Goal: Communication & Community: Answer question/provide support

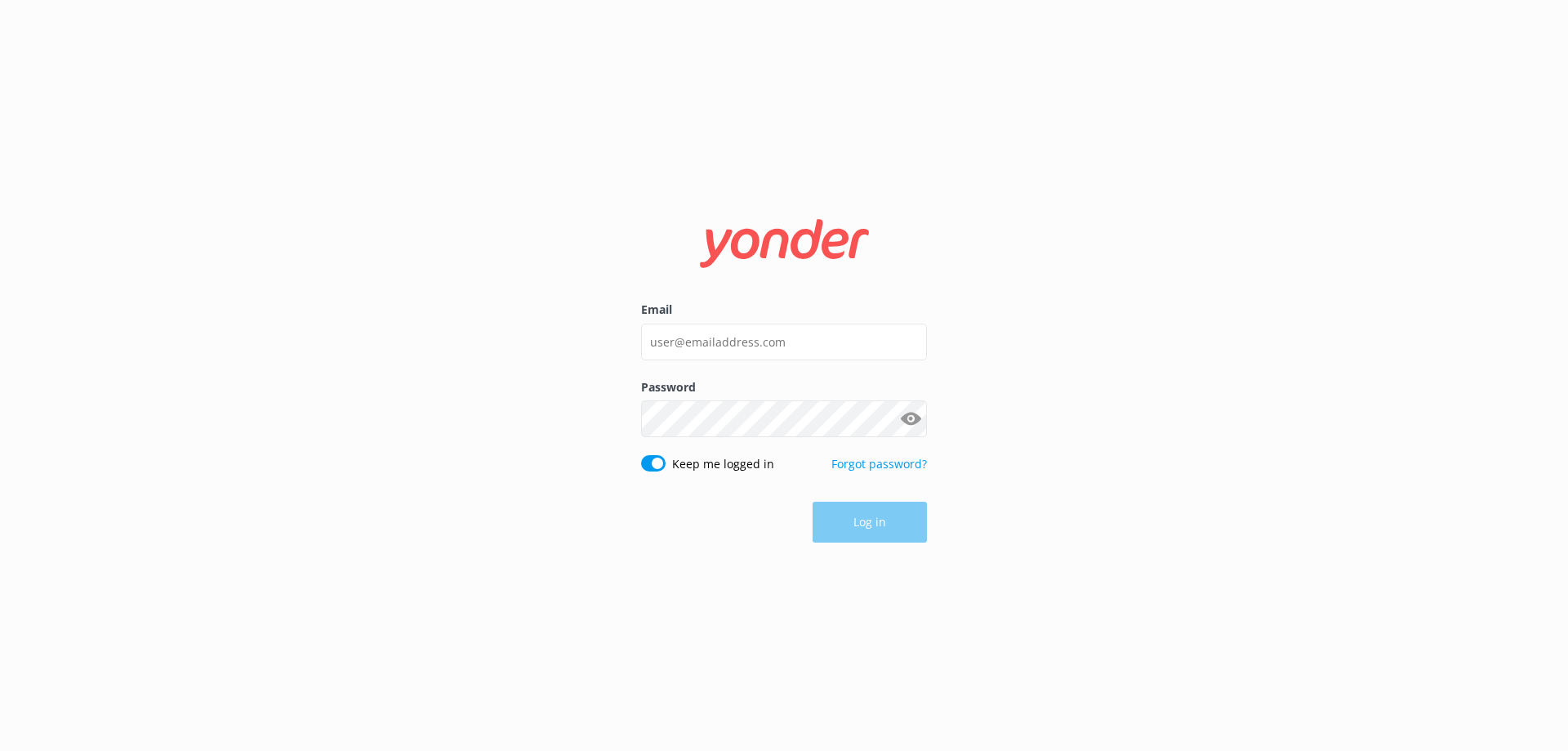
click at [826, 322] on div "Email" at bounding box center [784, 338] width 286 height 77
click at [822, 328] on input "Email" at bounding box center [784, 342] width 286 height 37
type input "[EMAIL_ADDRESS][DOMAIN_NAME]"
click at [685, 428] on div "Password Show password" at bounding box center [784, 416] width 286 height 77
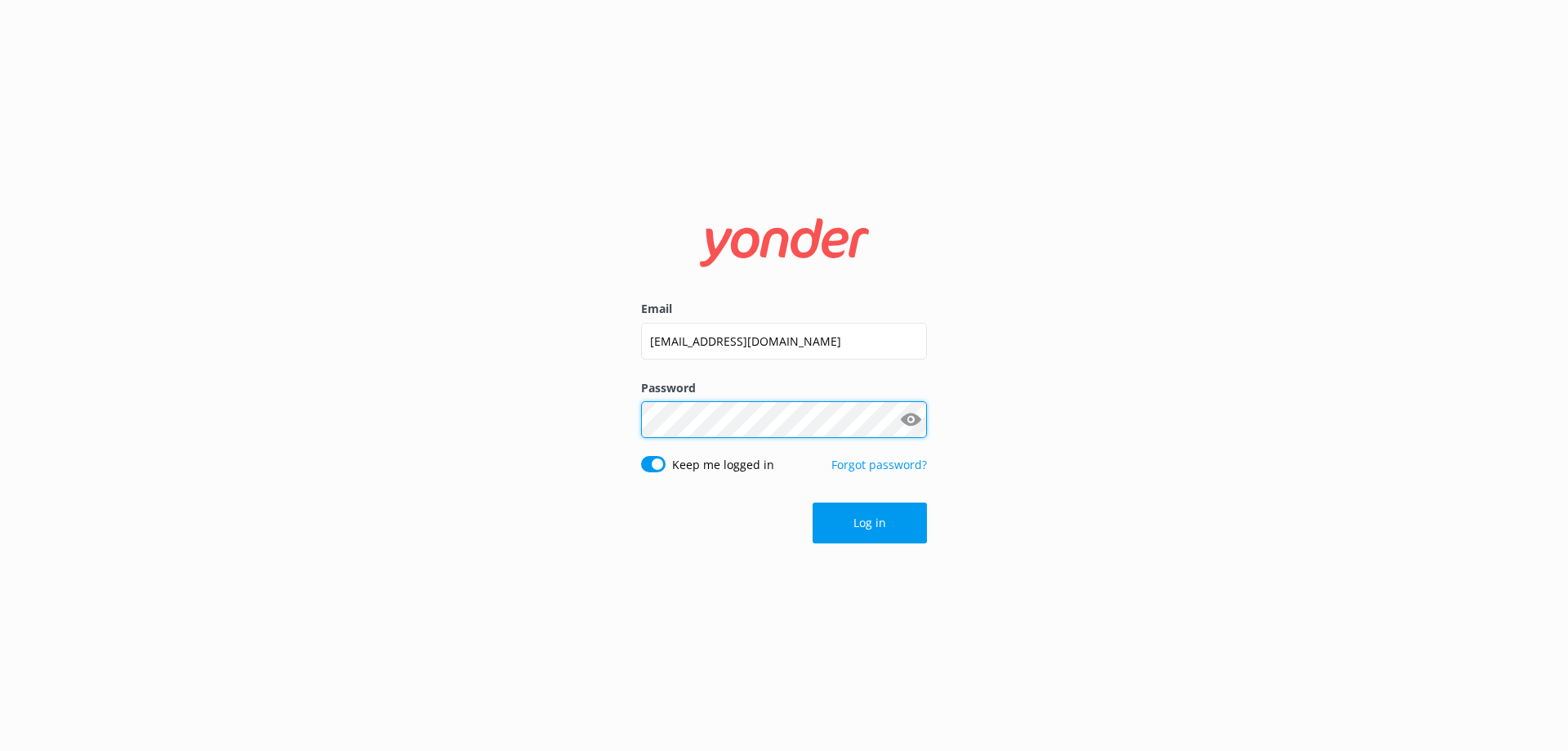
click button "Log in" at bounding box center [869, 523] width 115 height 41
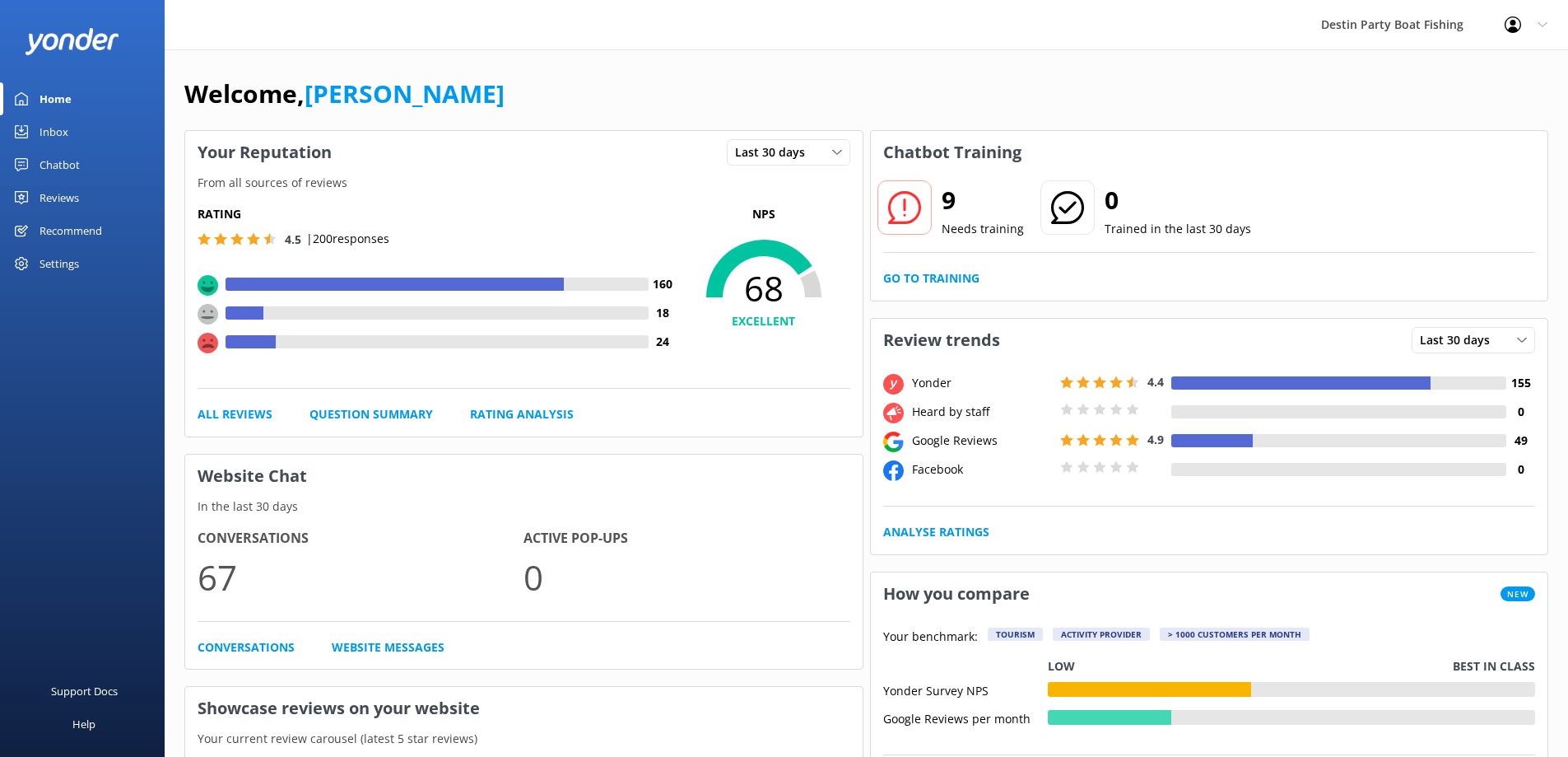
click at [67, 130] on div "Inbox" at bounding box center [54, 132] width 29 height 33
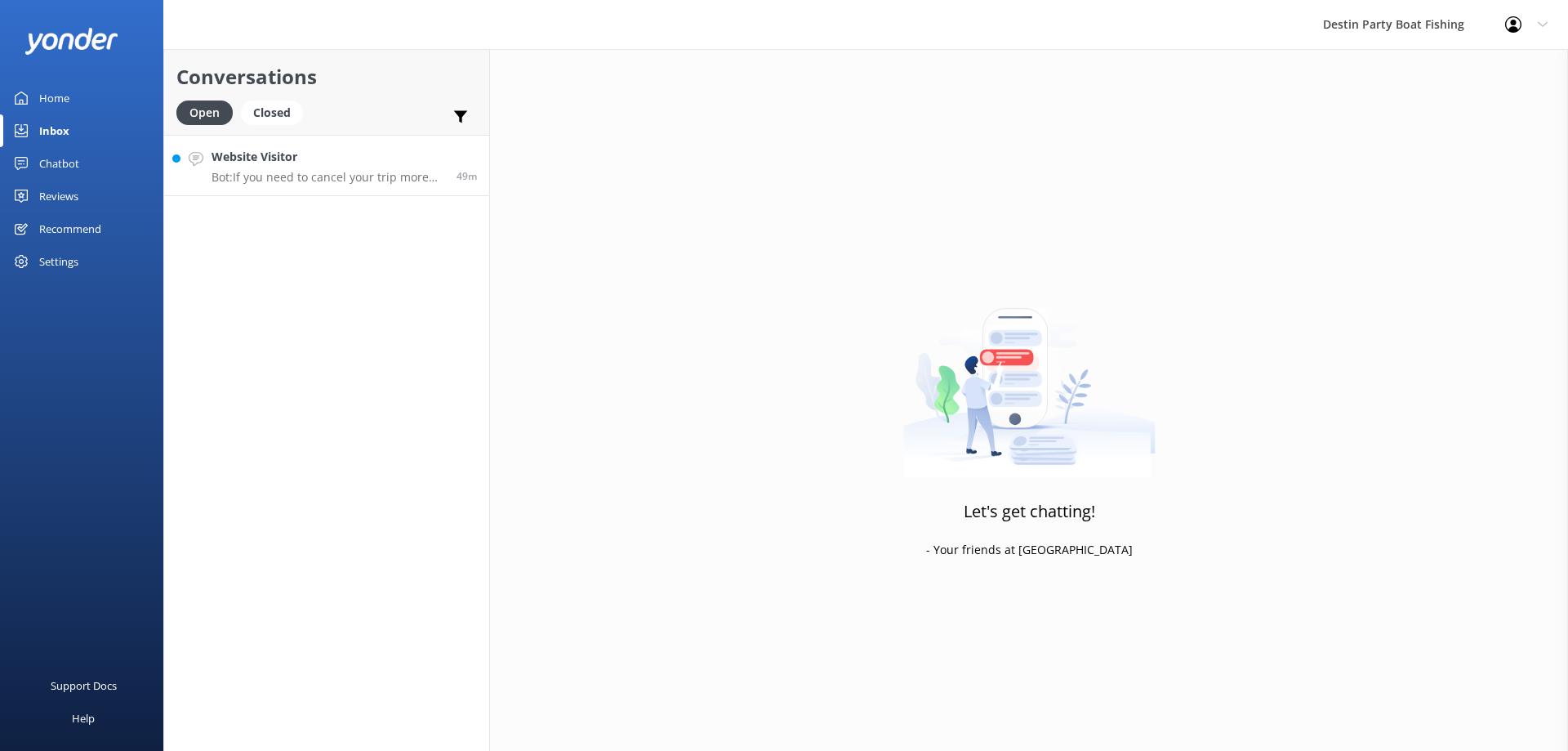
click at [318, 159] on h4 "Website Visitor" at bounding box center [327, 157] width 233 height 18
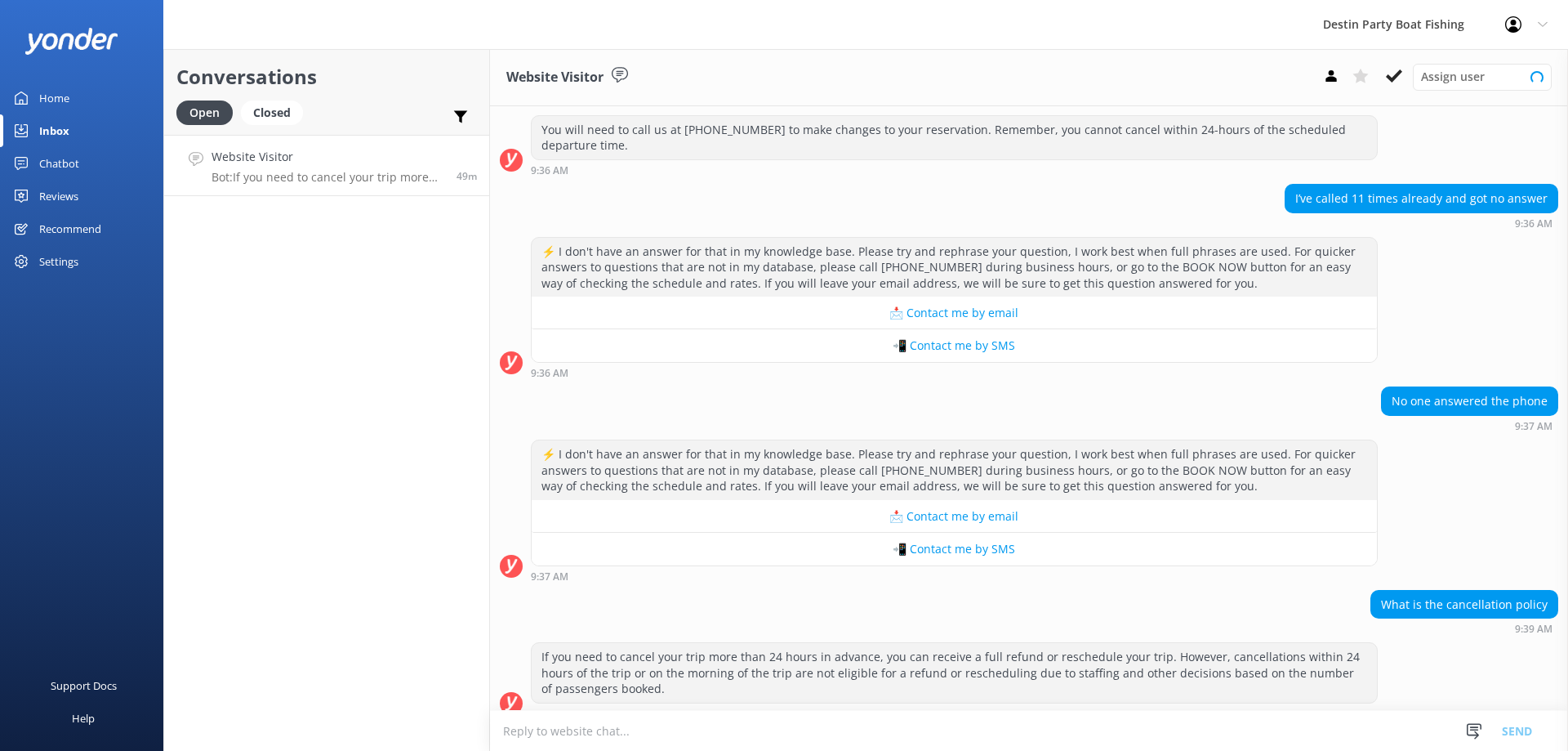
scroll to position [224, 0]
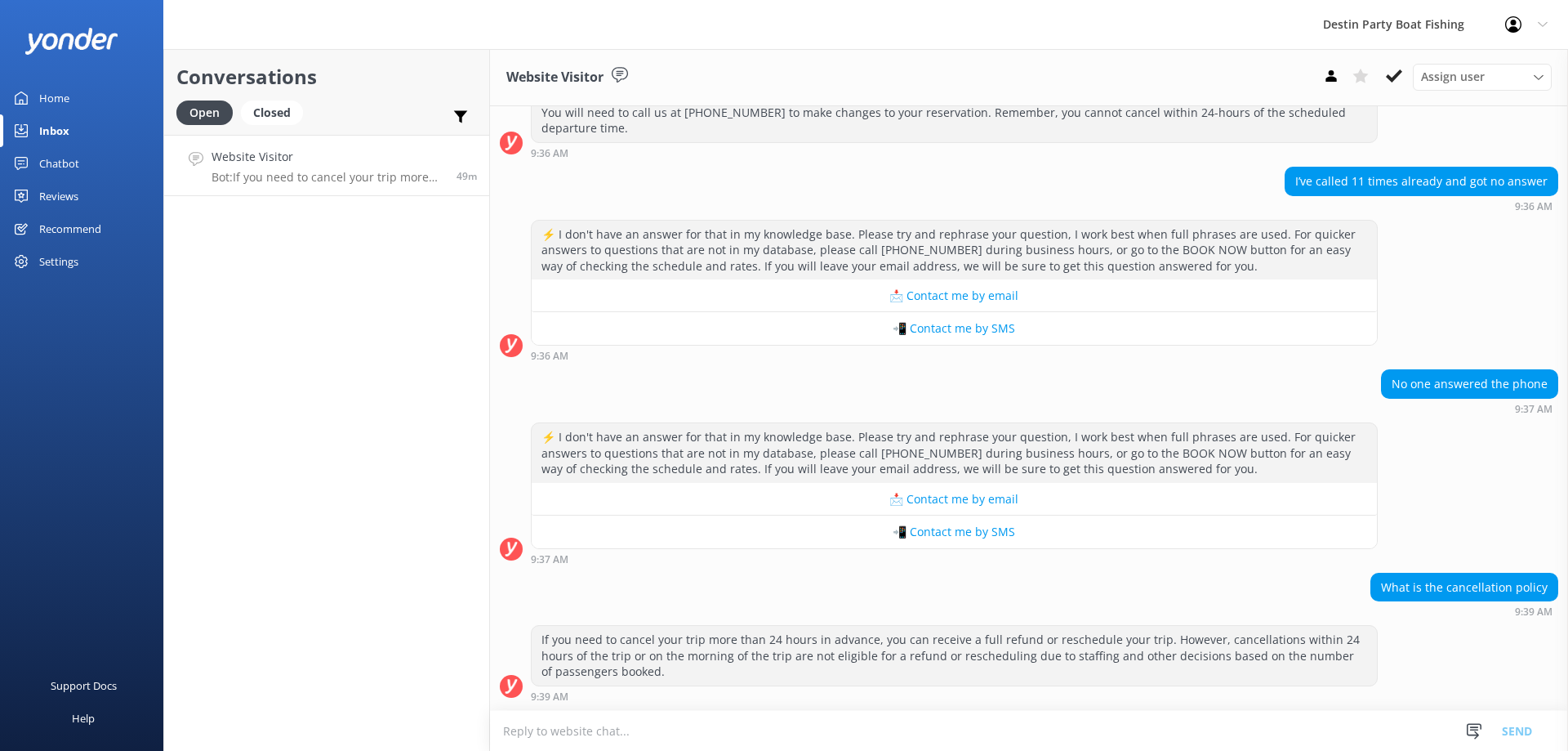
click at [911, 736] on textarea at bounding box center [1029, 730] width 1078 height 40
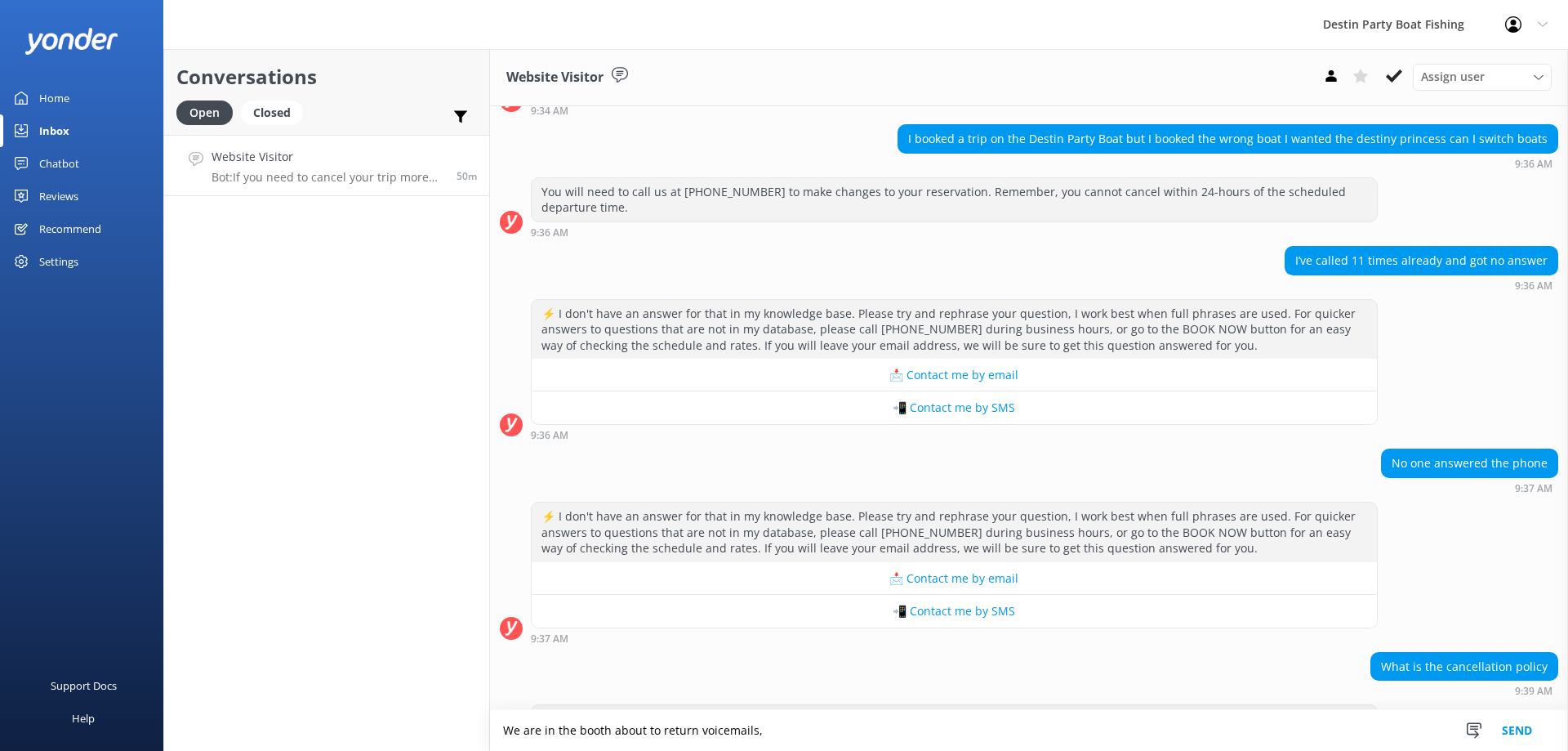
scroll to position [225, 0]
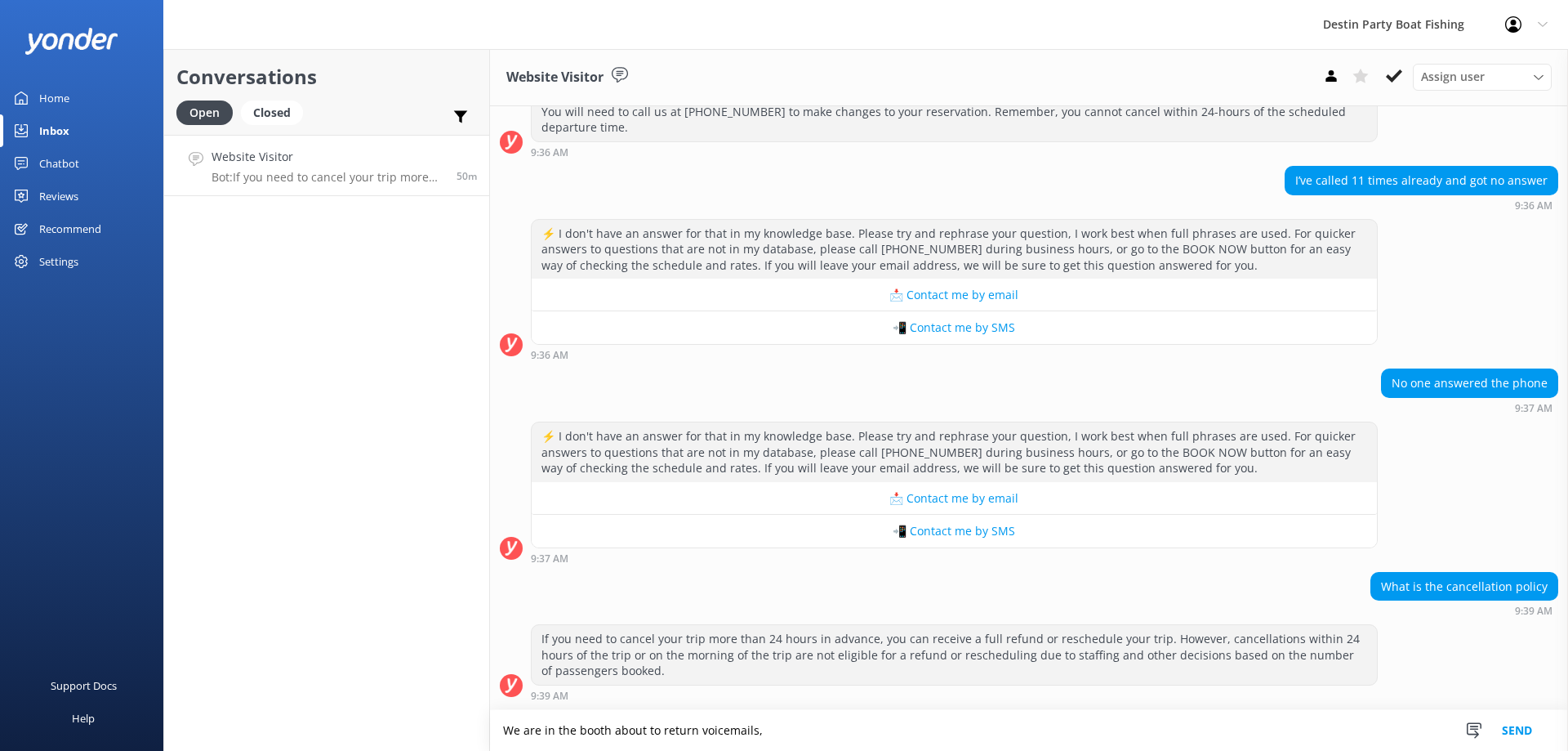
drag, startPoint x: 809, startPoint y: 744, endPoint x: 409, endPoint y: 783, distance: 401.9
click at [409, 750] on html "Destin Party Boat Fishing Profile Settings Logout Home Inbox Chatbot Content Pr…" at bounding box center [784, 376] width 1568 height 751
click at [845, 732] on textarea "Sorry for the inconvenience the booth doesn't open until 10am, we are in the pr…" at bounding box center [1029, 730] width 1078 height 41
click at [853, 735] on textarea "Sorry for the inconvenience the booth doesn't open until 10am. we are in the pr…" at bounding box center [1029, 730] width 1078 height 41
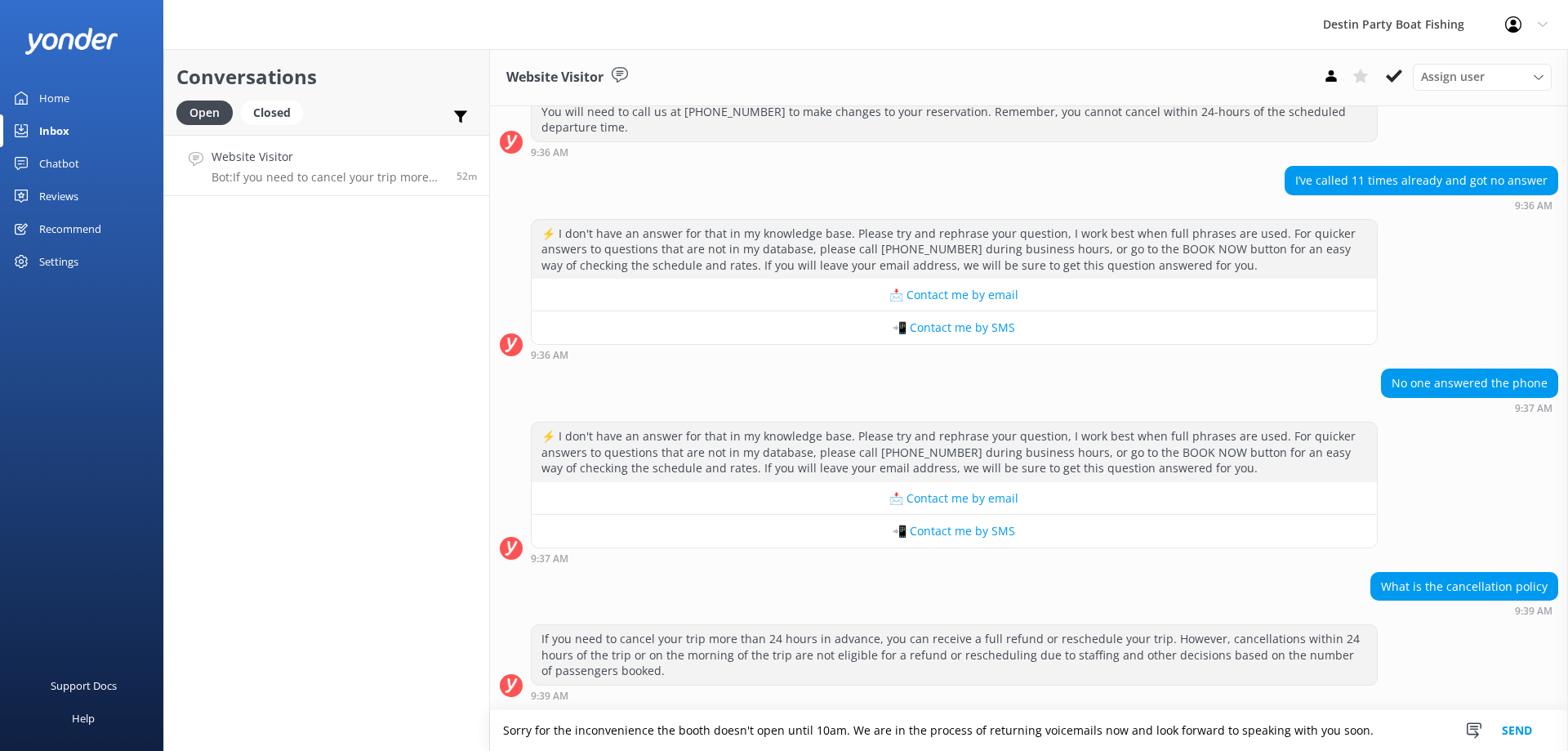
click at [704, 732] on textarea "Sorry for the inconvenience the booth doesn't open until 10am. We are in the pr…" at bounding box center [1029, 730] width 1078 height 41
type textarea "Sorry for the inconvenience the booth doesn't open for calls until 10am. We are…"
click at [1513, 738] on button "Send" at bounding box center [1517, 730] width 61 height 41
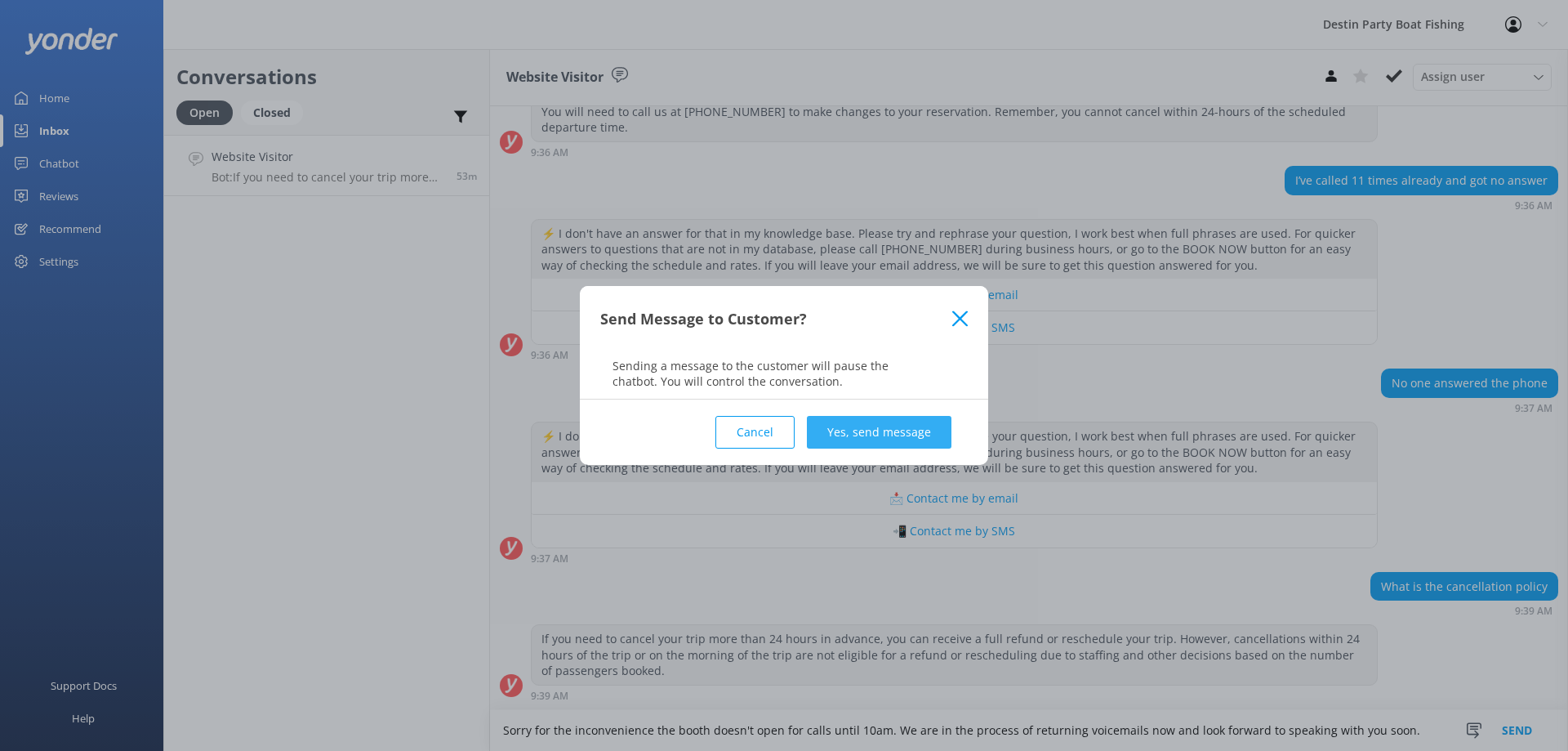
click at [912, 431] on button "Yes, send message" at bounding box center [878, 432] width 144 height 33
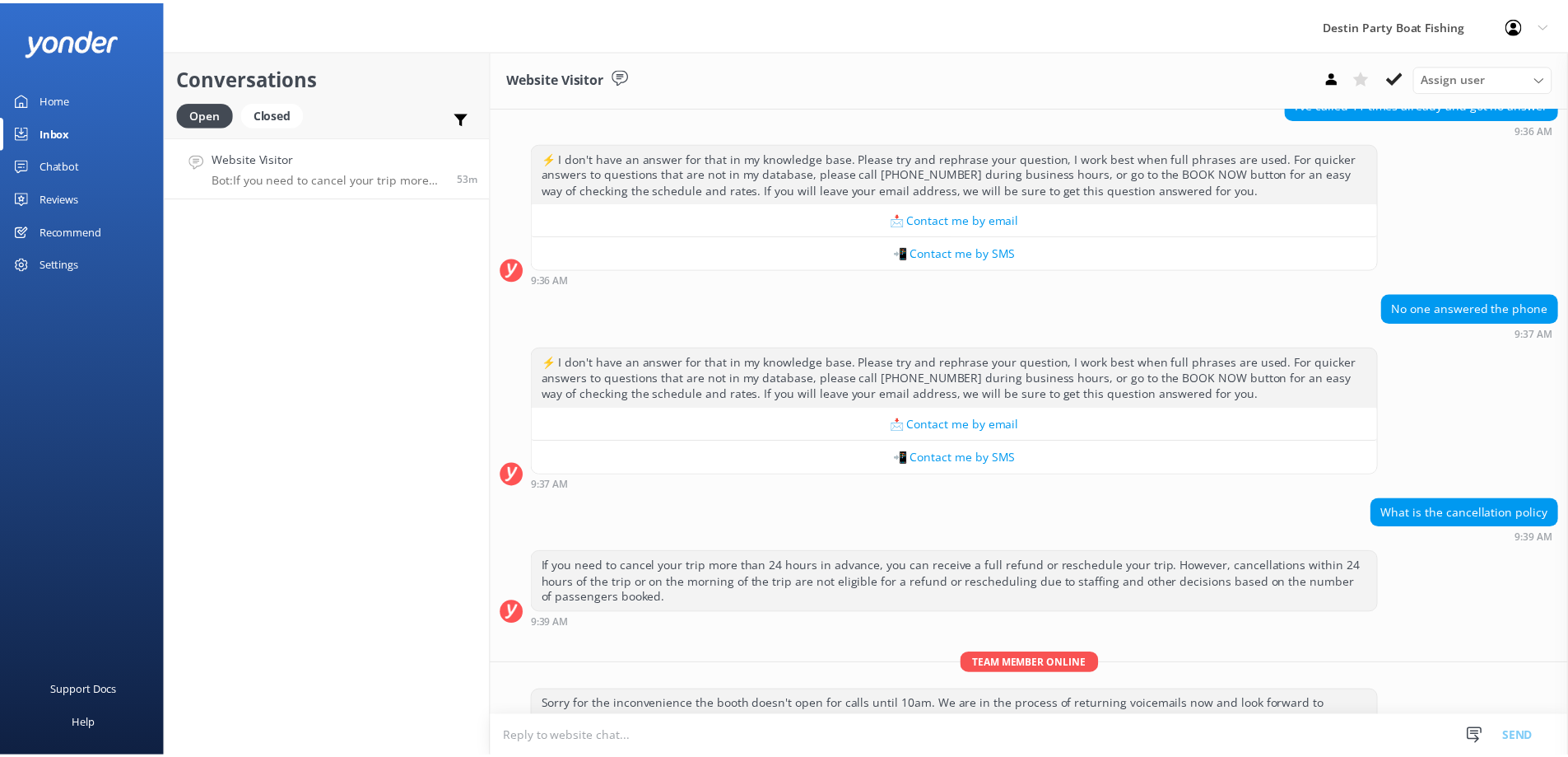
scroll to position [349, 0]
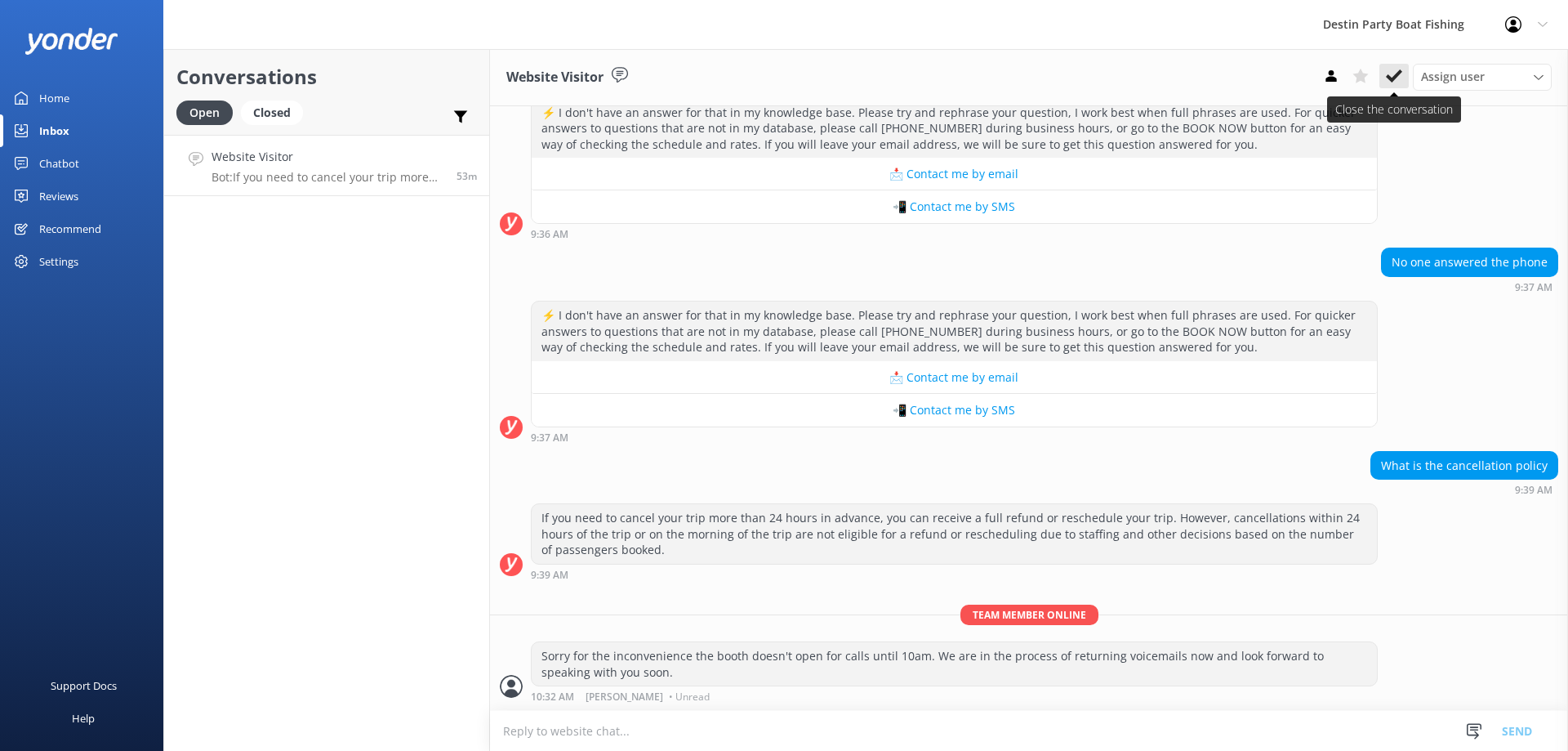
click at [1387, 78] on icon at bounding box center [1394, 76] width 16 height 17
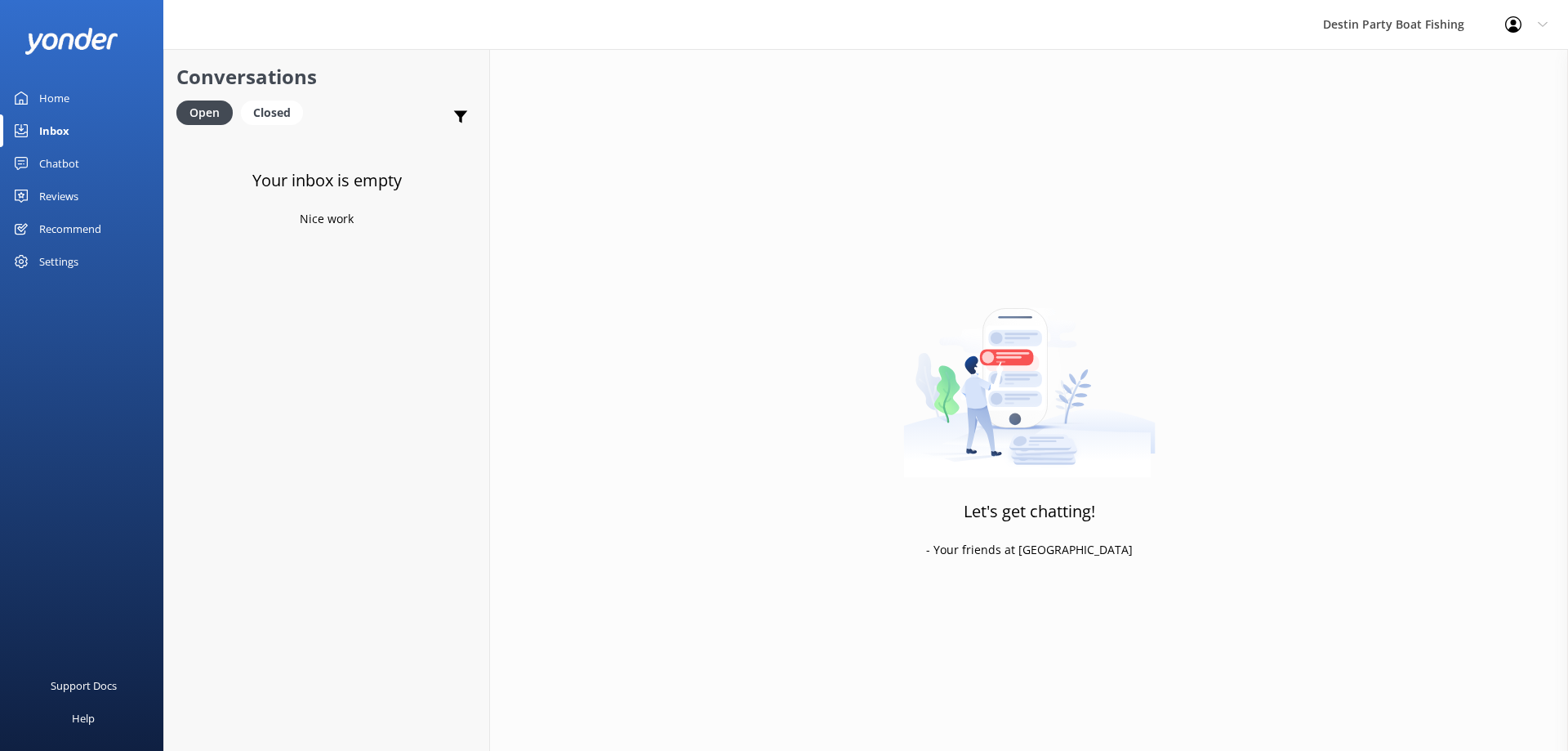
click at [39, 196] on link "Reviews" at bounding box center [82, 196] width 163 height 33
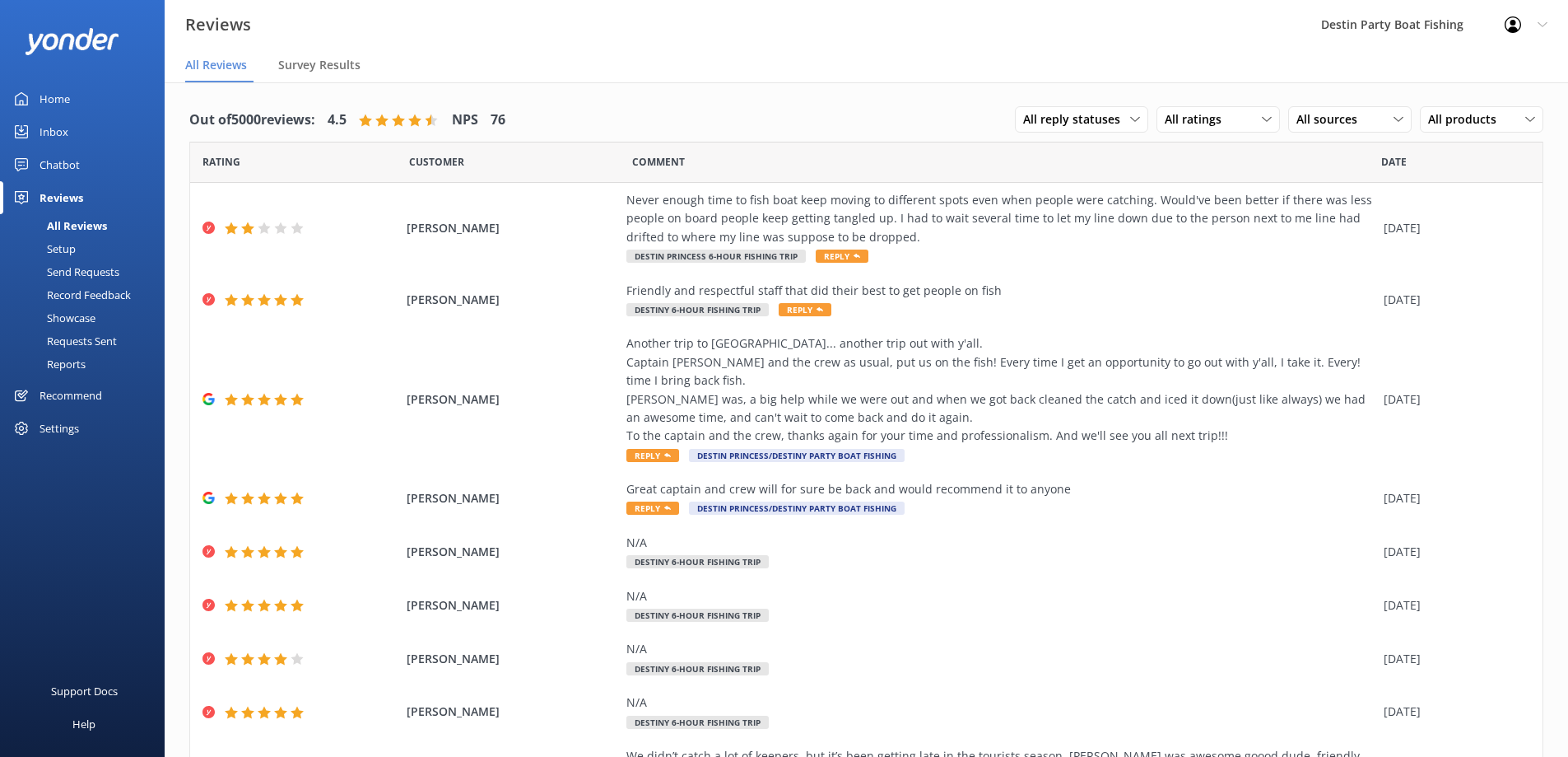
scroll to position [143, 0]
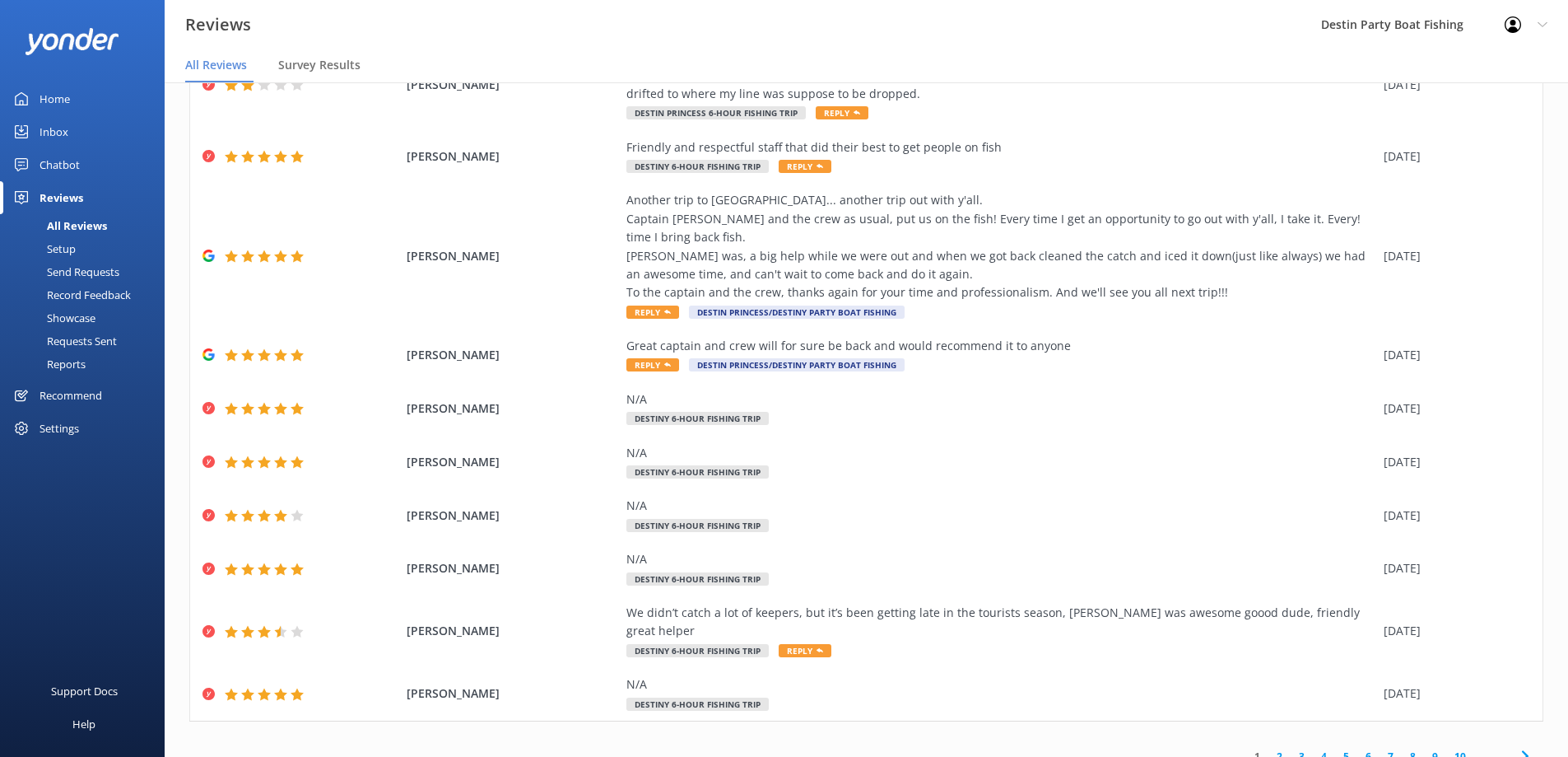
click at [1269, 749] on link "2" at bounding box center [1280, 756] width 22 height 16
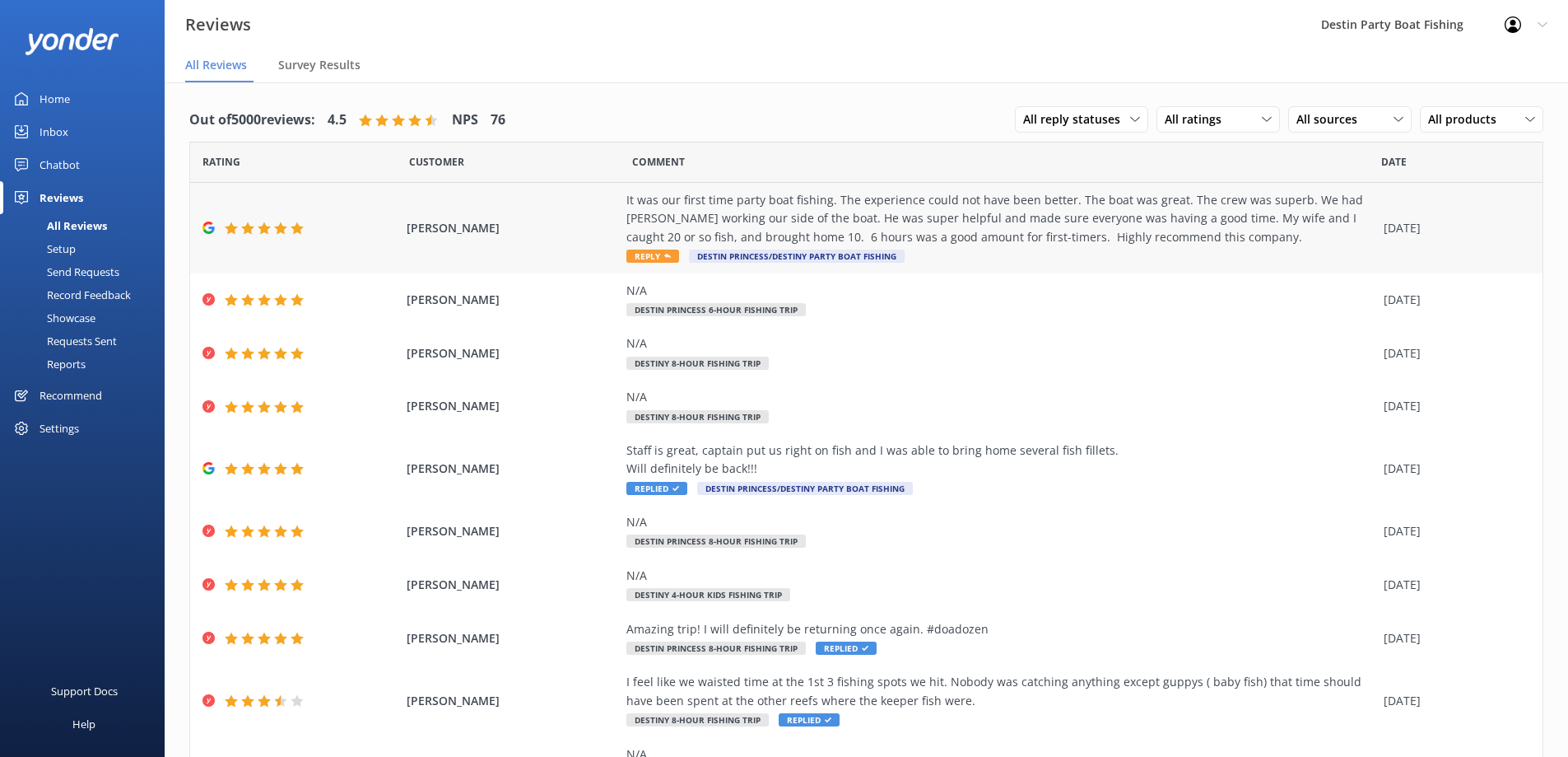
click at [646, 257] on span "Reply" at bounding box center [652, 256] width 52 height 13
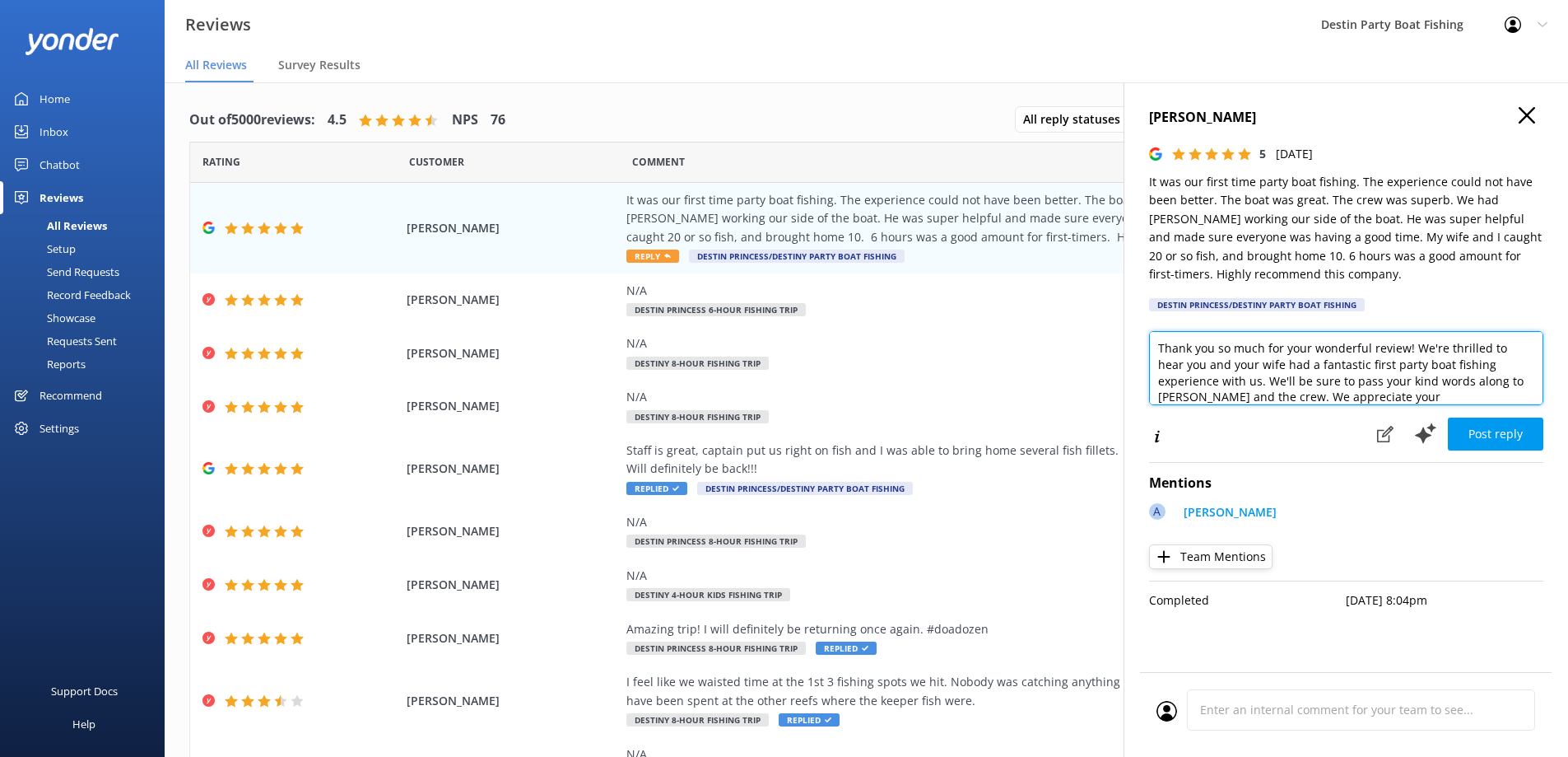
click at [1156, 348] on textarea "Thank you so much for your wonderful review! We're thrilled to hear you and you…" at bounding box center [1346, 368] width 394 height 74
click at [1384, 391] on textarea "[PERSON_NAME], Thank you for fishing with us and the review! We're thrilled to …" at bounding box center [1346, 368] width 394 height 74
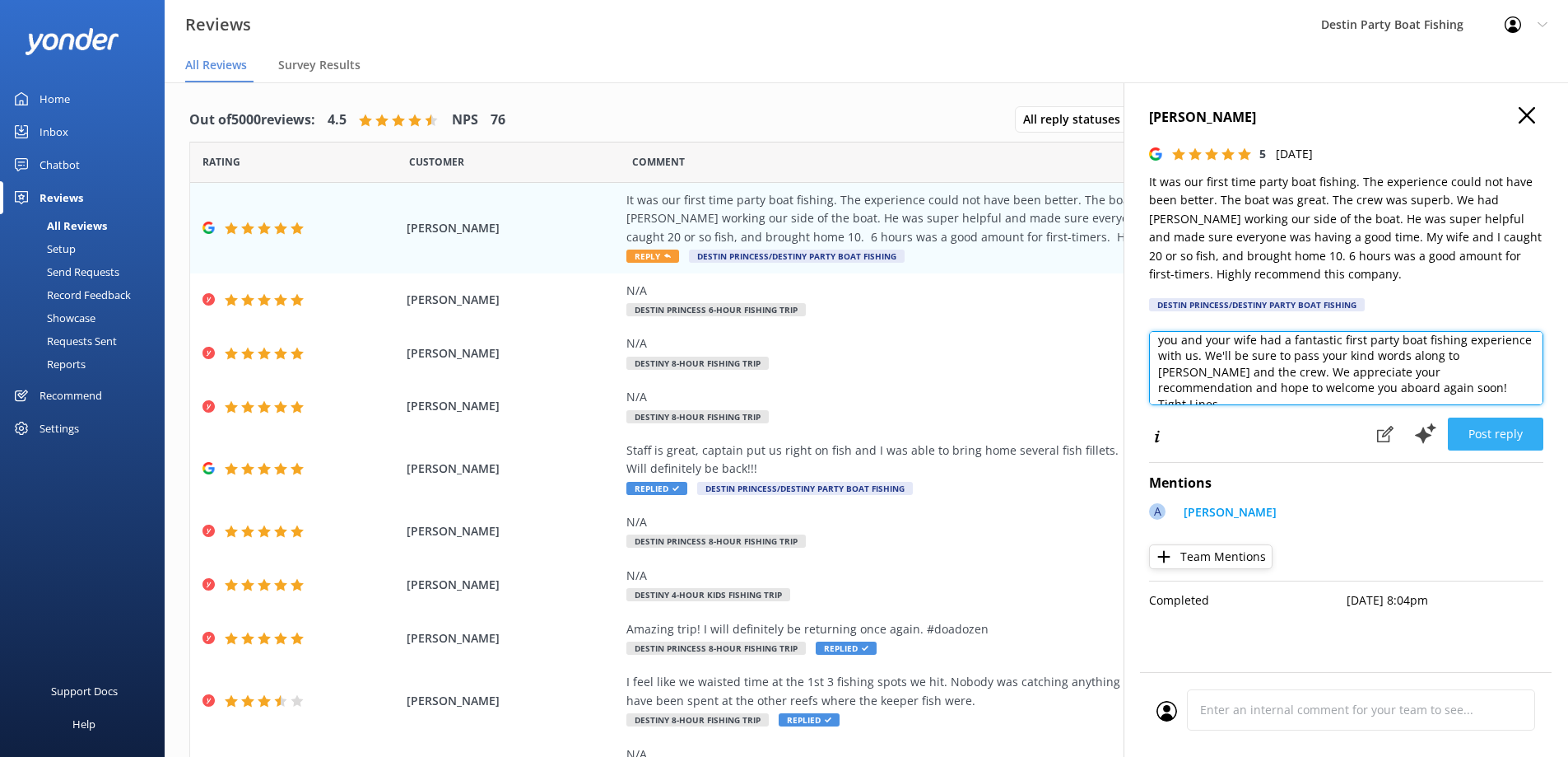
type textarea "[PERSON_NAME], Thank you for fishing with us and the review! We're thrilled to …"
click at [1521, 437] on button "Post reply" at bounding box center [1496, 434] width 96 height 33
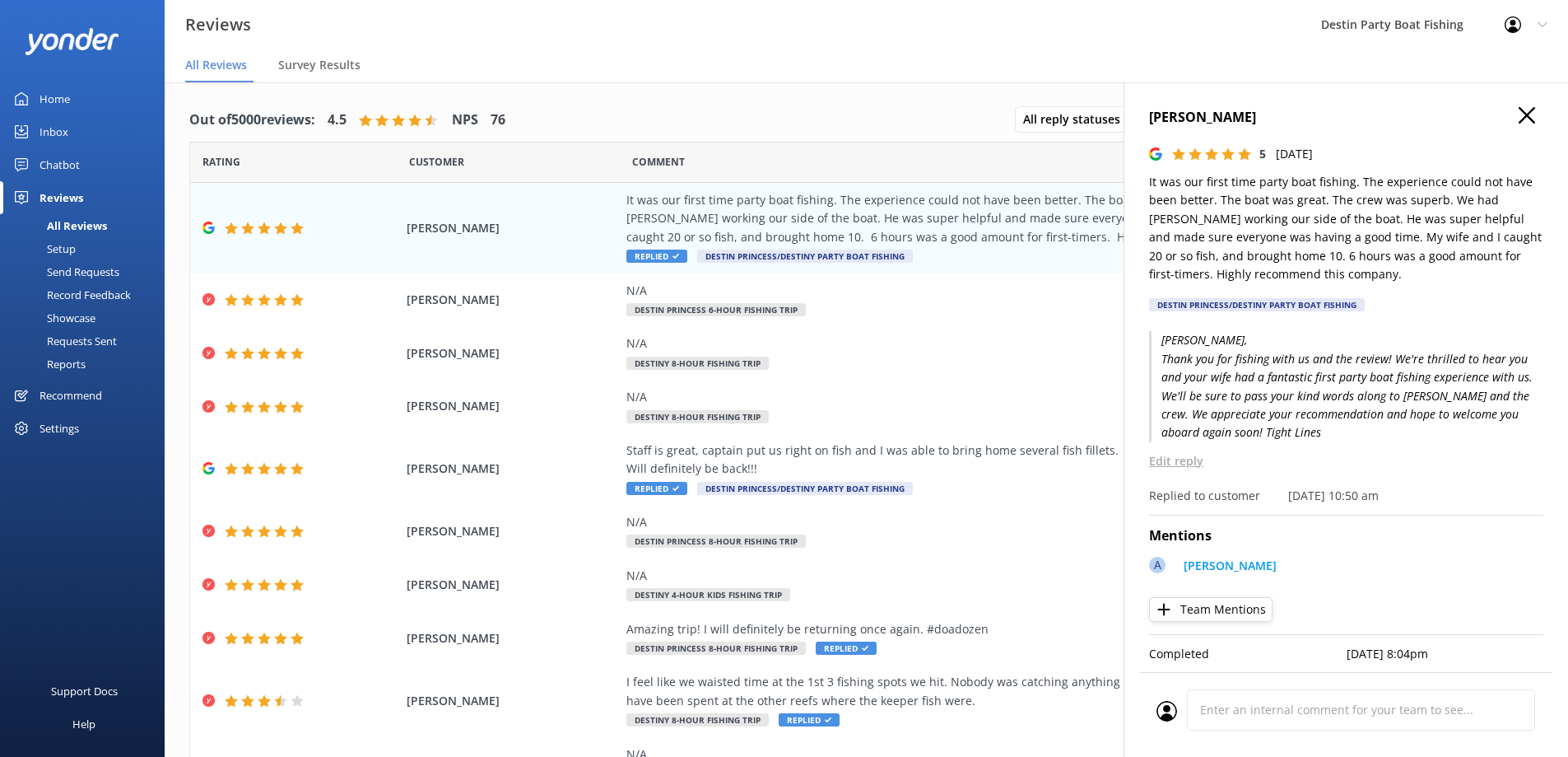
click at [1519, 119] on use "button" at bounding box center [1527, 116] width 17 height 17
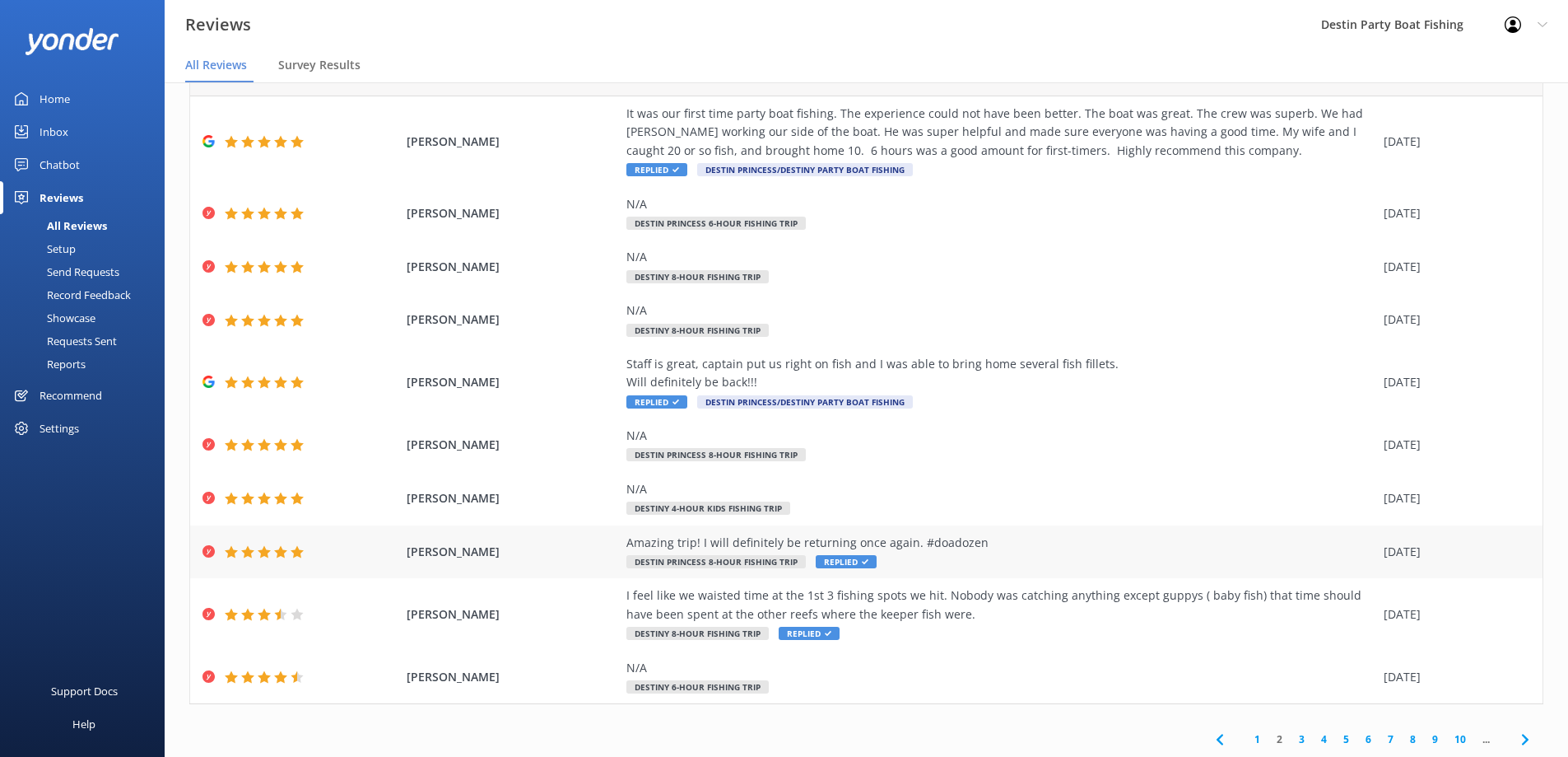
scroll to position [87, 0]
click at [1247, 735] on link "1" at bounding box center [1257, 738] width 22 height 16
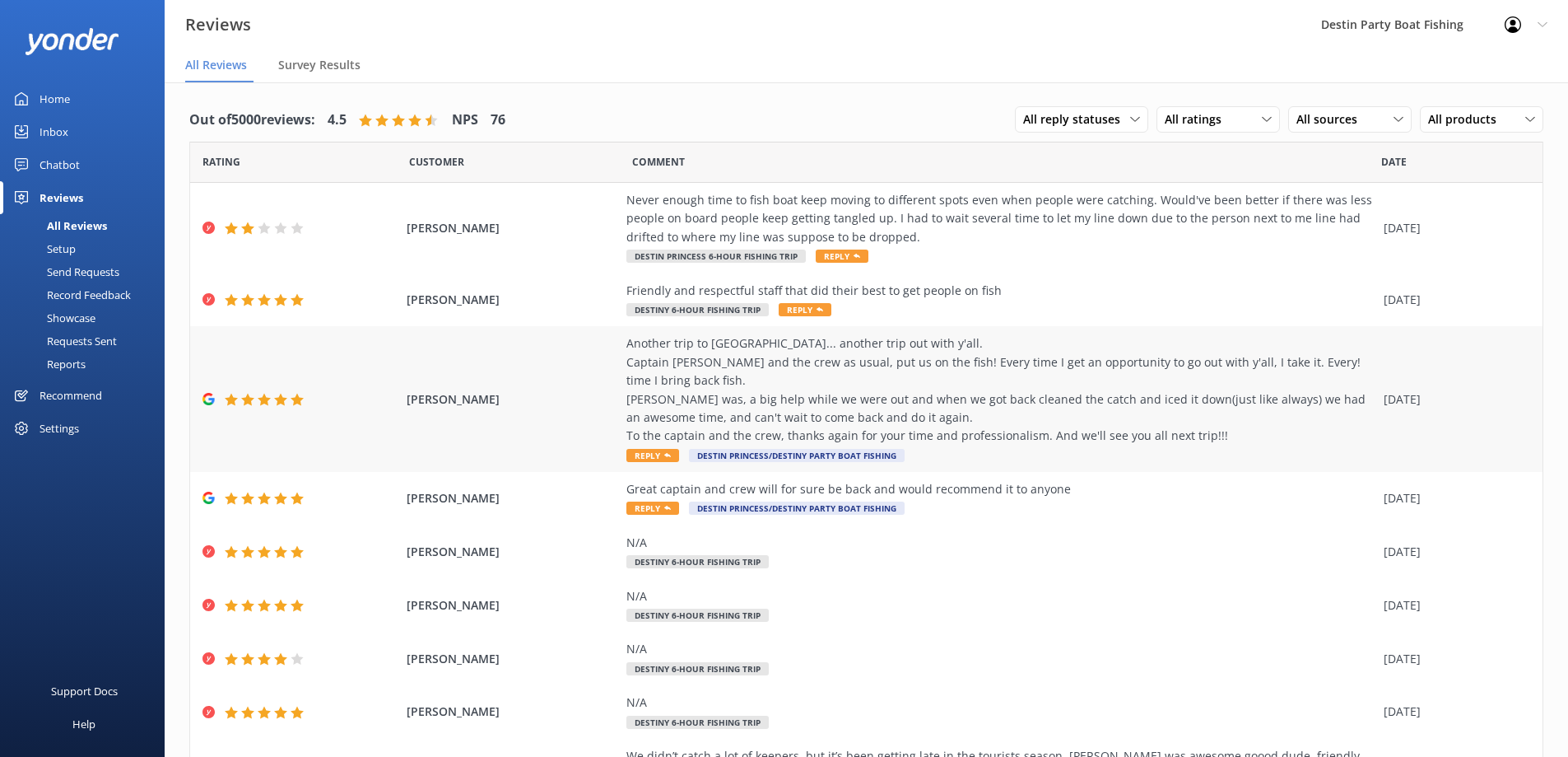
scroll to position [143, 0]
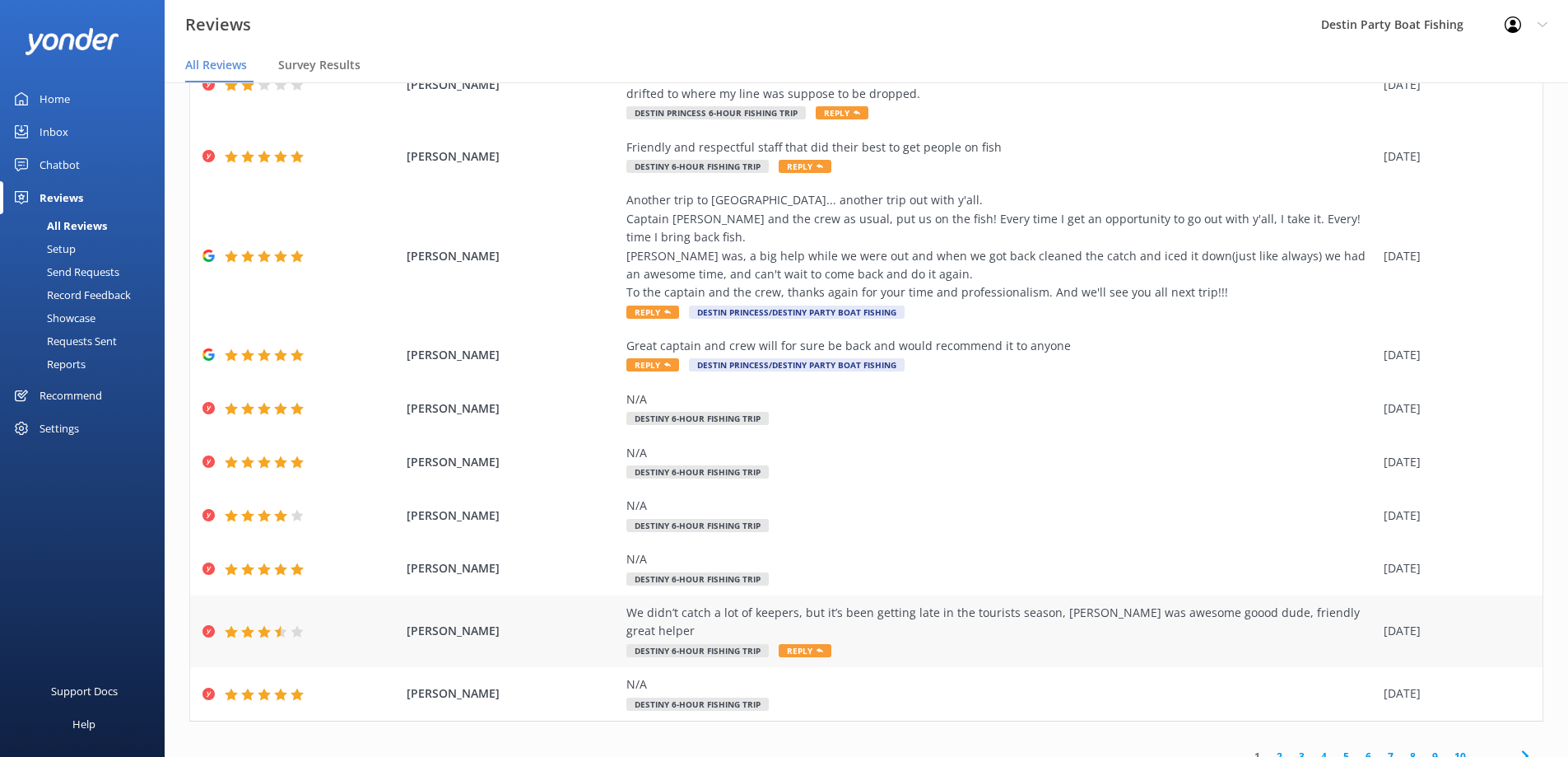
click at [816, 648] on use at bounding box center [820, 650] width 7 height 4
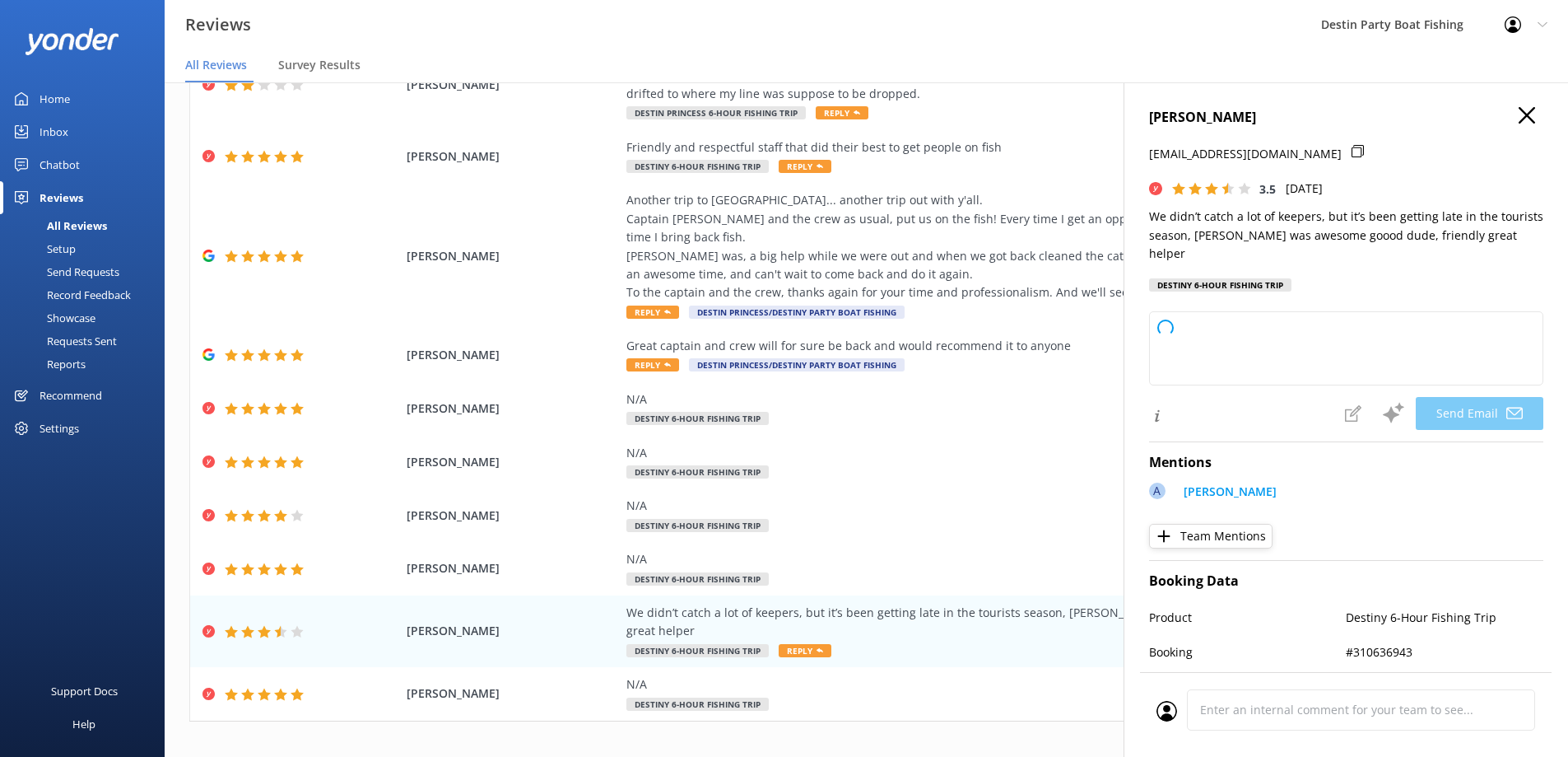
type textarea "Hi [PERSON_NAME], thank you for your feedback and for joining us out on the wat…"
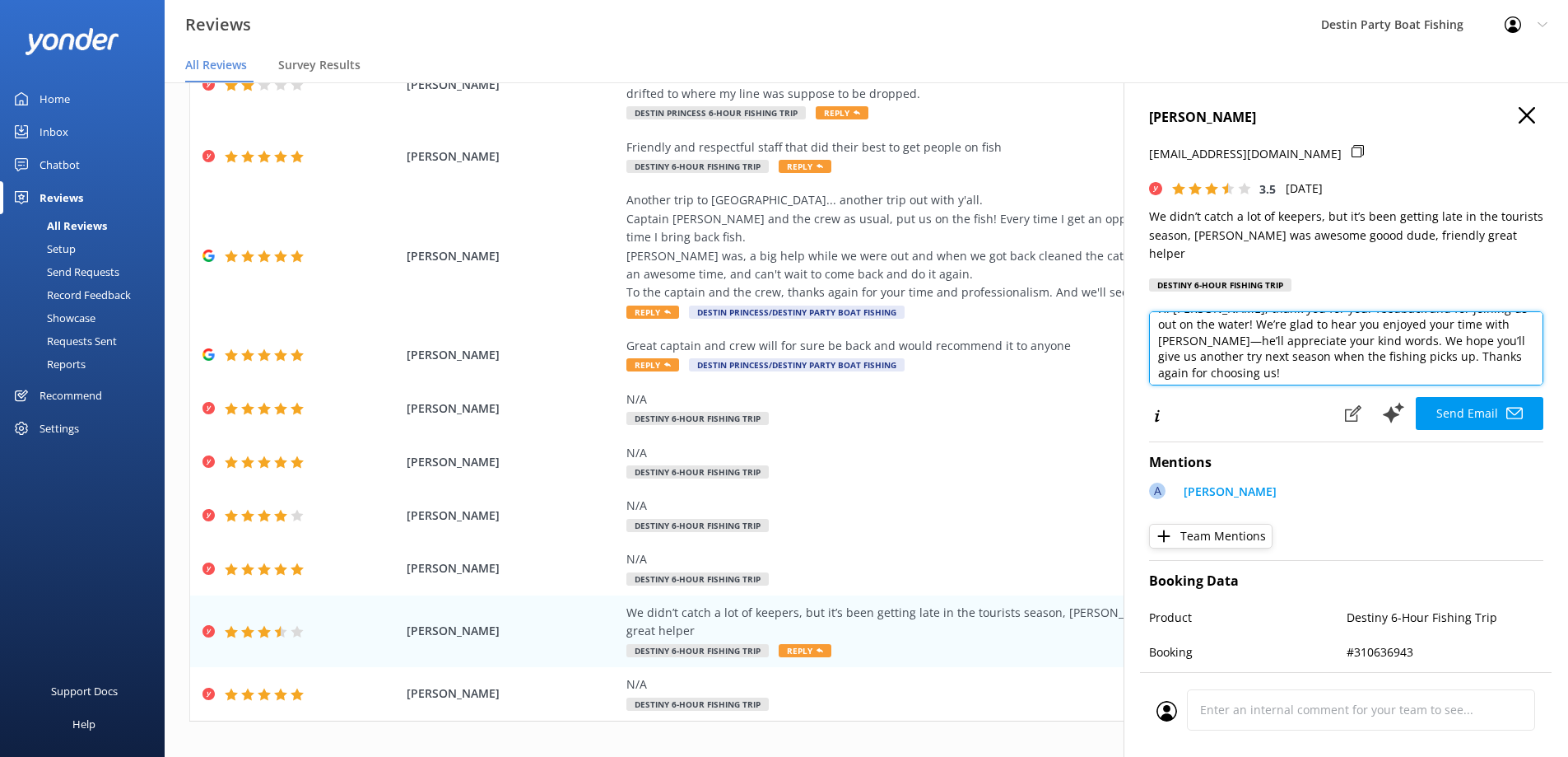
scroll to position [25, 0]
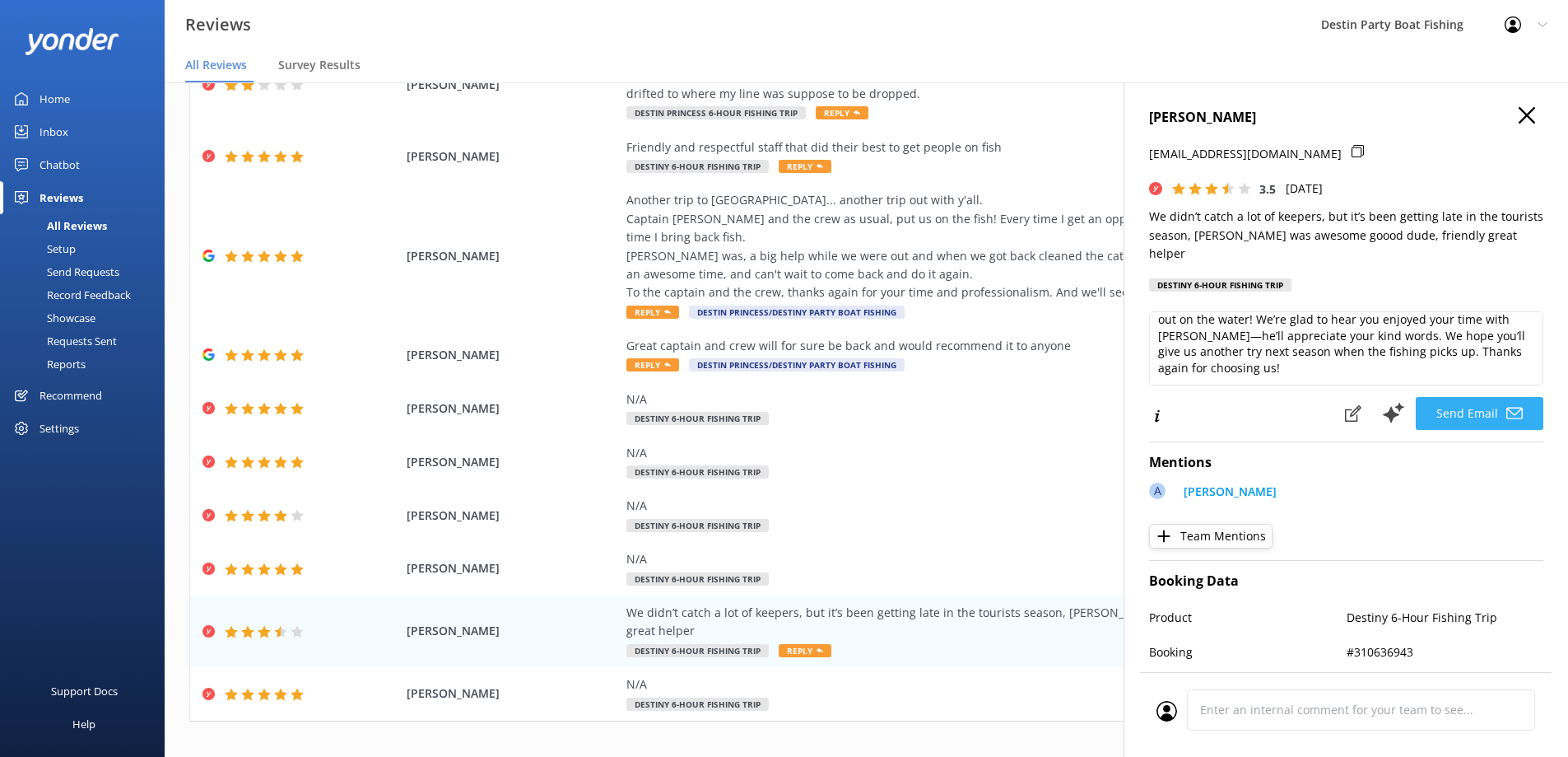
click at [1439, 399] on button "Send Email" at bounding box center [1479, 413] width 127 height 33
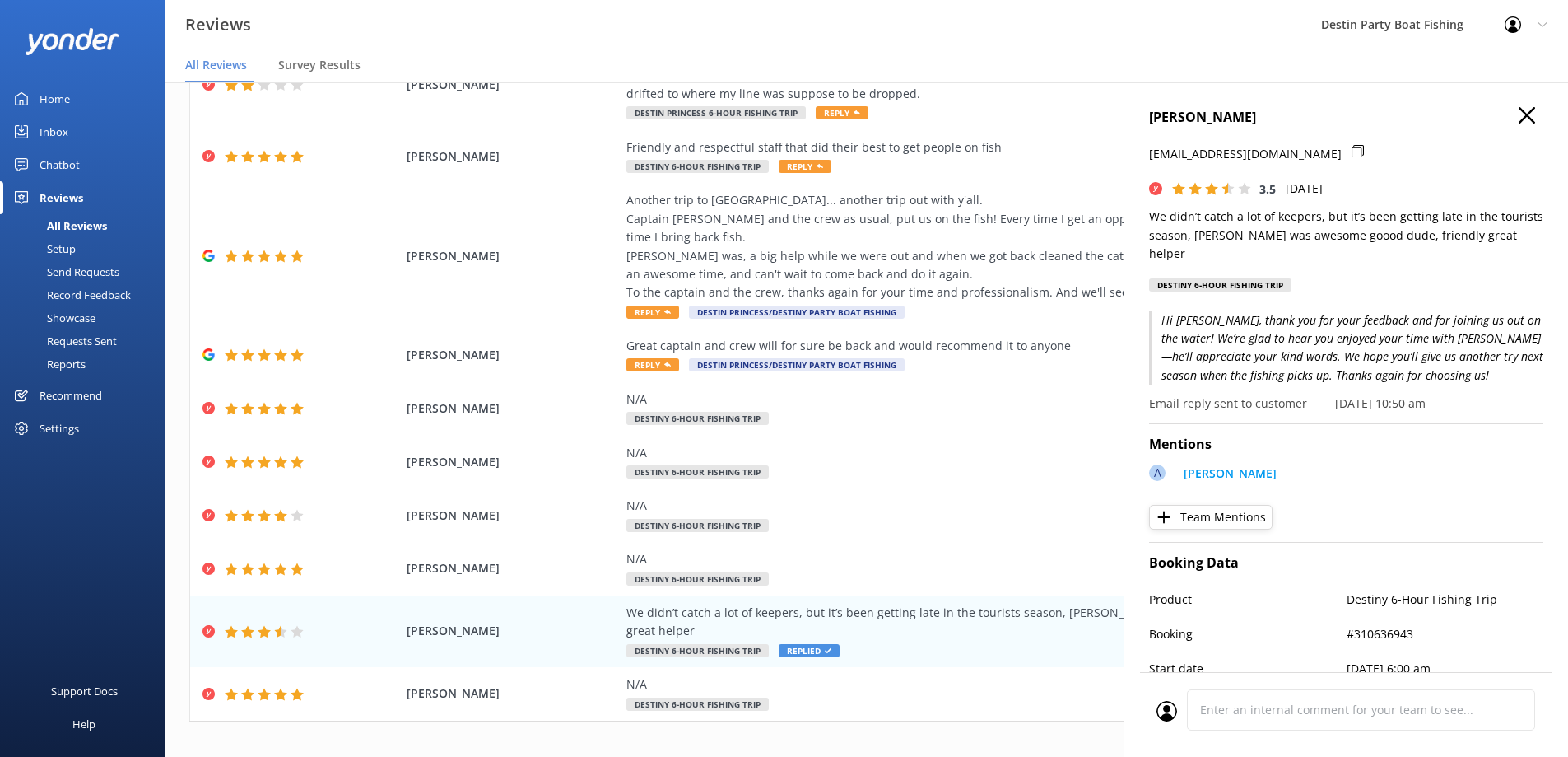
click at [1519, 116] on icon "button" at bounding box center [1527, 116] width 17 height 17
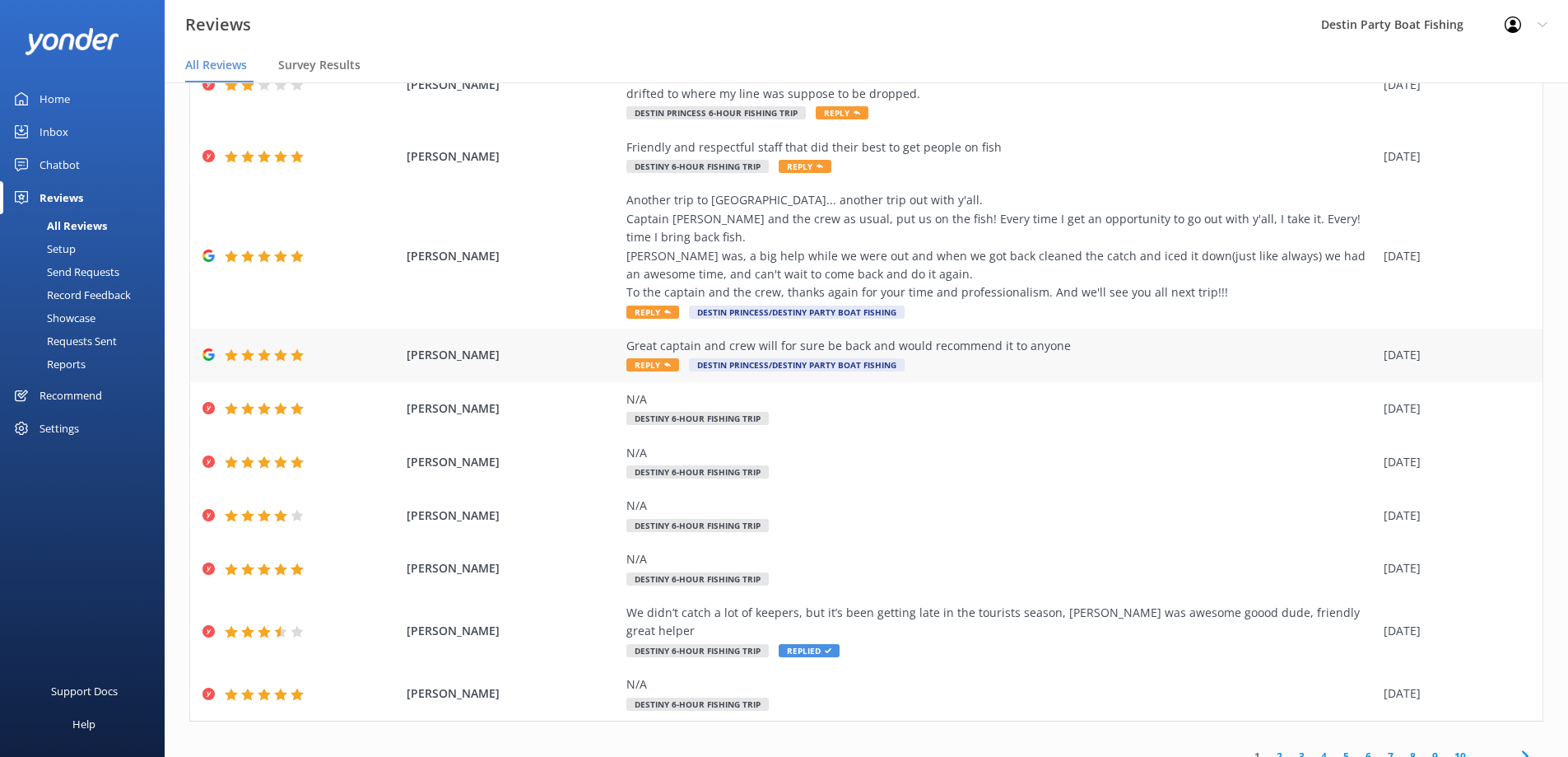
click at [641, 366] on span "Reply" at bounding box center [652, 365] width 52 height 13
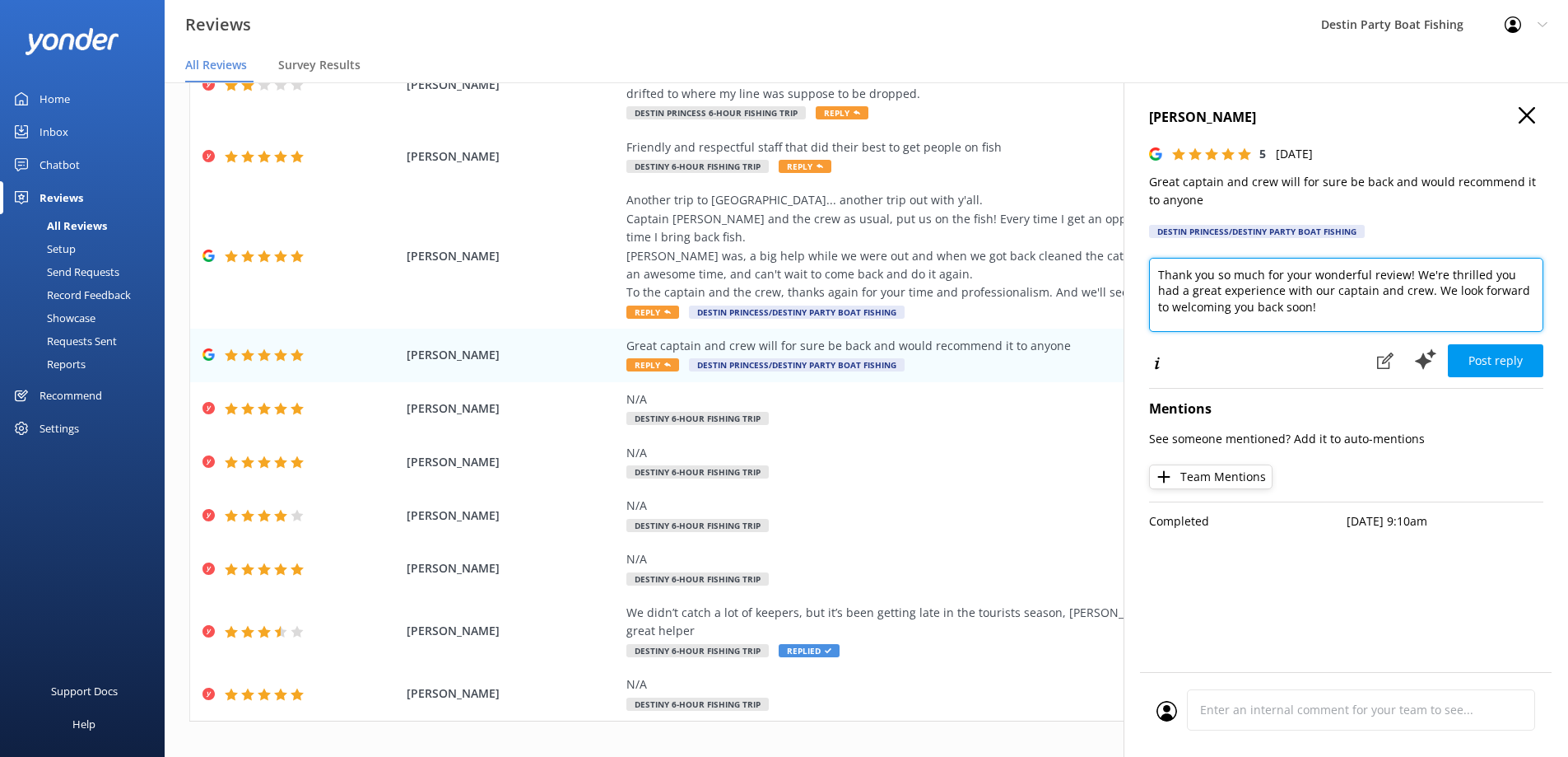
click at [1161, 272] on textarea "Thank you so much for your wonderful review! We're thrilled you had a great exp…" at bounding box center [1346, 294] width 394 height 74
click at [1403, 292] on textarea "[PERSON_NAME], Thank you so much for your wonderful review! We're thrilled you …" at bounding box center [1346, 294] width 394 height 74
type textarea "[PERSON_NAME], Thank you for the recommendation! We're thrilled you had a great…"
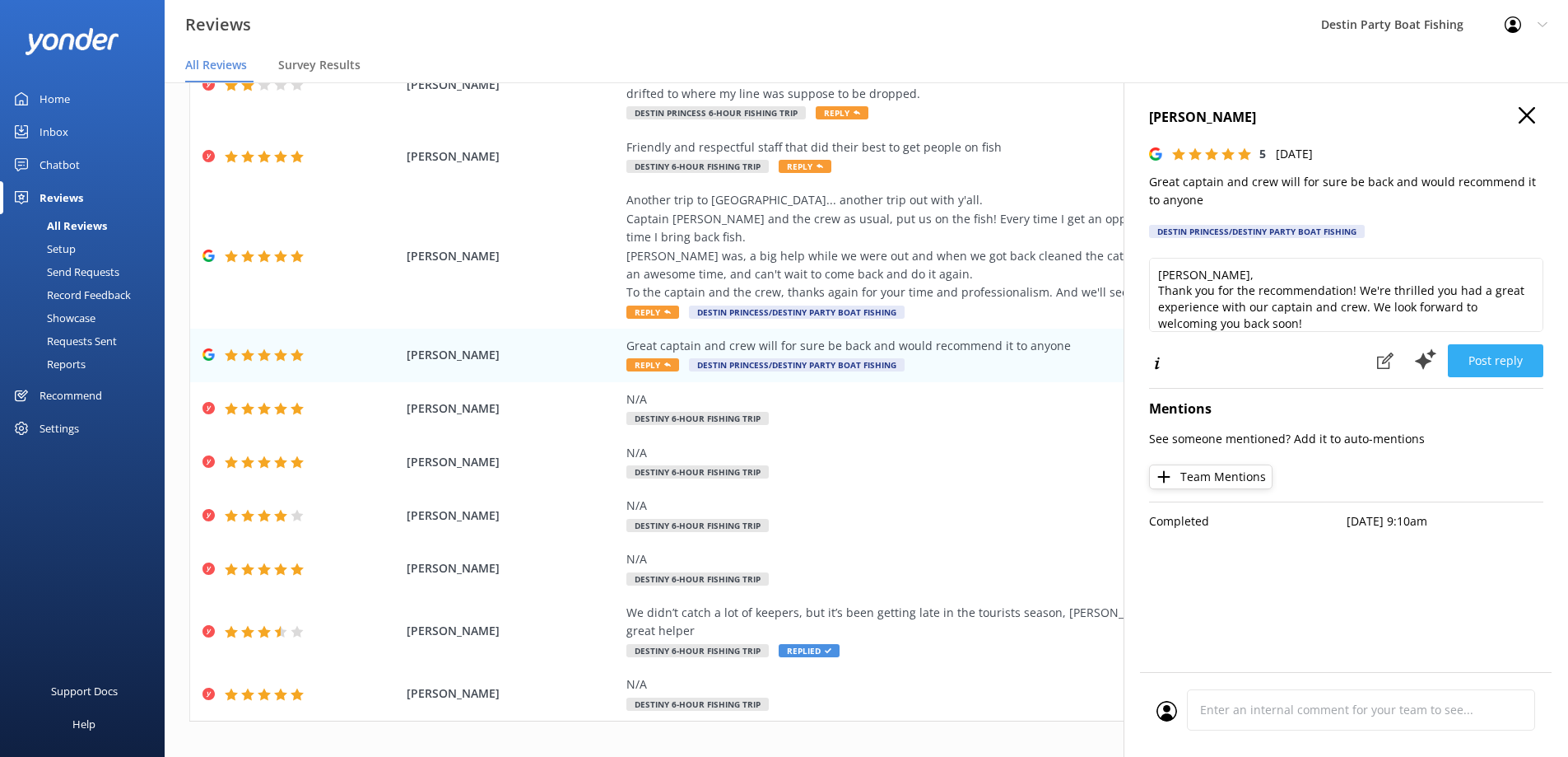
click at [1479, 367] on button "Post reply" at bounding box center [1496, 361] width 96 height 33
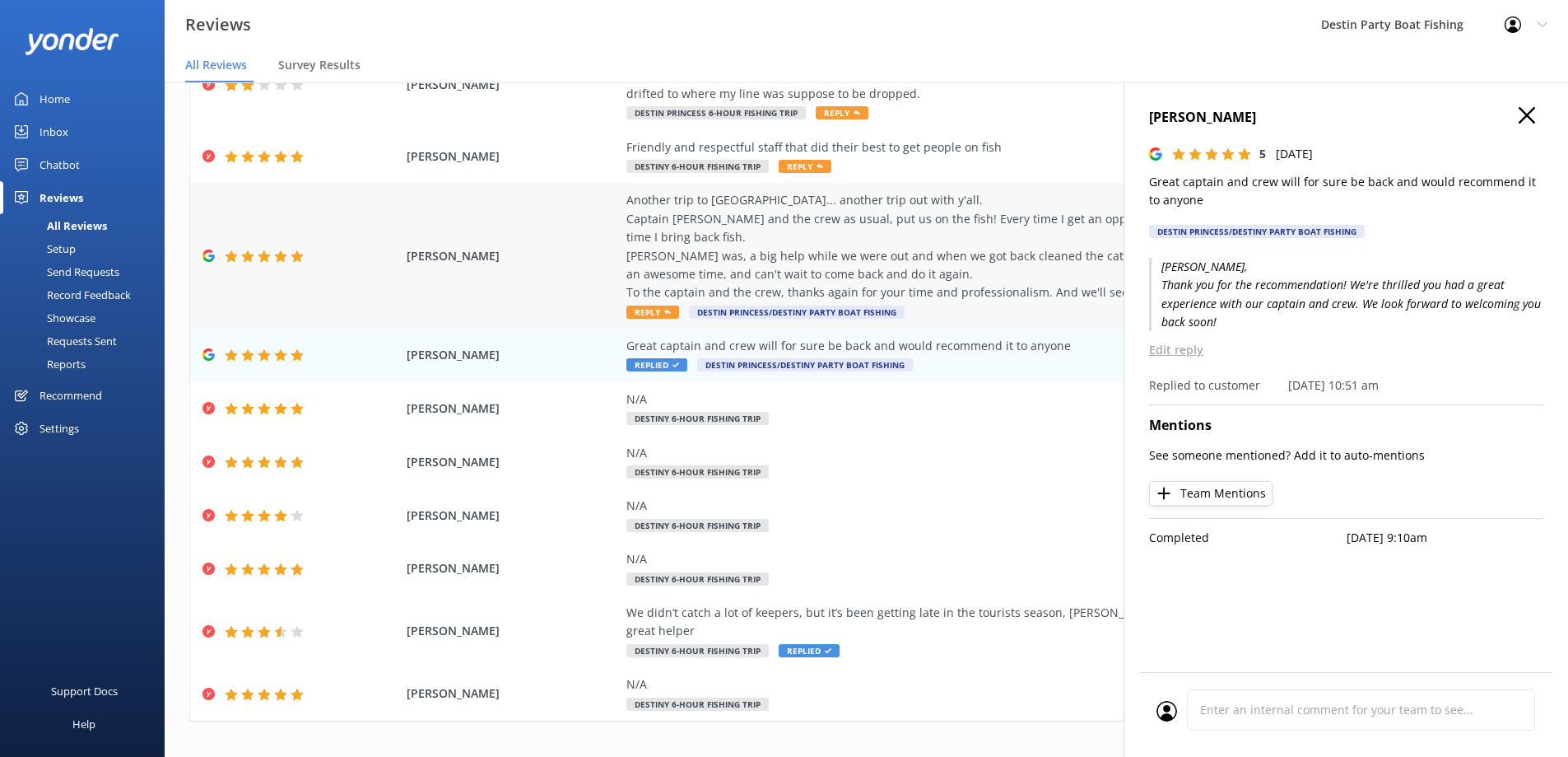
click at [651, 310] on span "Reply" at bounding box center [652, 312] width 52 height 13
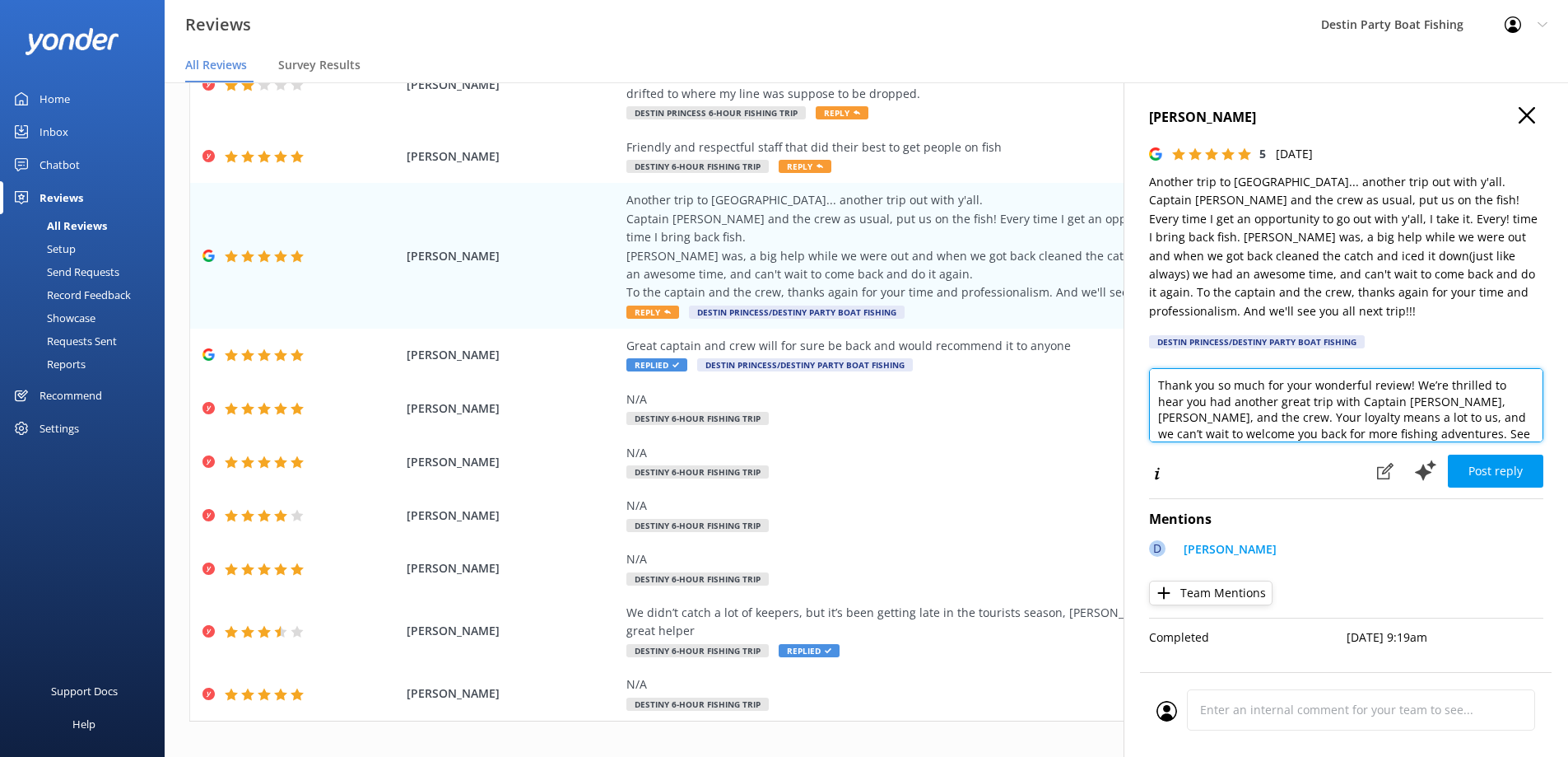
click at [1156, 370] on textarea "Thank you so much for your wonderful review! We’re thrilled to hear you had ano…" at bounding box center [1346, 405] width 394 height 74
click at [1463, 374] on textarea "[PERSON_NAME], Thank you so much for your wonderful review! We’re thrilled to h…" at bounding box center [1346, 405] width 394 height 74
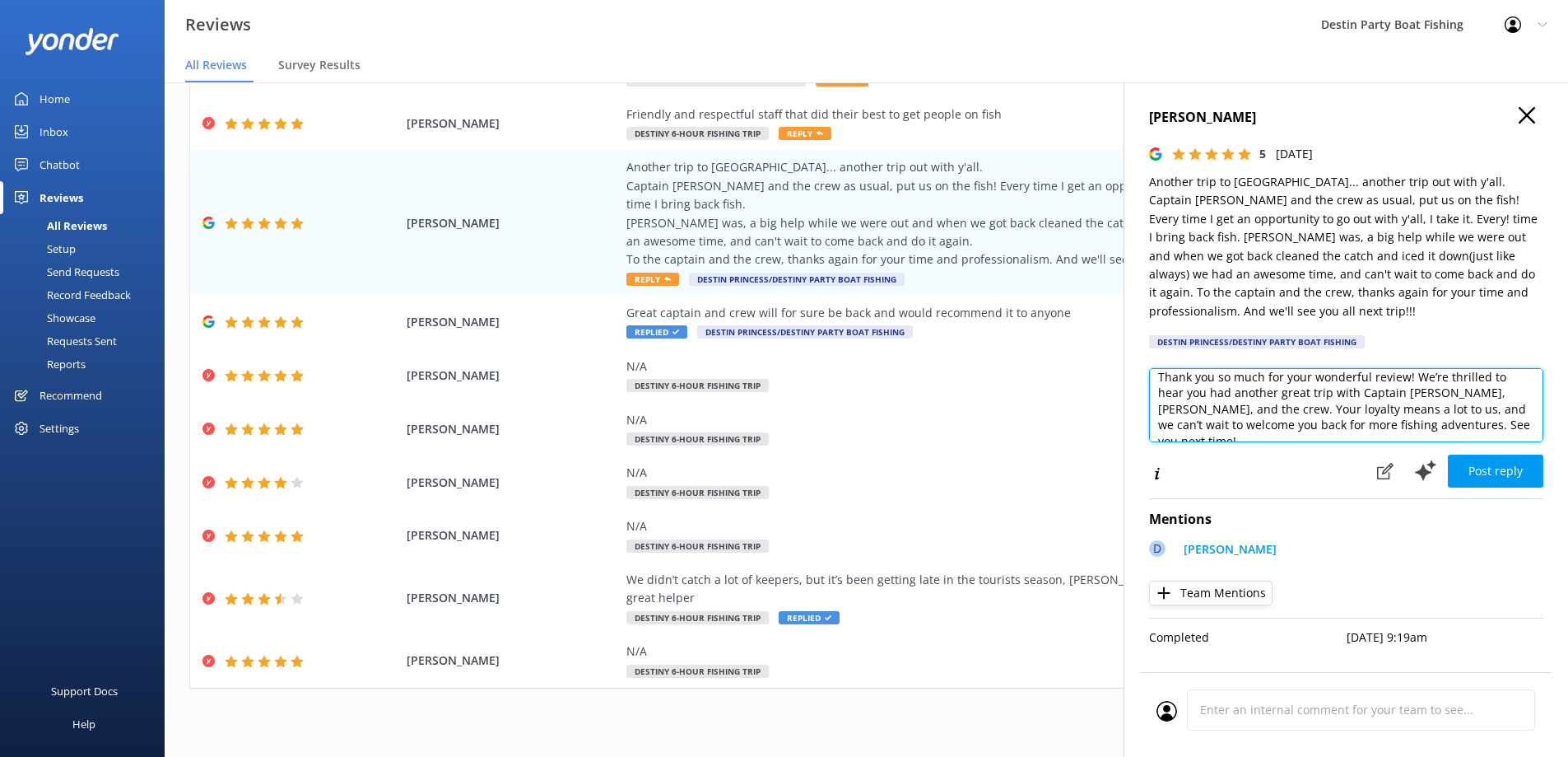
type textarea "[PERSON_NAME], Thank you so much for your wonderful review! We’re thrilled to h…"
click at [1215, 581] on button "Team Mentions" at bounding box center [1211, 593] width 124 height 25
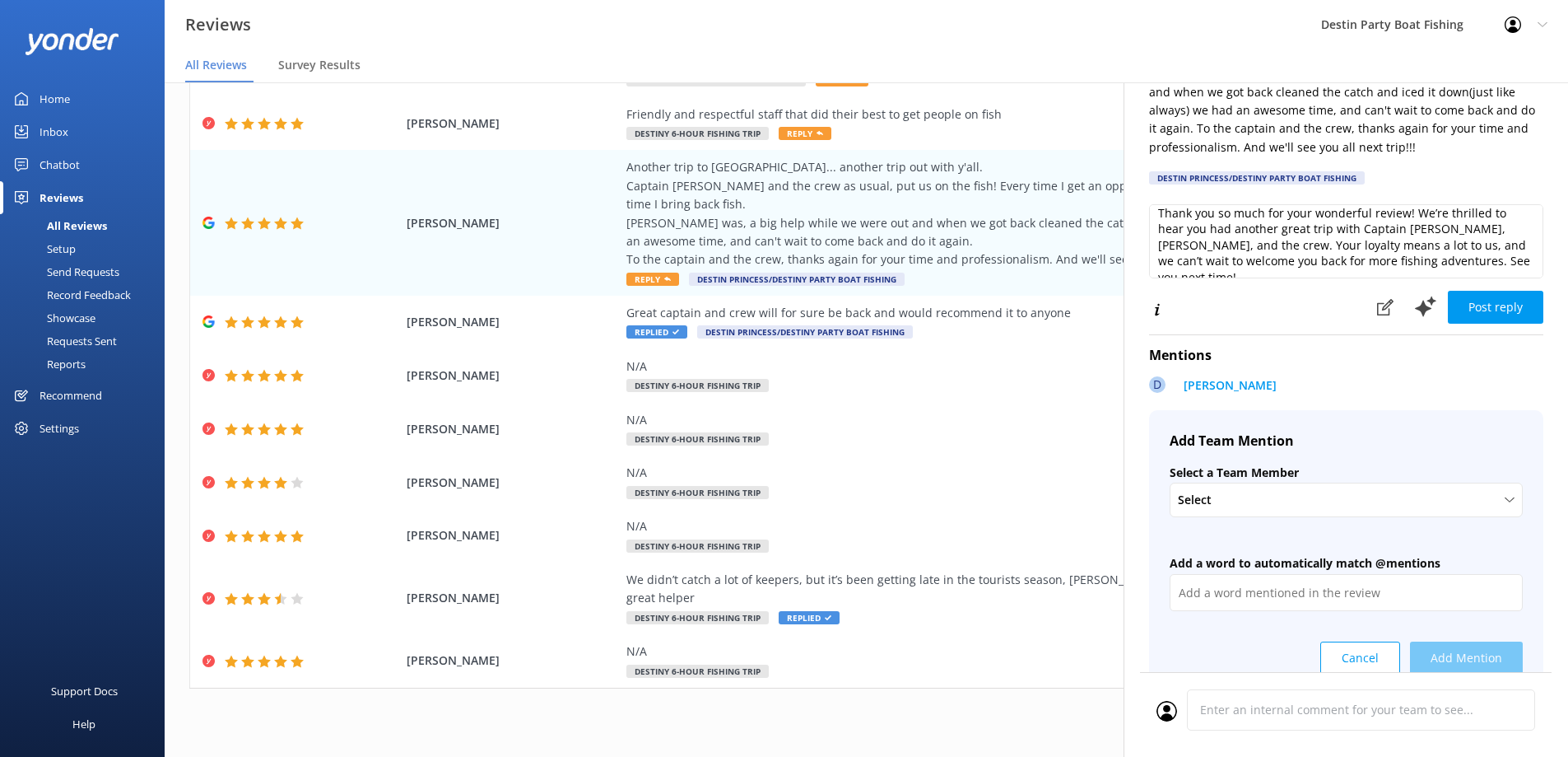
scroll to position [165, 0]
click at [1232, 483] on div "Select + Create a new Team Member [PERSON_NAME] [PERSON_NAME] [PERSON_NAME] [PE…" at bounding box center [1346, 499] width 353 height 35
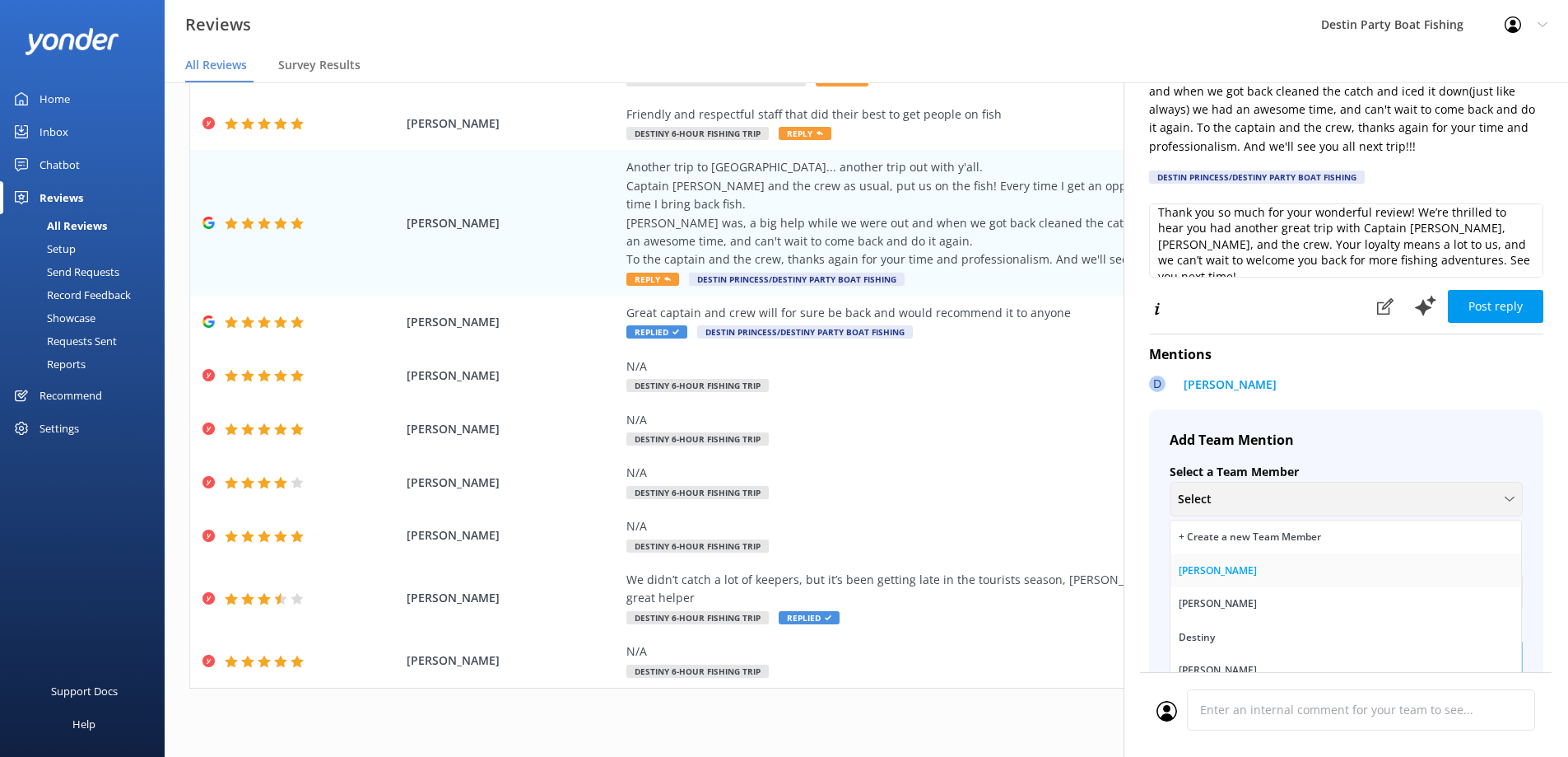
click at [1233, 574] on link "[PERSON_NAME]" at bounding box center [1346, 571] width 351 height 33
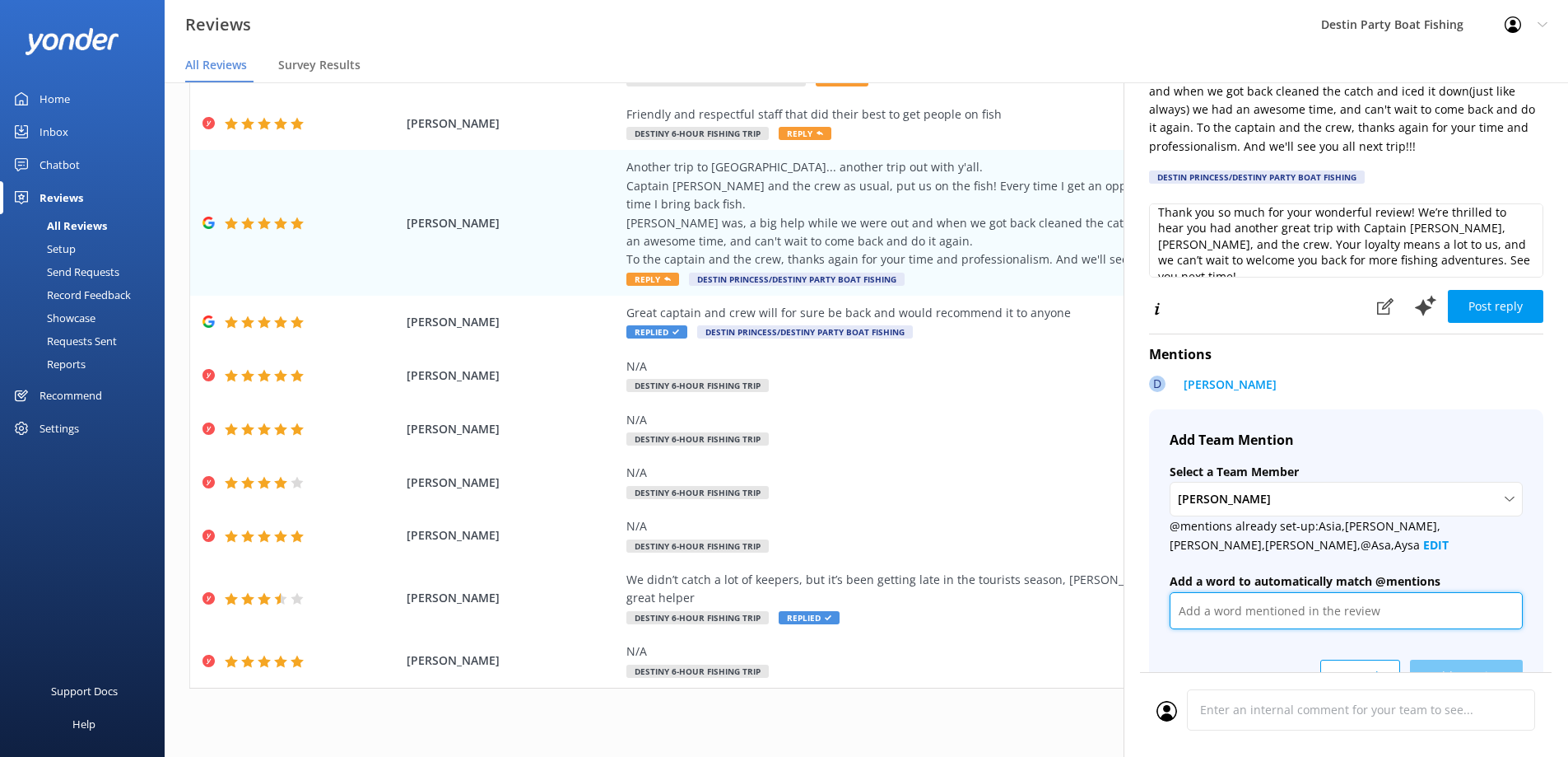
click at [1295, 597] on input "text" at bounding box center [1346, 611] width 353 height 37
type input "ace"
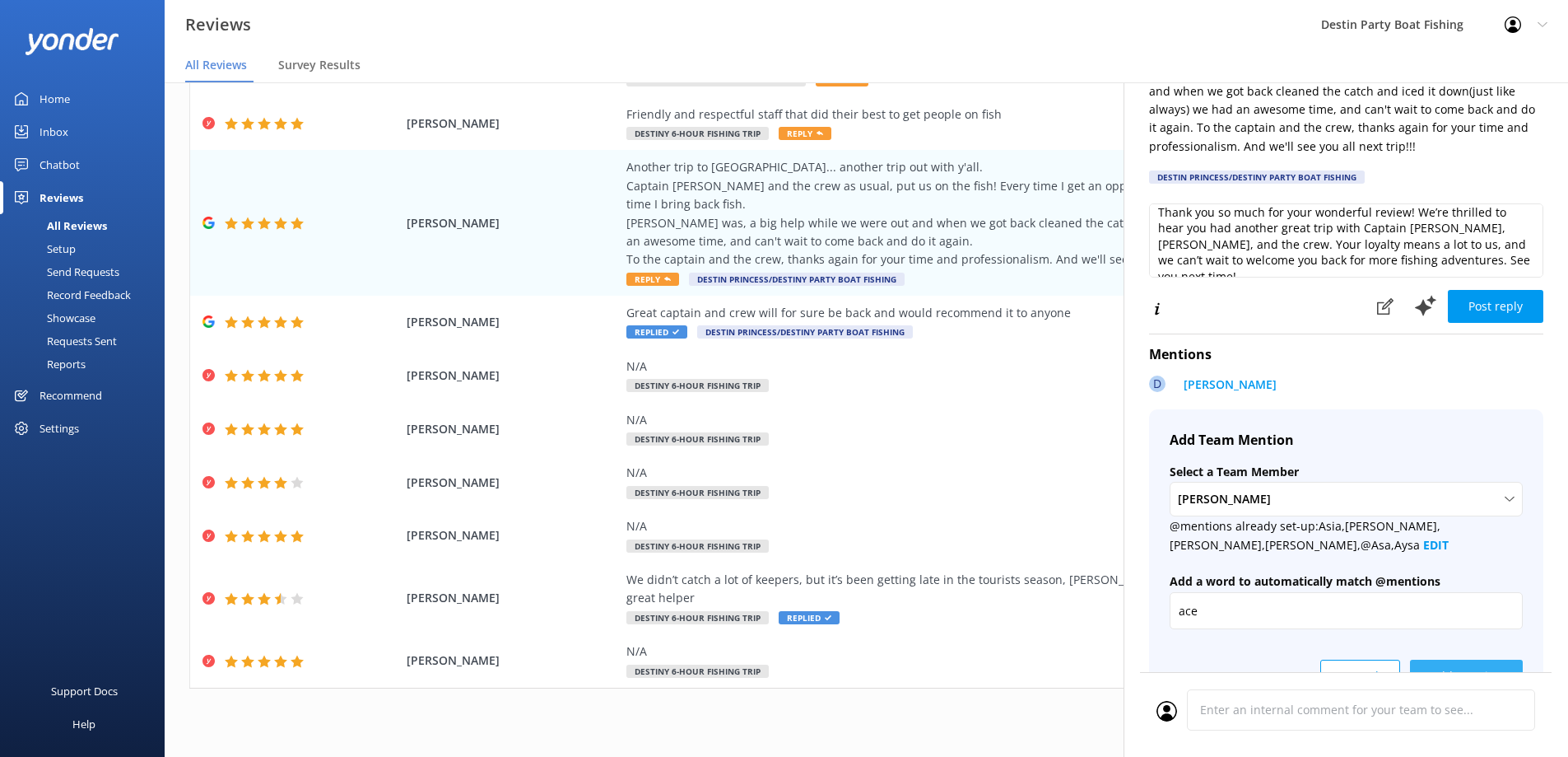
click at [1441, 660] on button "Add Mention" at bounding box center [1467, 676] width 113 height 33
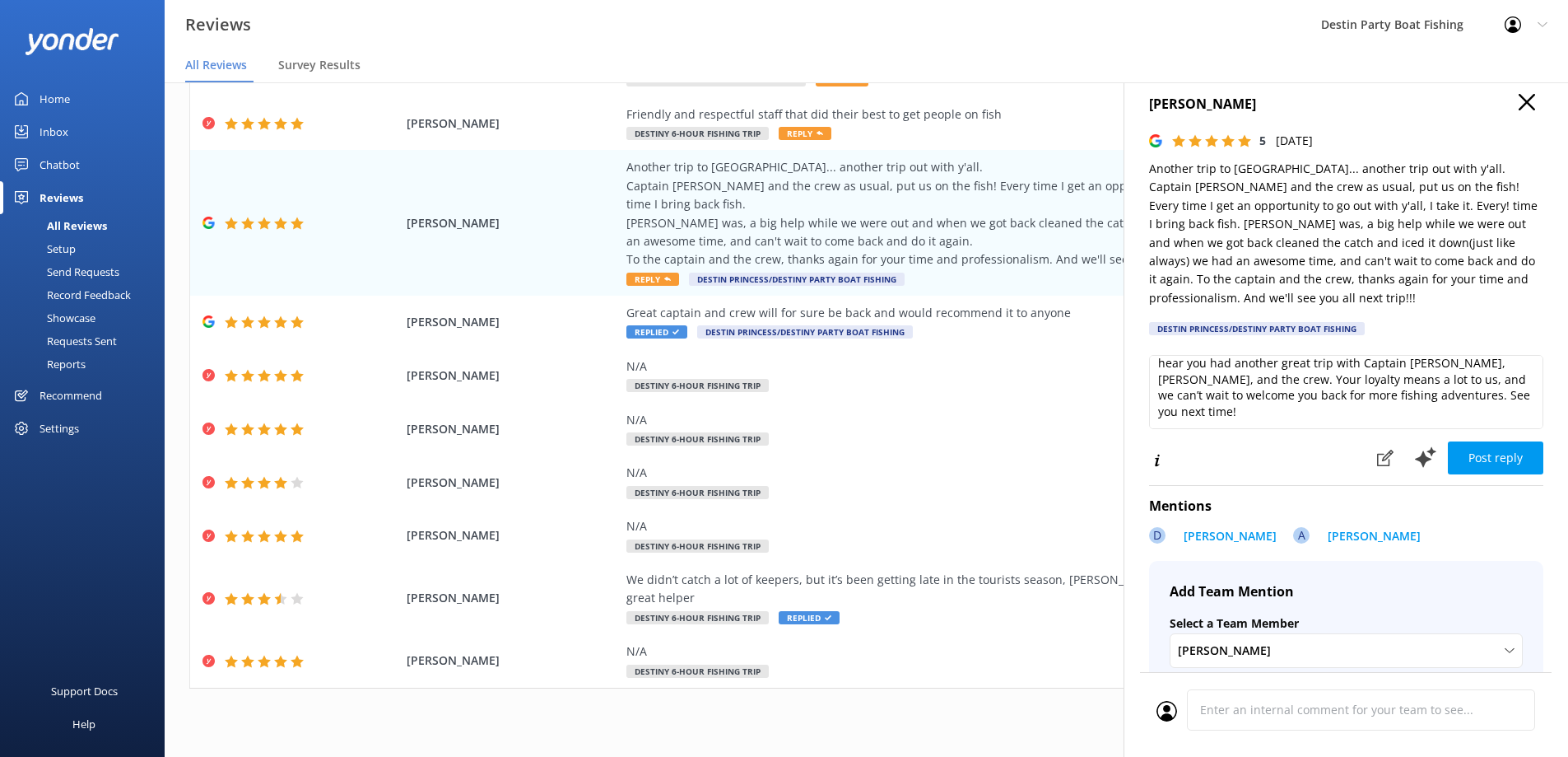
scroll to position [0, 0]
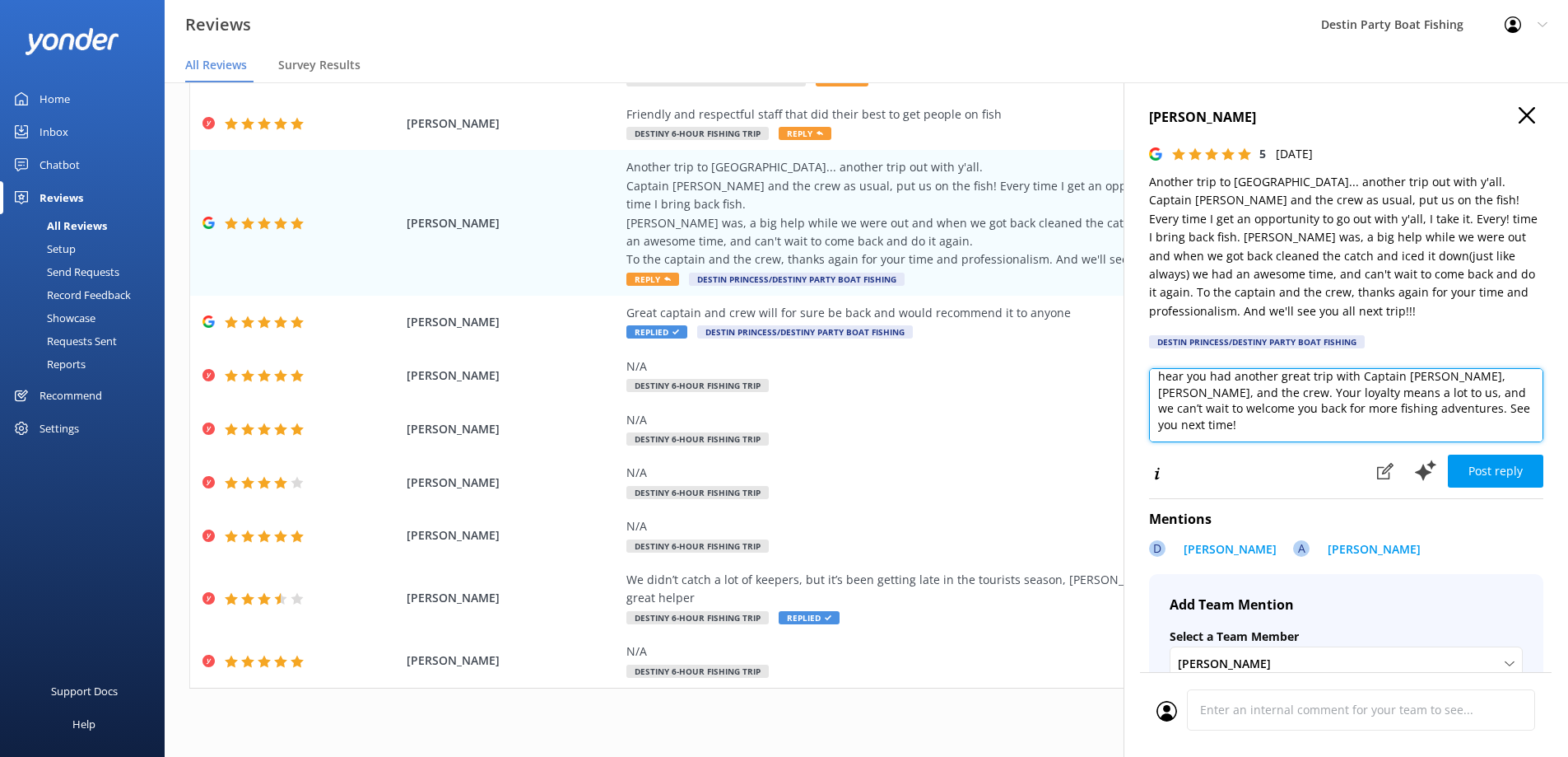
click at [1341, 434] on textarea "[PERSON_NAME], Thank you so much for your wonderful review! We’re thrilled to h…" at bounding box center [1346, 405] width 394 height 74
type textarea "[PERSON_NAME], Thank you so much for your wonderful review! We’re thrilled to h…"
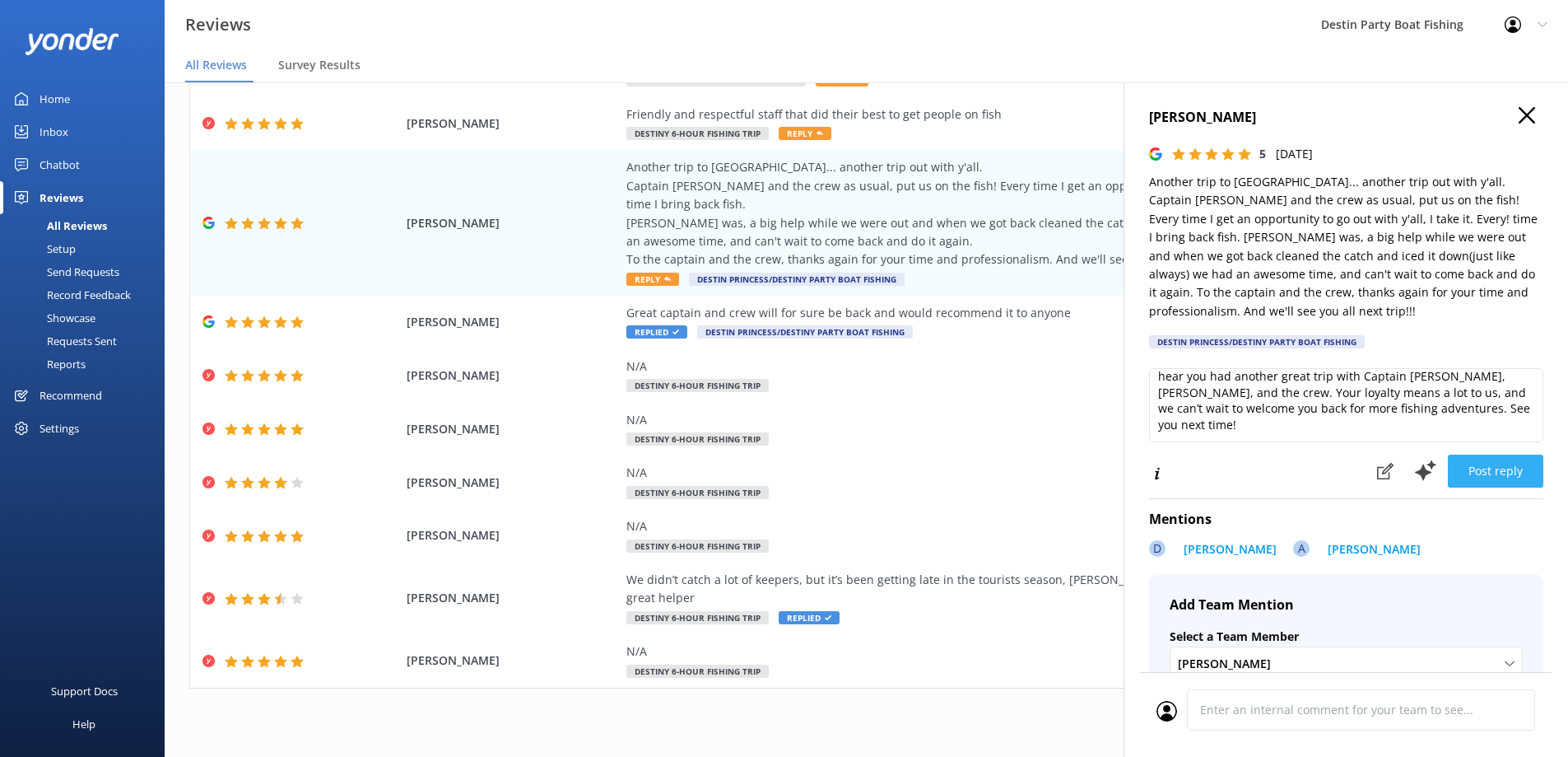
click at [1499, 464] on button "Post reply" at bounding box center [1496, 472] width 96 height 33
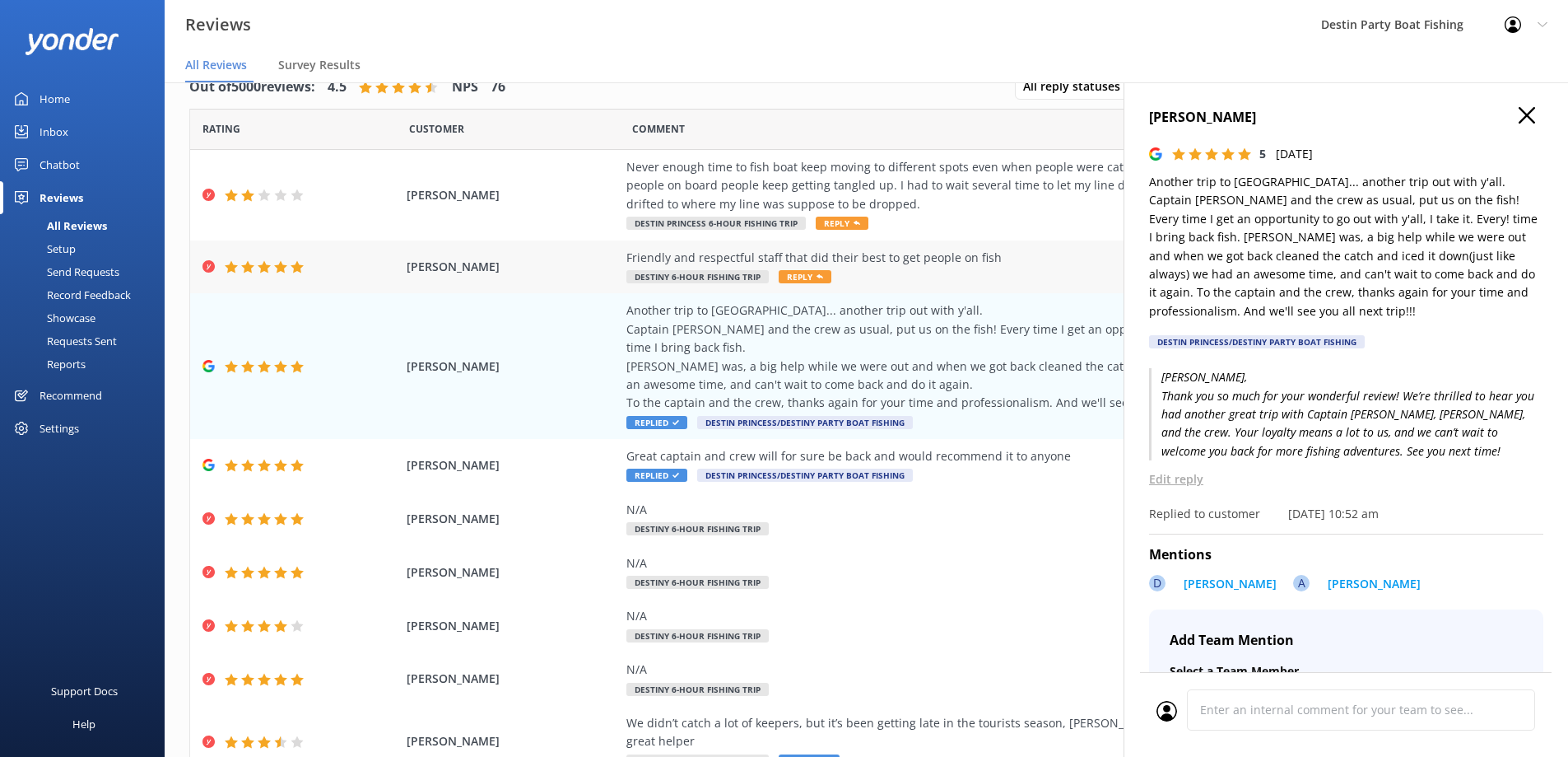
click at [816, 276] on icon at bounding box center [820, 277] width 7 height 7
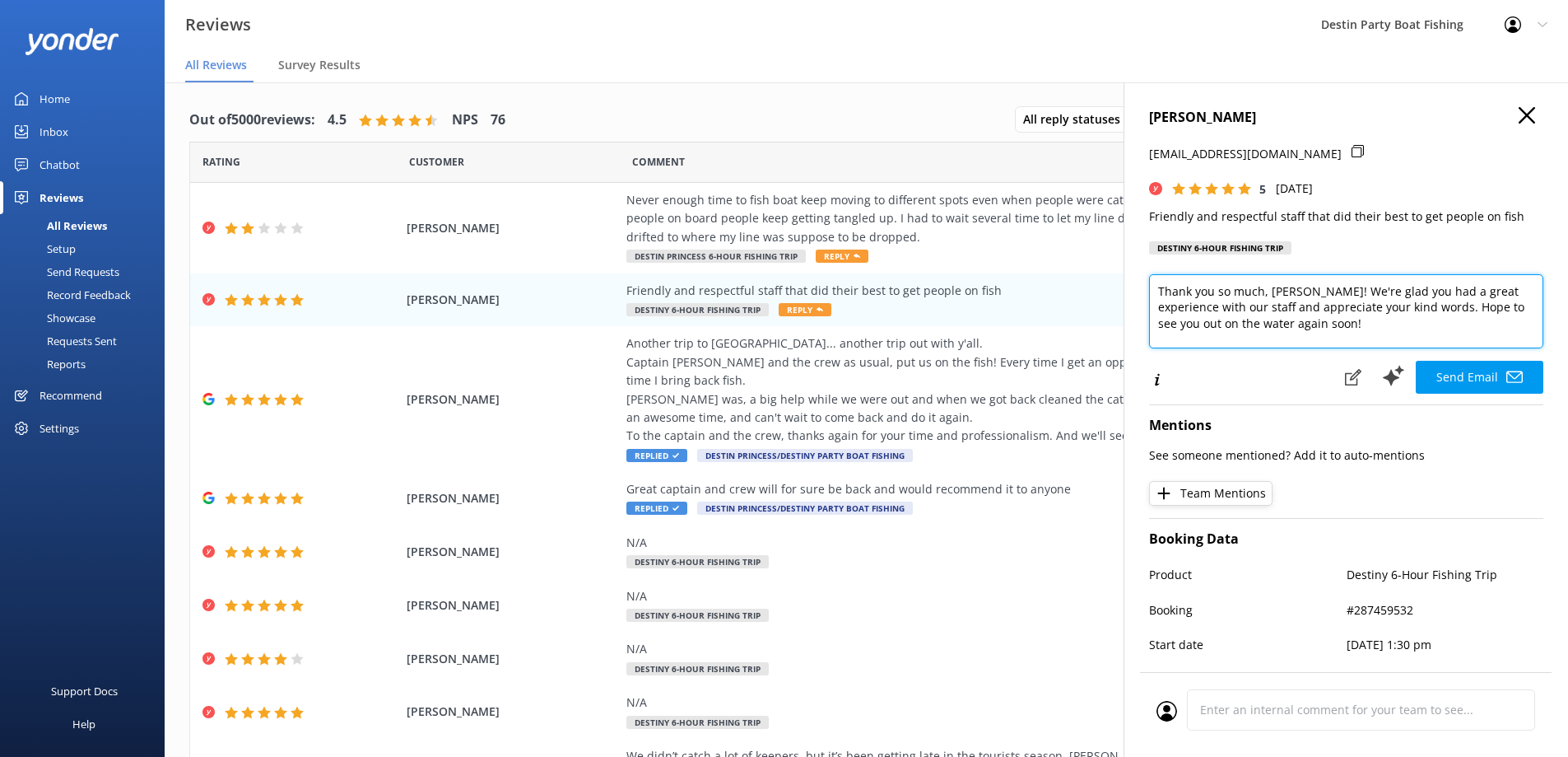
click at [1383, 334] on textarea "Thank you so much, [PERSON_NAME]! We're glad you had a great experience with ou…" at bounding box center [1346, 311] width 394 height 74
type textarea "Thank you so much, [PERSON_NAME]! We're glad you had a great experience with ou…"
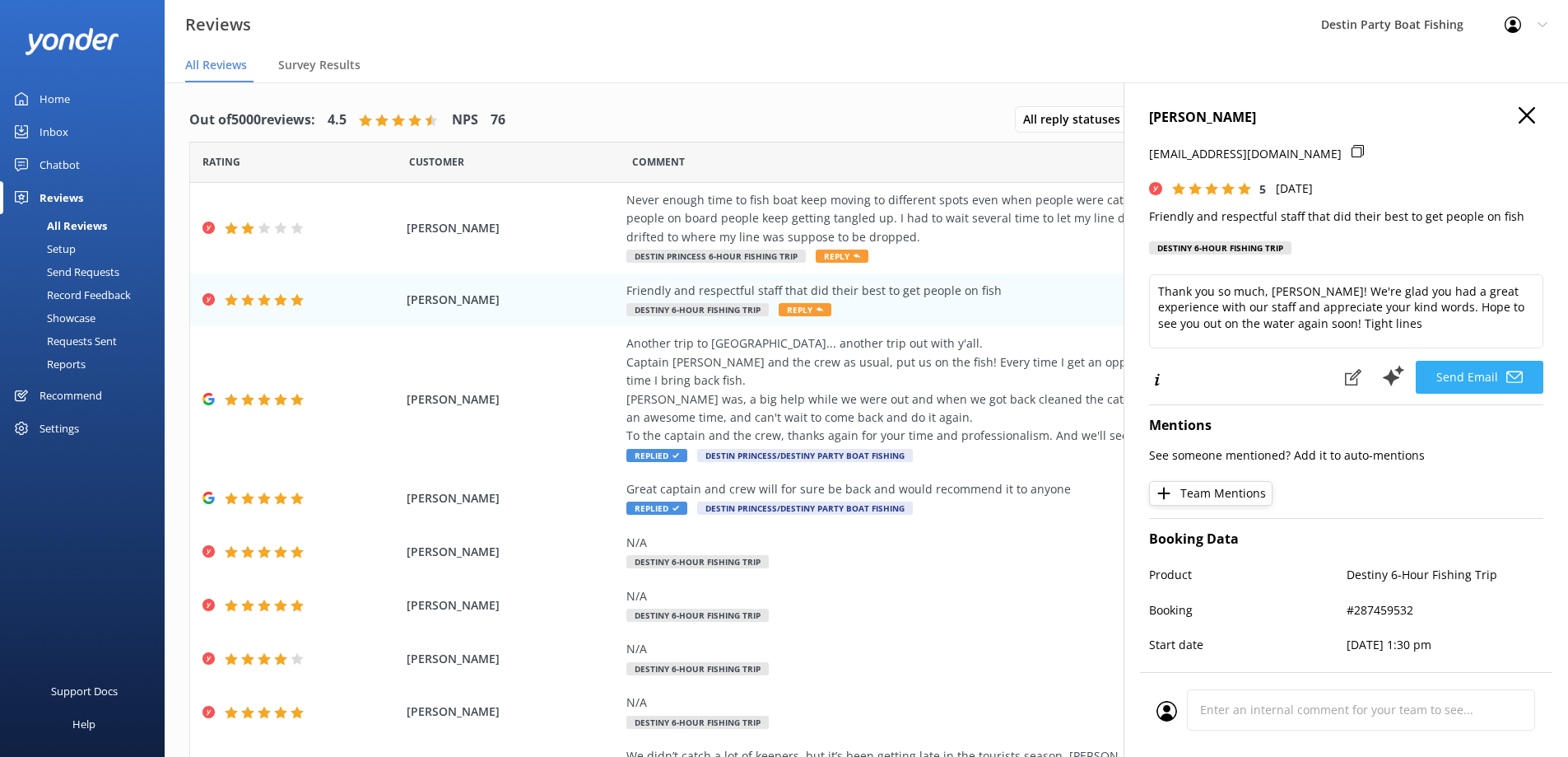
click at [1482, 388] on button "Send Email" at bounding box center [1479, 378] width 127 height 33
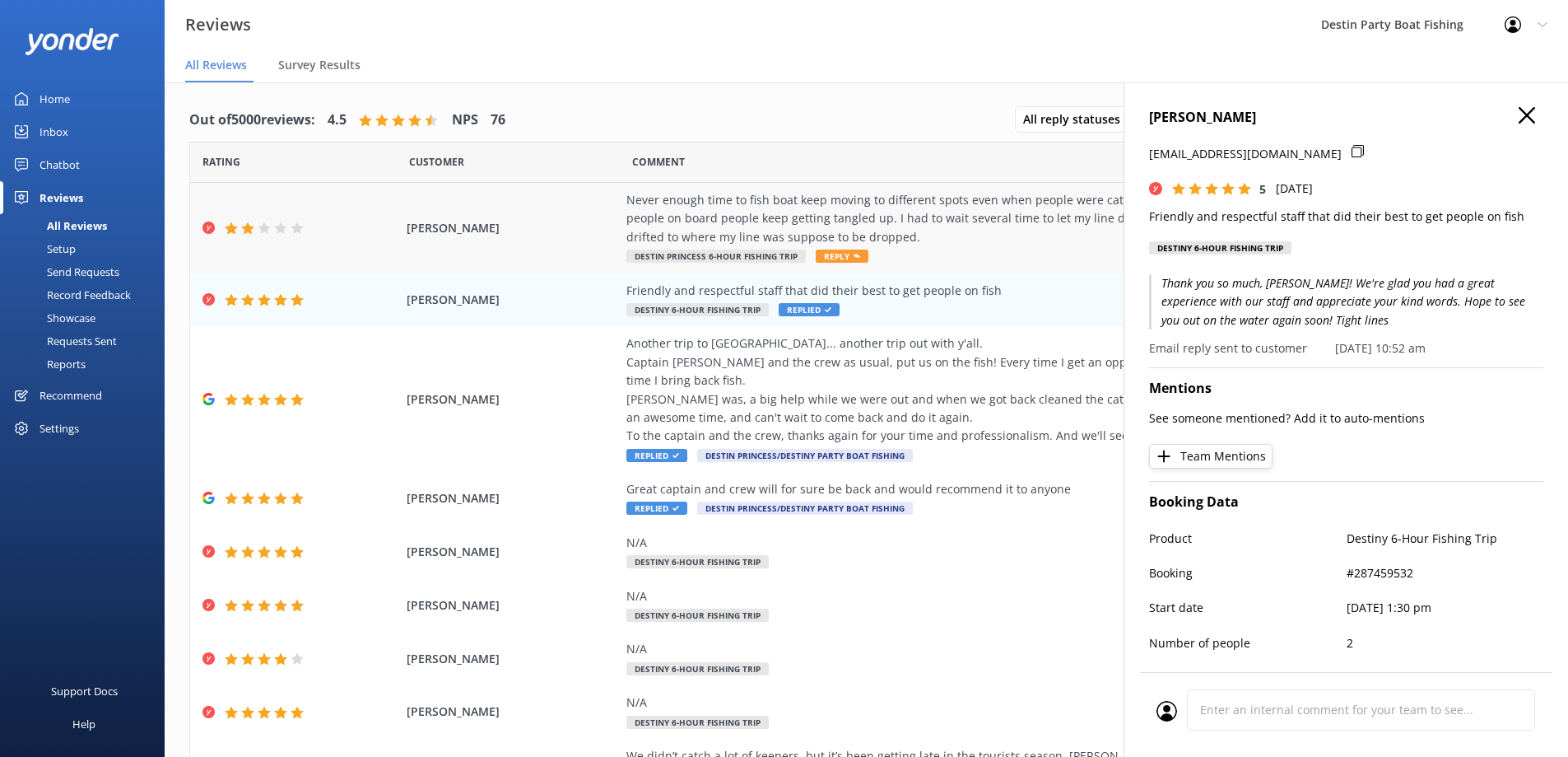
click at [835, 255] on span "Reply" at bounding box center [841, 256] width 52 height 13
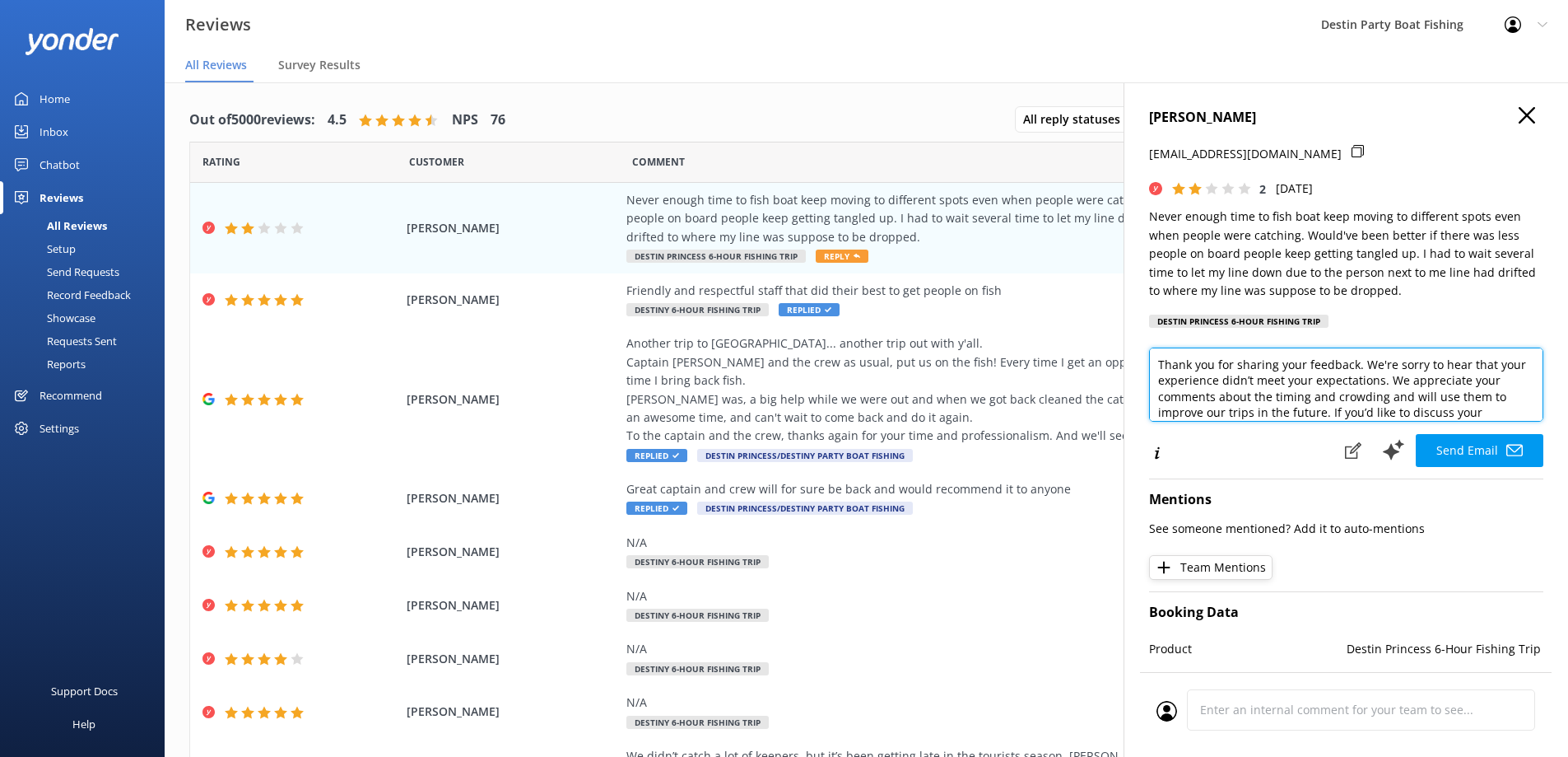
scroll to position [66, 0]
drag, startPoint x: 1355, startPoint y: 418, endPoint x: 1339, endPoint y: 383, distance: 38.5
click at [1339, 383] on textarea "Hi [PERSON_NAME], Thank you for sharing your feedback. We're sorry to hear that…" at bounding box center [1346, 384] width 394 height 74
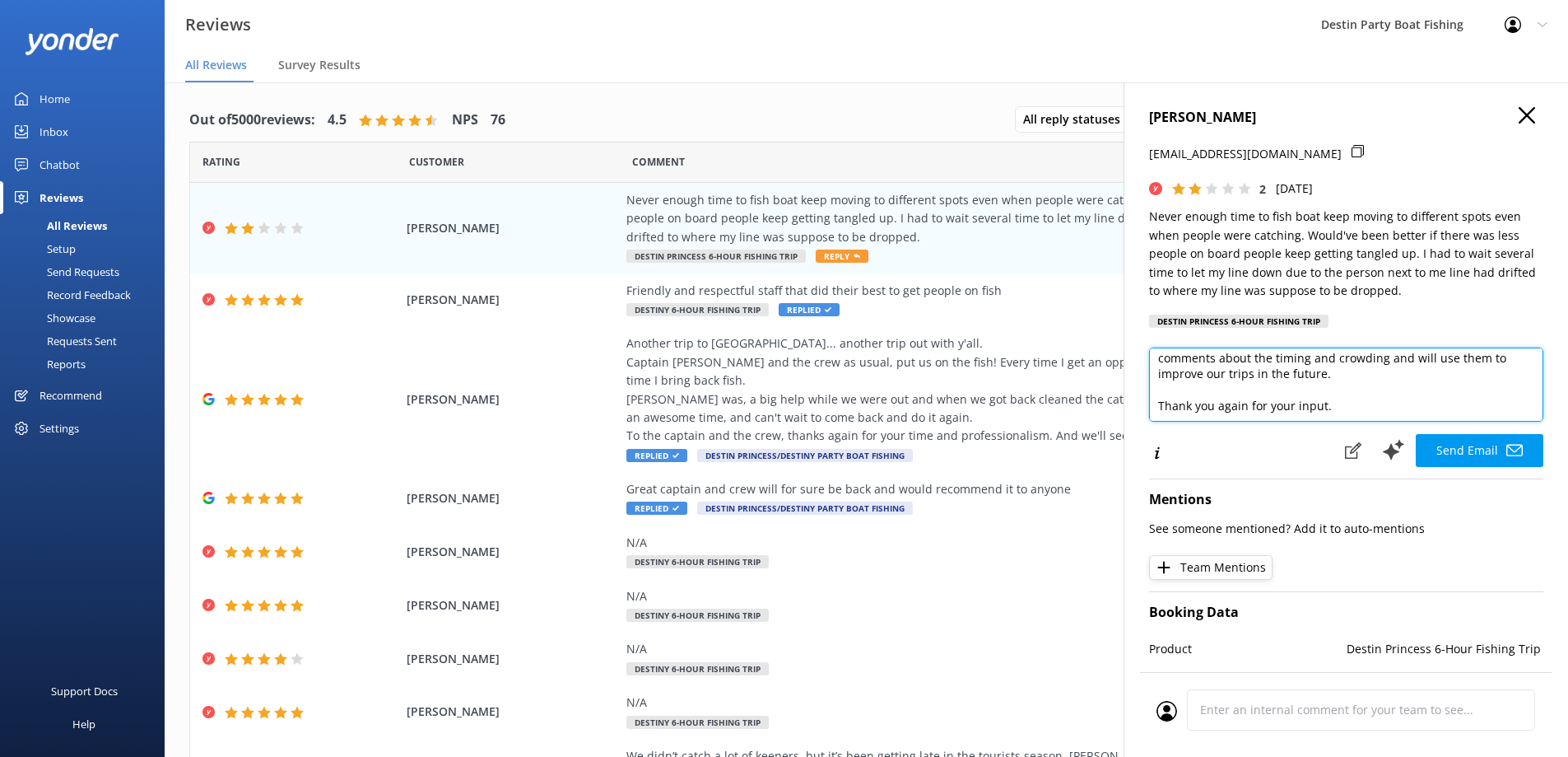
scroll to position [73, 0]
drag, startPoint x: 1334, startPoint y: 404, endPoint x: 1299, endPoint y: 399, distance: 35.4
click at [1299, 399] on textarea "Hi [PERSON_NAME], Thank you for sharing your feedback. We're sorry to hear that…" at bounding box center [1346, 384] width 394 height 74
click at [1341, 408] on textarea "Hi [PERSON_NAME], Thank you for sharing your feedback. We're sorry to hear that…" at bounding box center [1346, 384] width 394 height 74
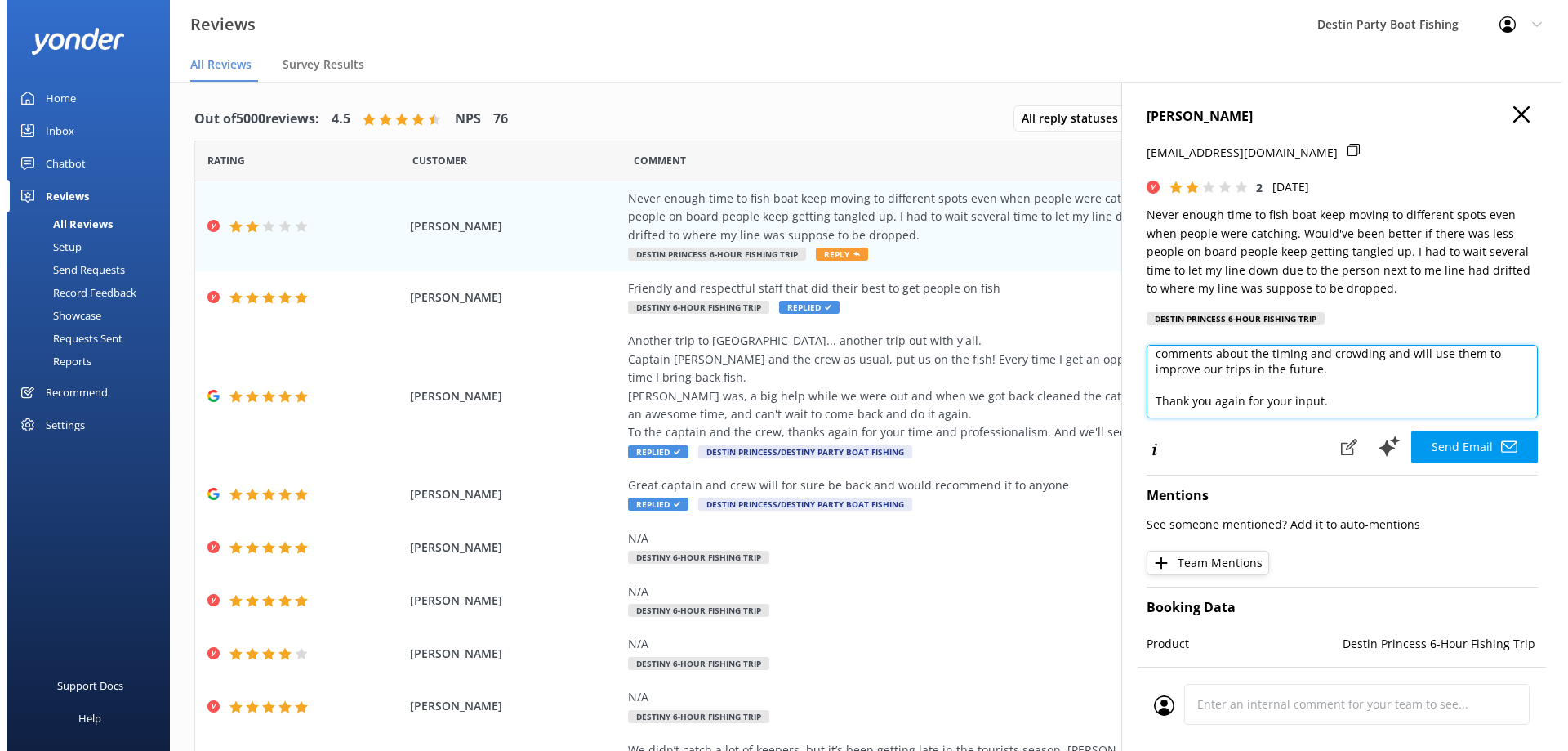
scroll to position [81, 0]
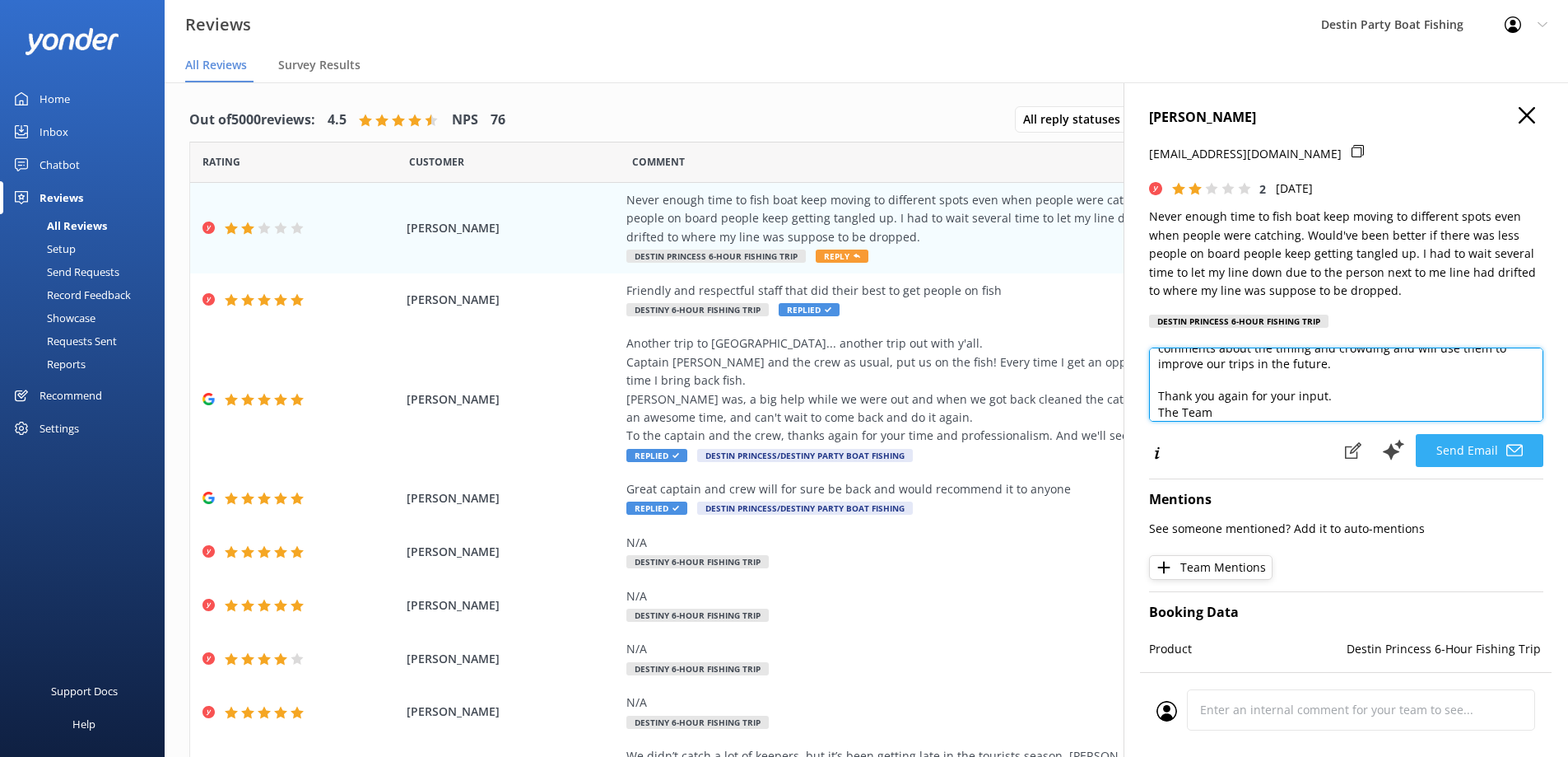
type textarea "Hi [PERSON_NAME], Thank you for sharing your feedback. We're sorry to hear that…"
click at [1477, 459] on button "Send Email" at bounding box center [1479, 451] width 127 height 33
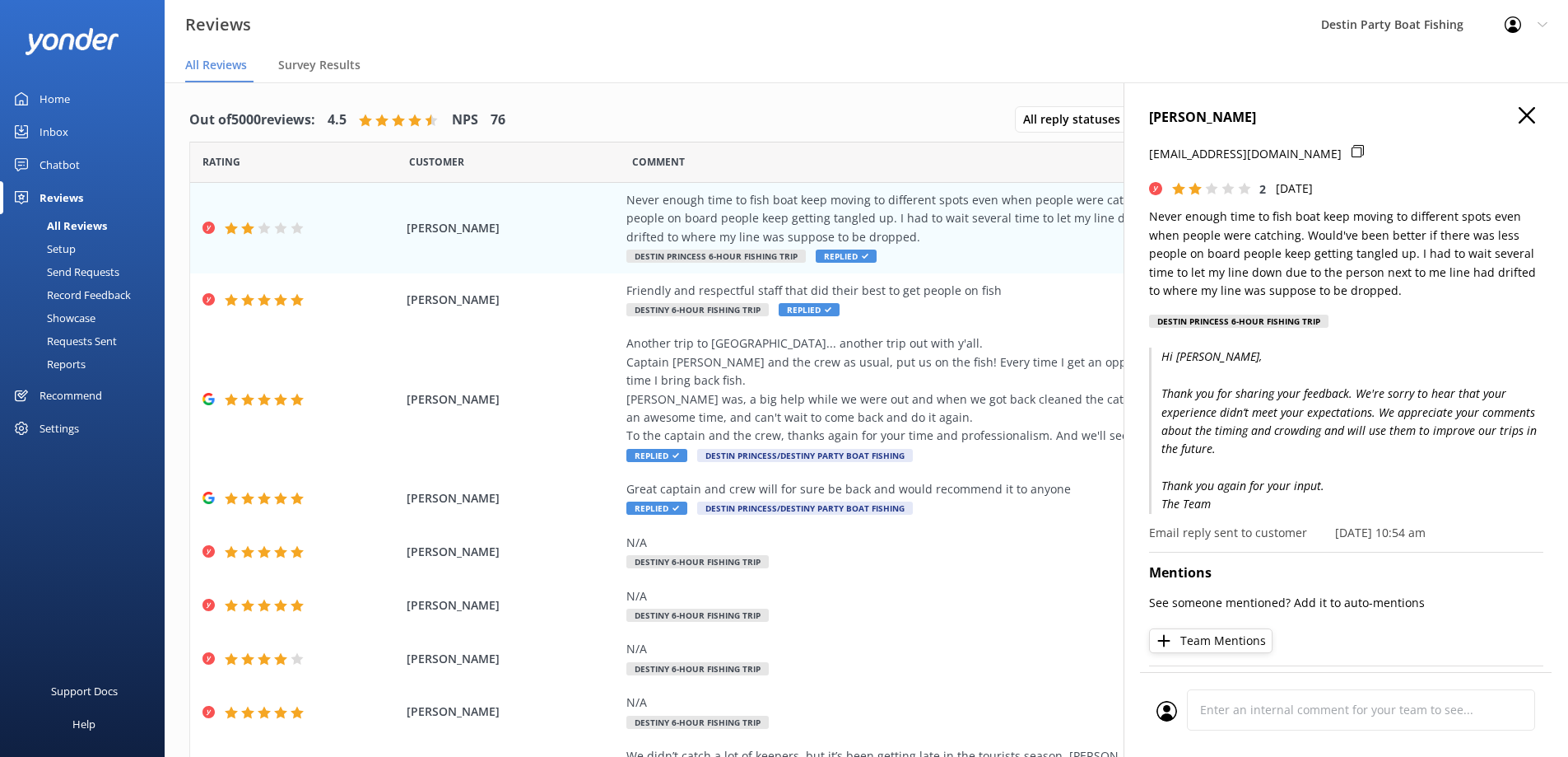
click at [1522, 116] on icon "button" at bounding box center [1527, 116] width 17 height 17
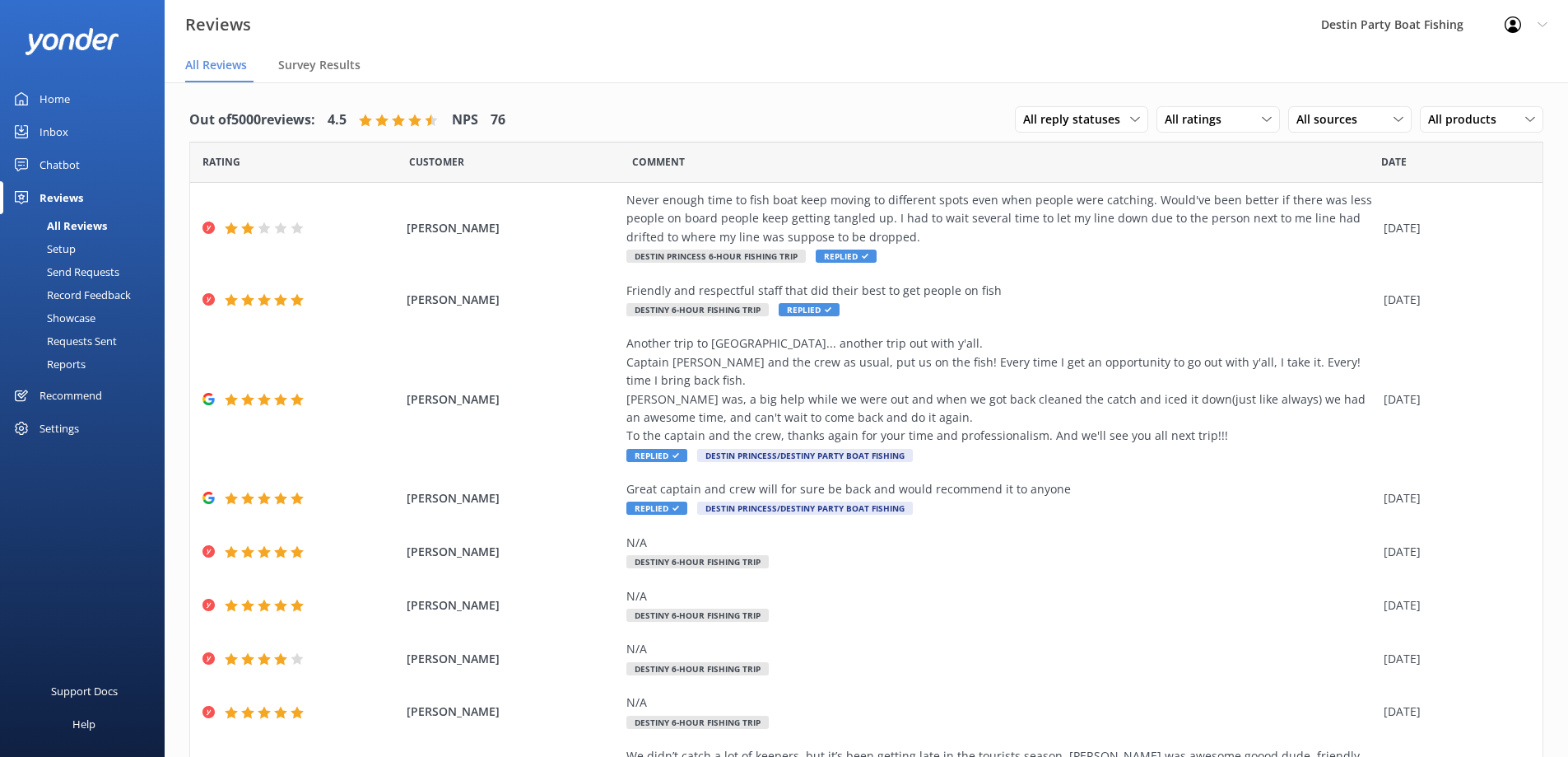
click at [52, 101] on div "Home" at bounding box center [55, 99] width 31 height 33
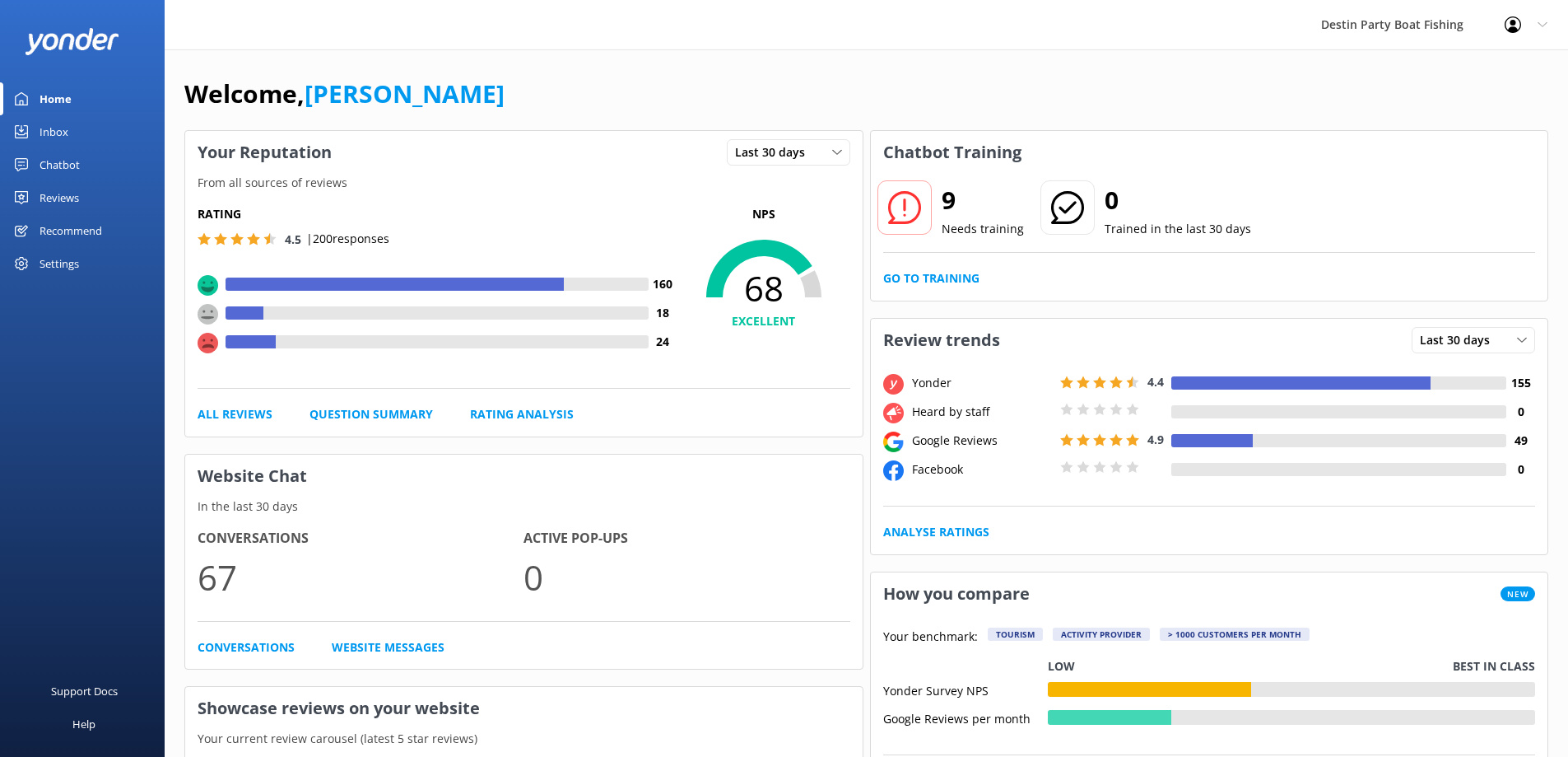
click at [58, 195] on div "Reviews" at bounding box center [60, 198] width 40 height 33
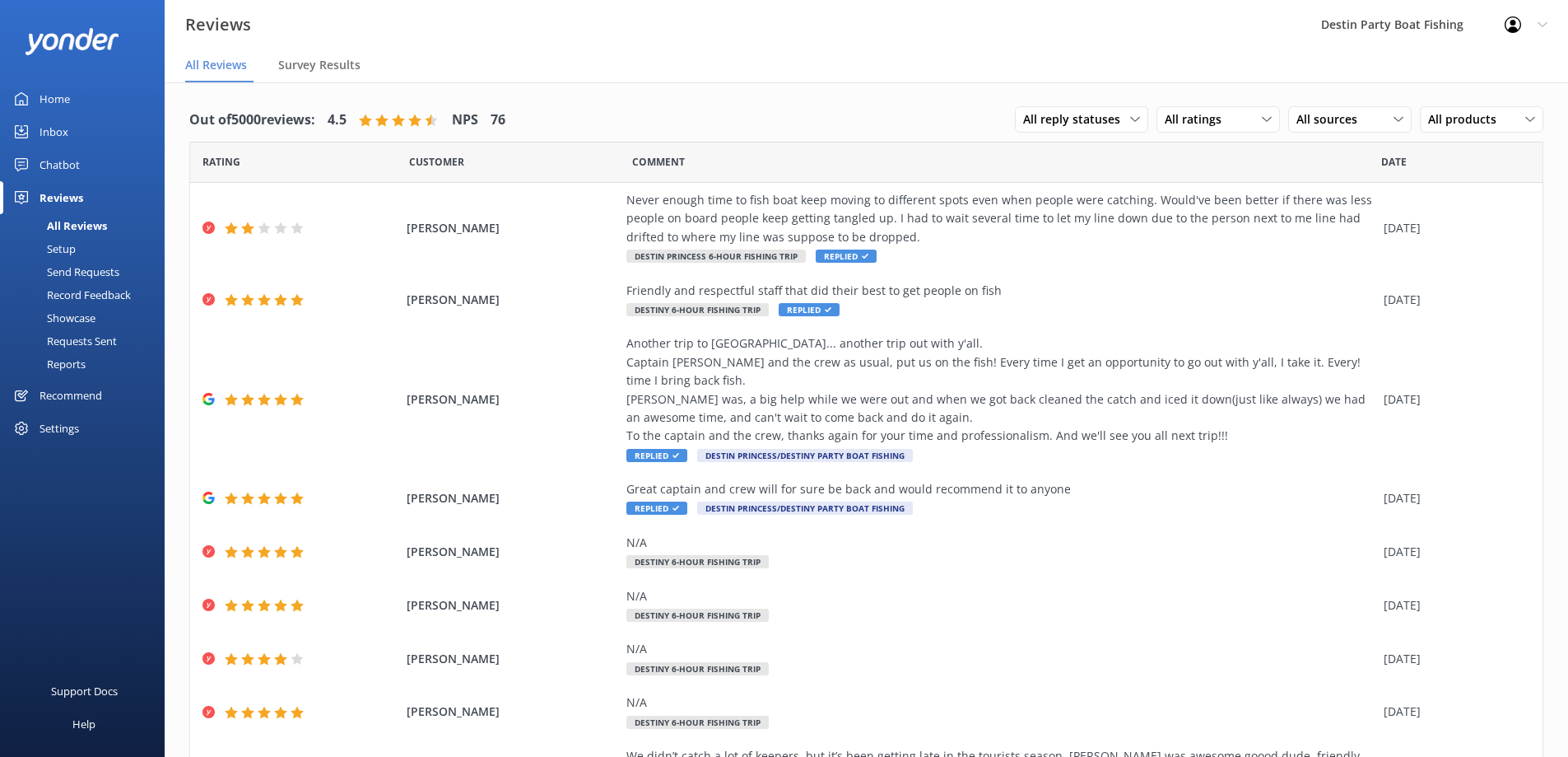
click at [57, 127] on div "Inbox" at bounding box center [54, 132] width 29 height 33
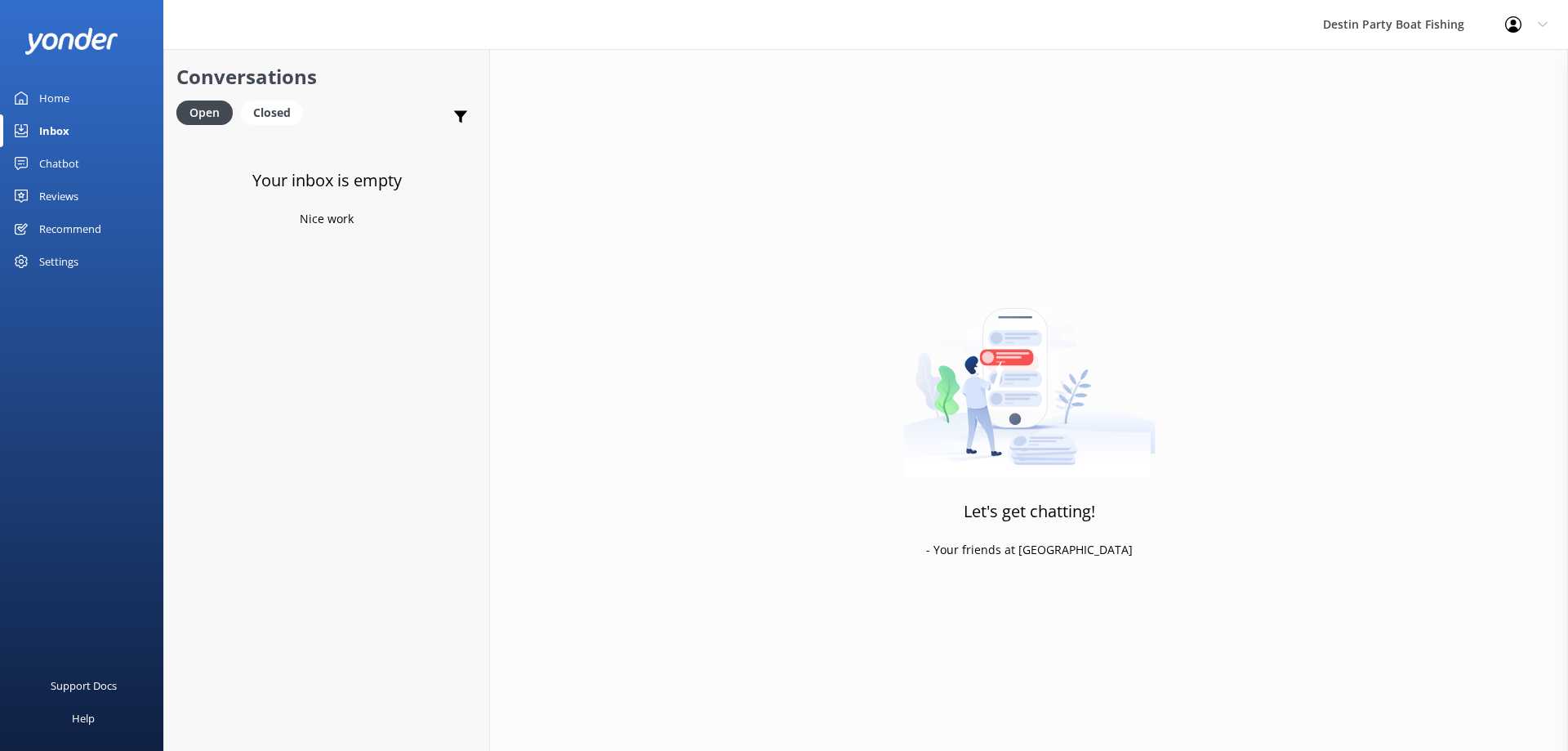
click at [42, 111] on div "Home" at bounding box center [54, 98] width 31 height 33
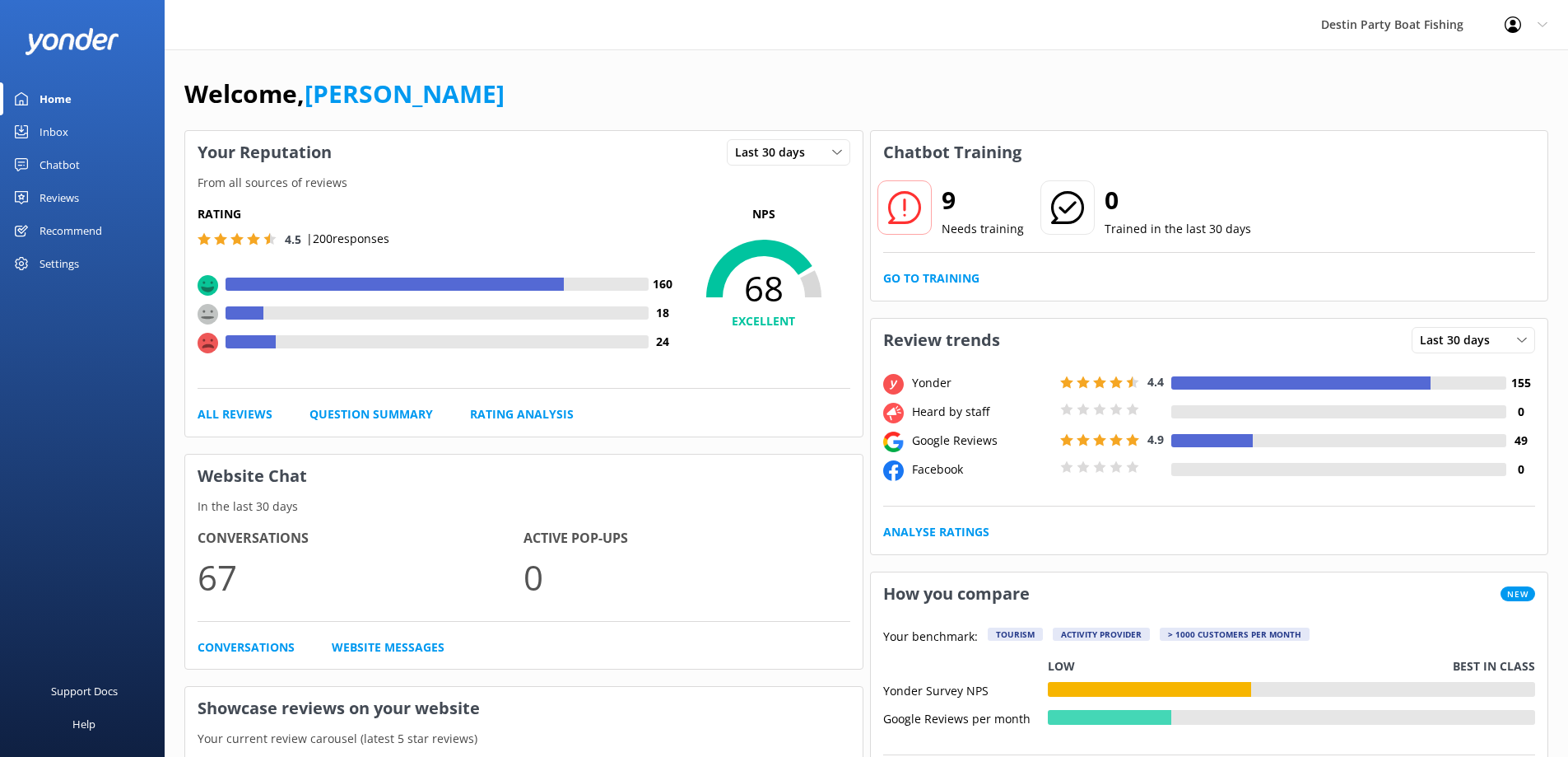
click at [56, 139] on div "Inbox" at bounding box center [54, 132] width 29 height 33
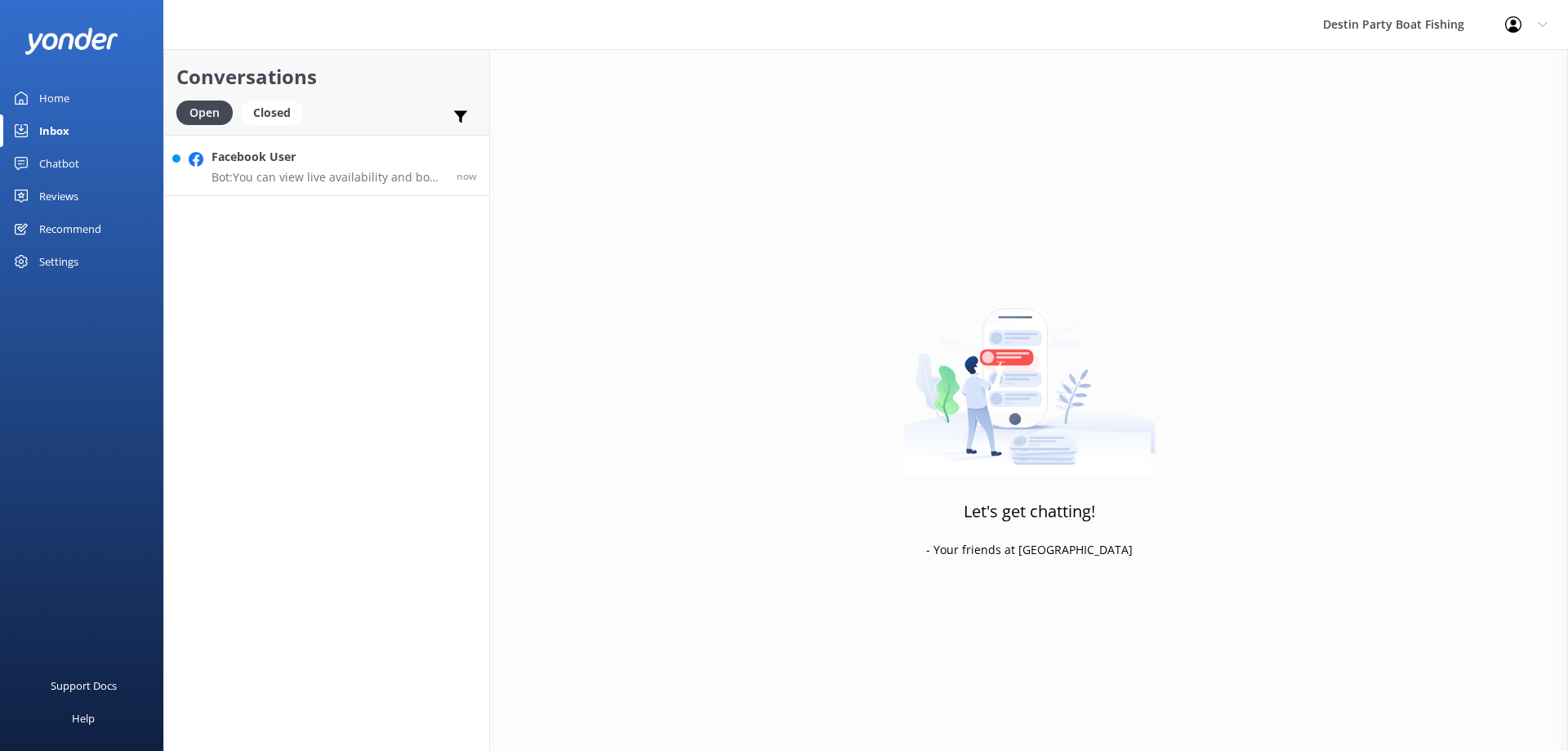
click at [339, 171] on p "Bot: You can view live availability and book your trip online at [URL][DOMAIN_N…" at bounding box center [327, 177] width 233 height 15
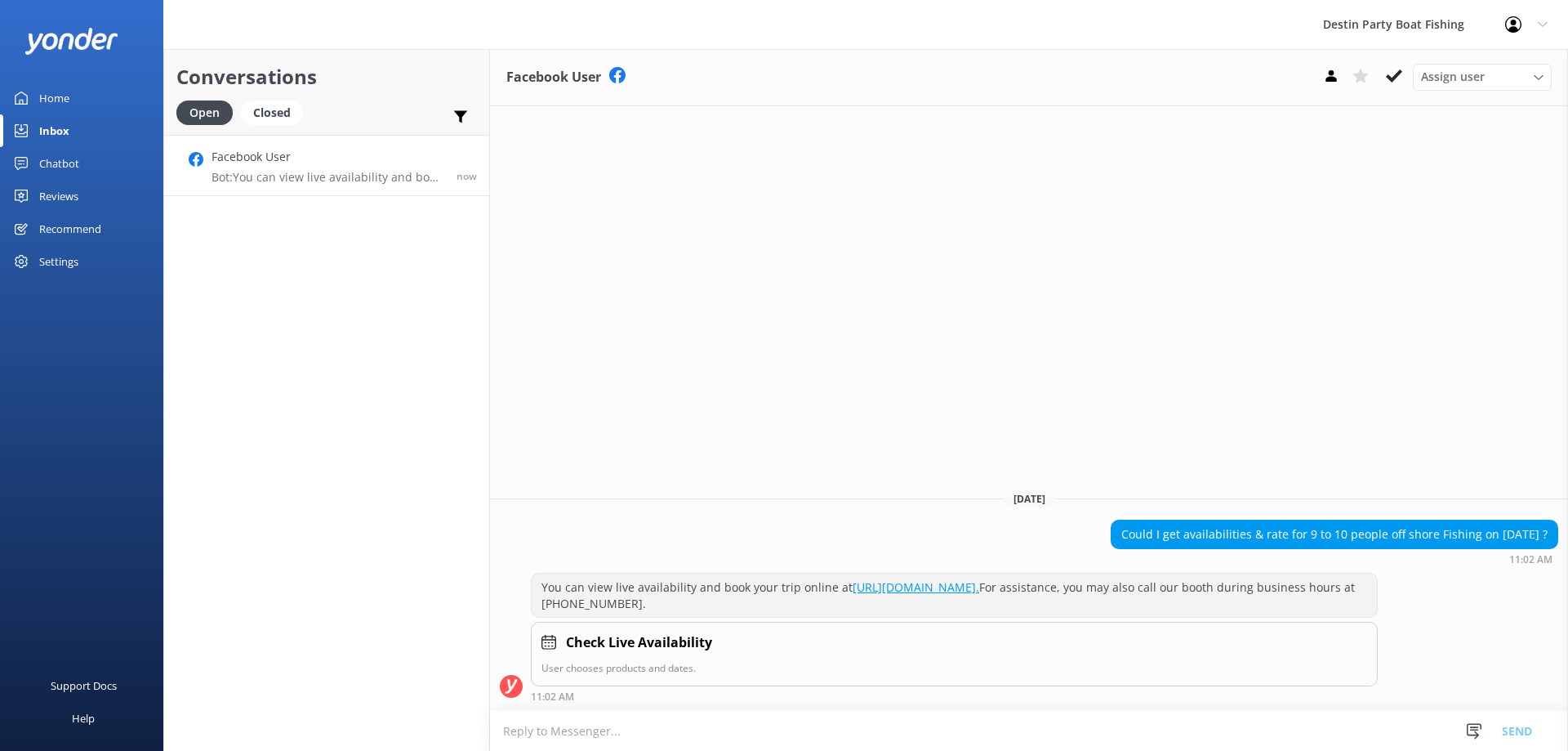
click at [1081, 717] on textarea at bounding box center [1029, 730] width 1078 height 40
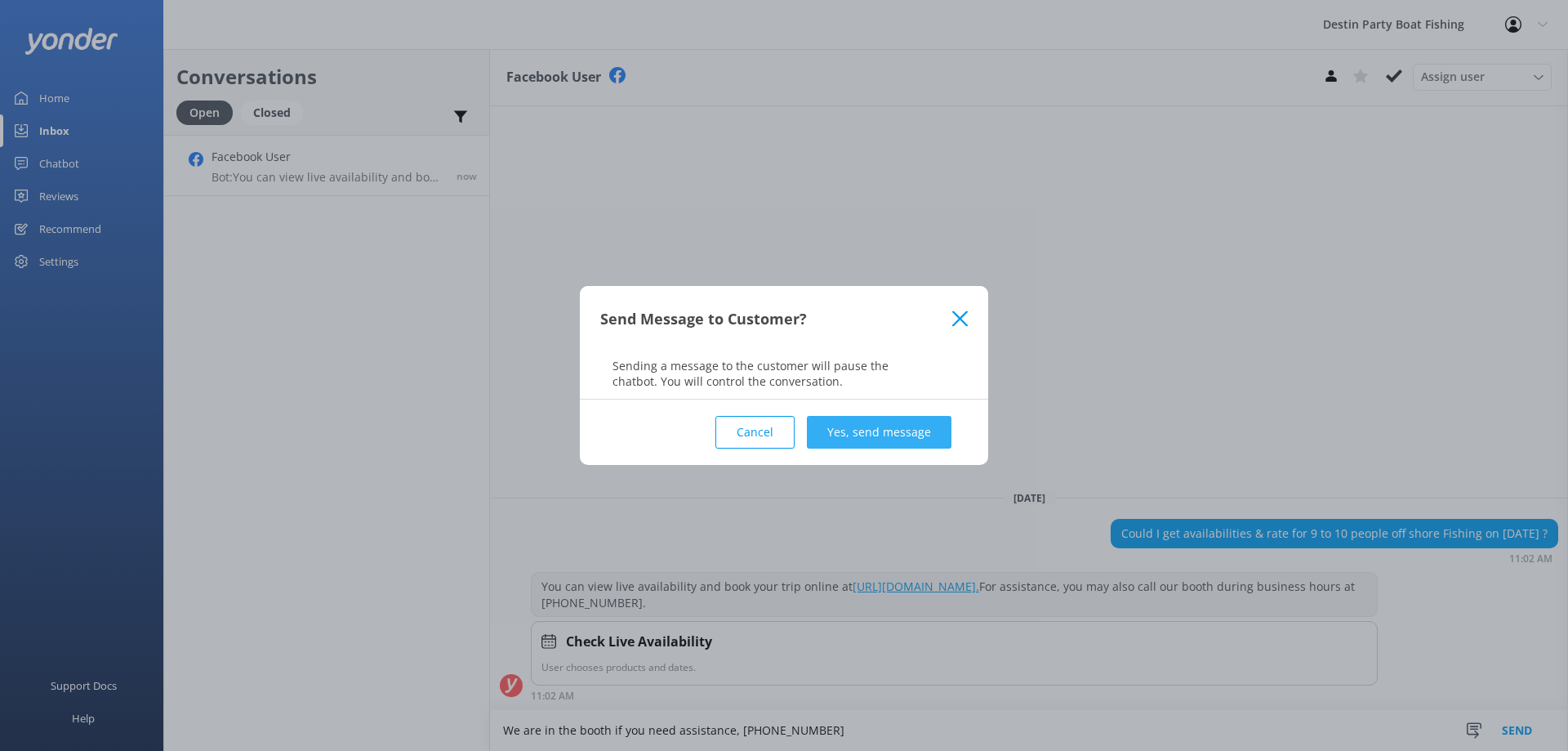
type textarea "We are in the booth if you need assistance, [PHONE_NUMBER]"
click at [851, 432] on button "Yes, send message" at bounding box center [878, 432] width 144 height 33
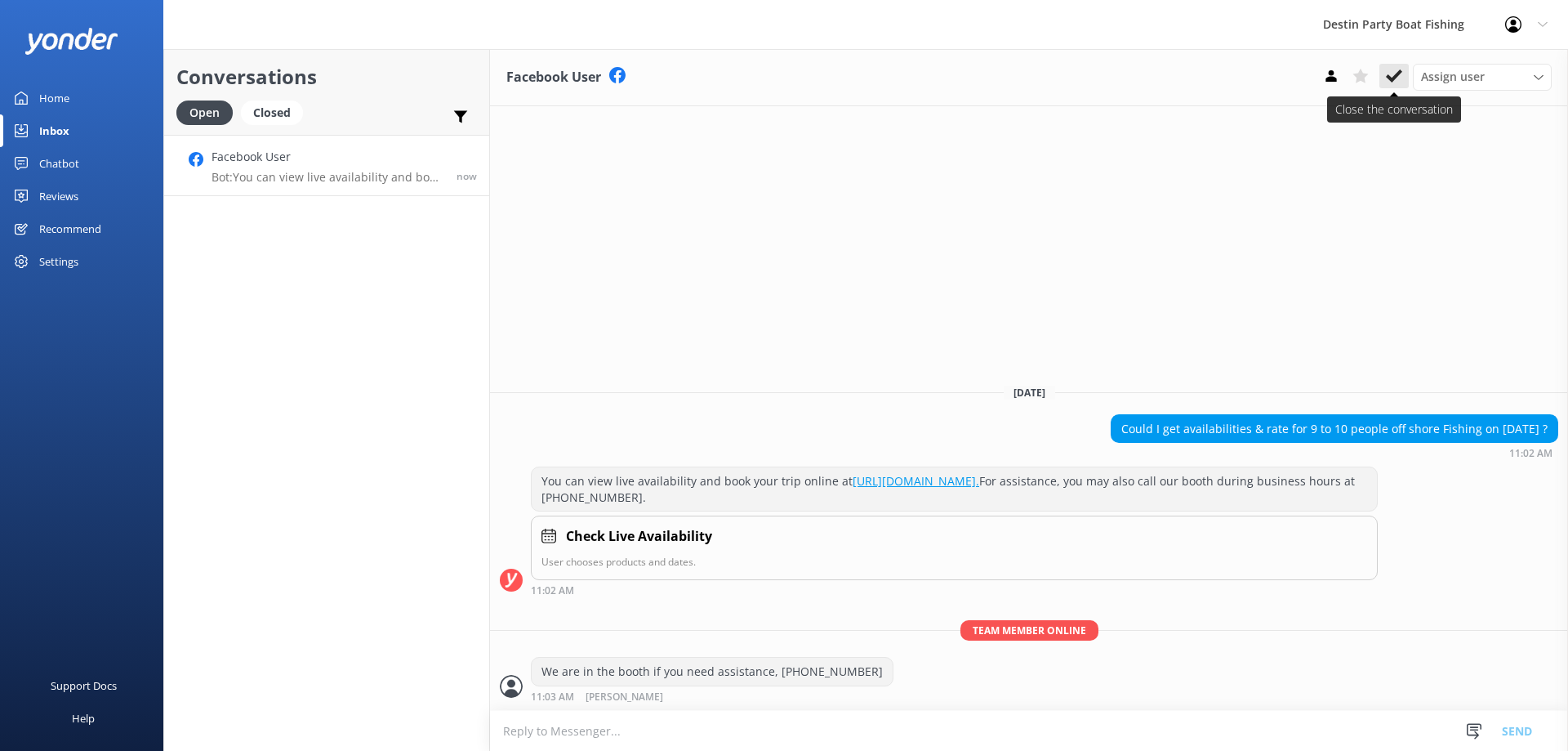
click at [1391, 81] on use at bounding box center [1394, 76] width 16 height 13
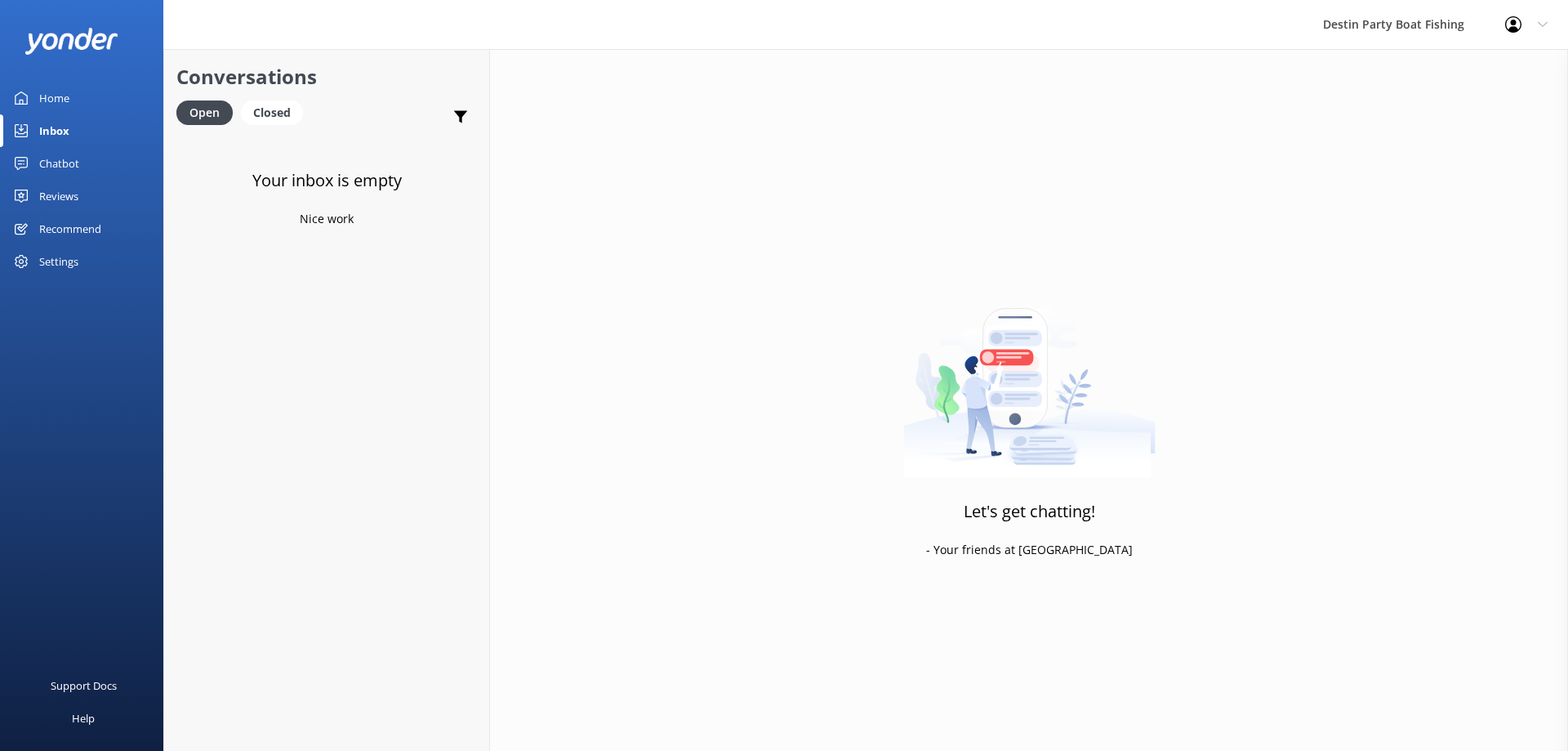
click at [70, 197] on div "Reviews" at bounding box center [59, 196] width 40 height 33
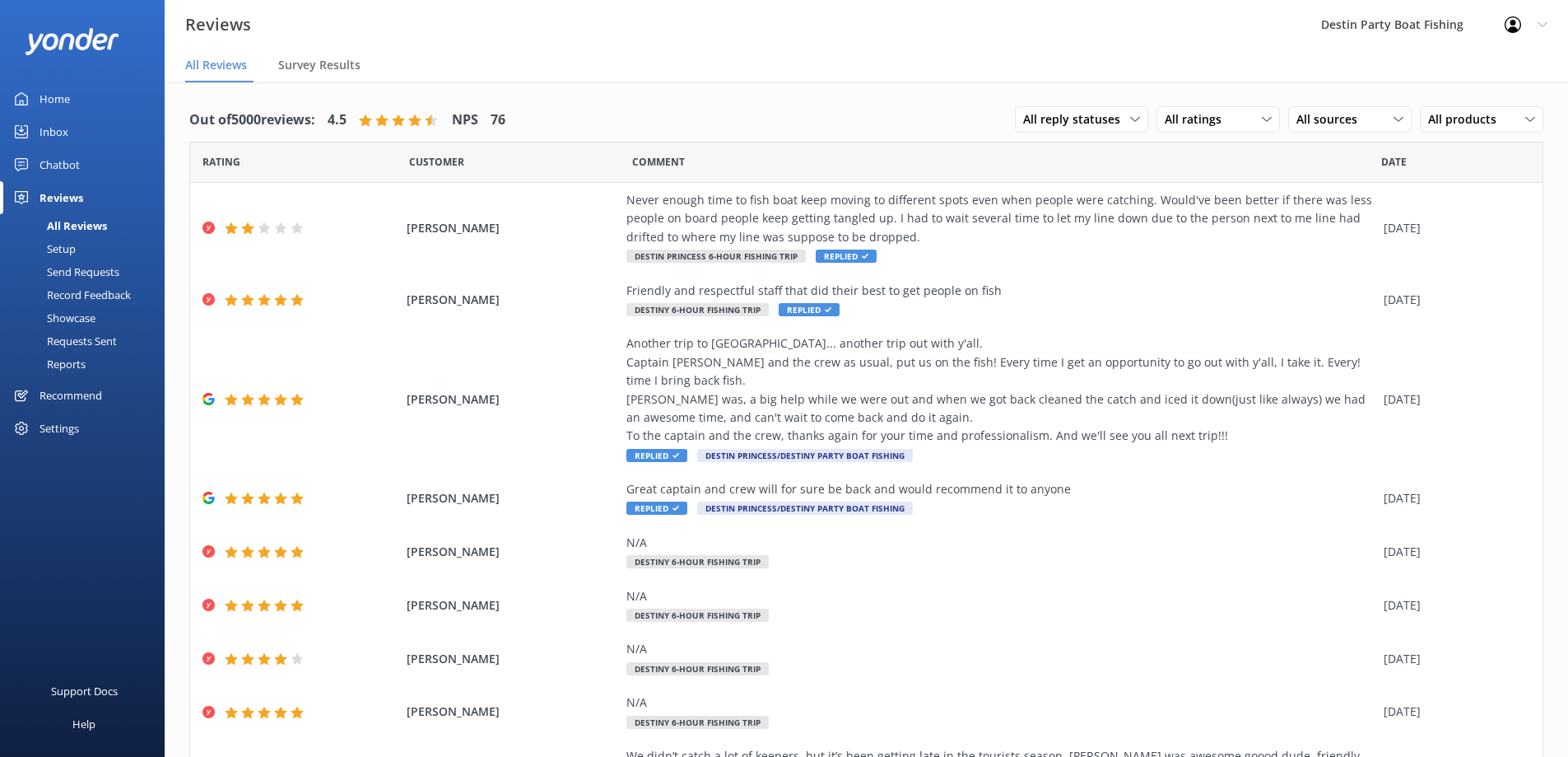
click at [55, 103] on div "Home" at bounding box center [55, 99] width 31 height 33
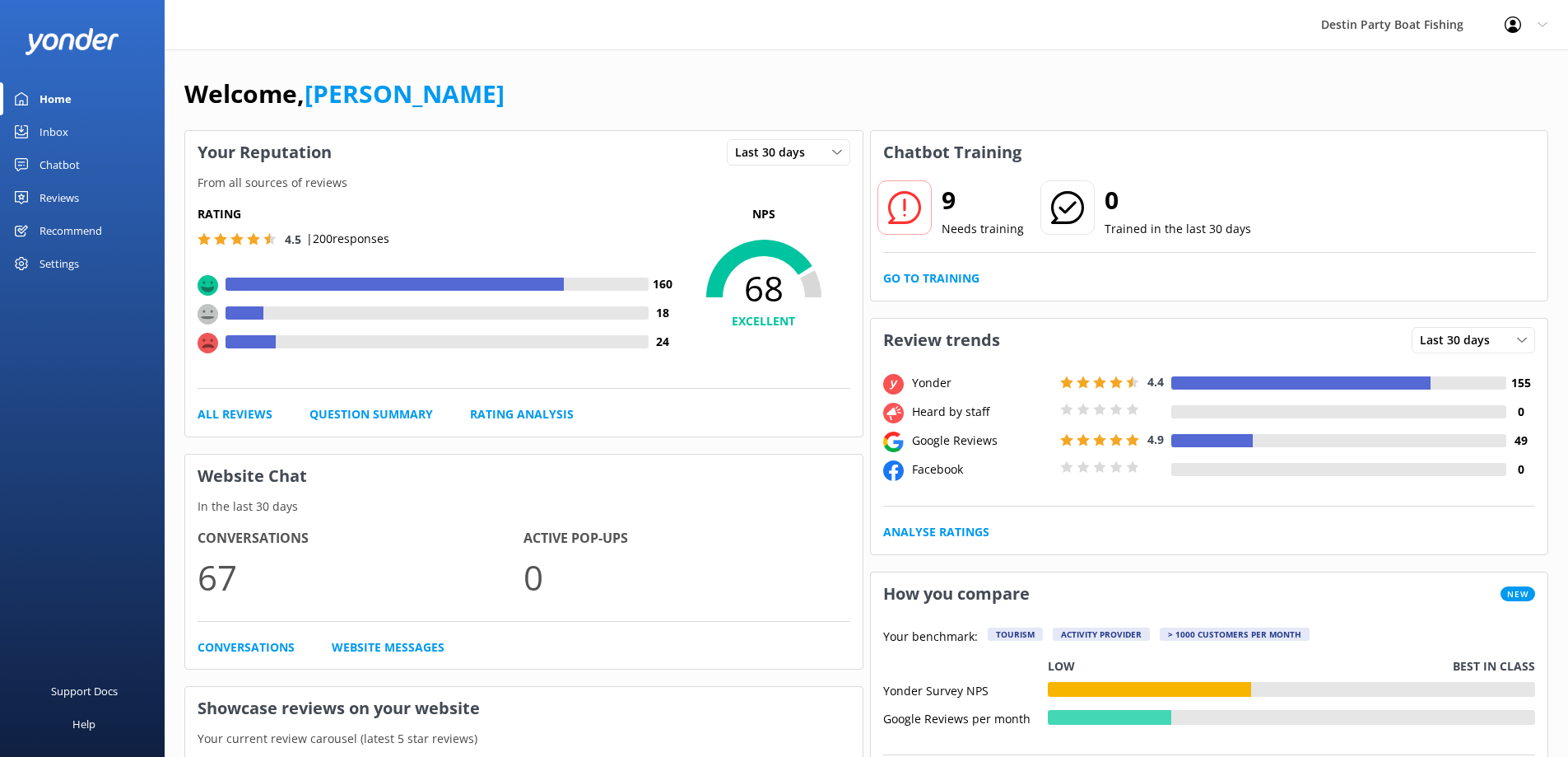
click at [53, 136] on div "Inbox" at bounding box center [54, 132] width 29 height 33
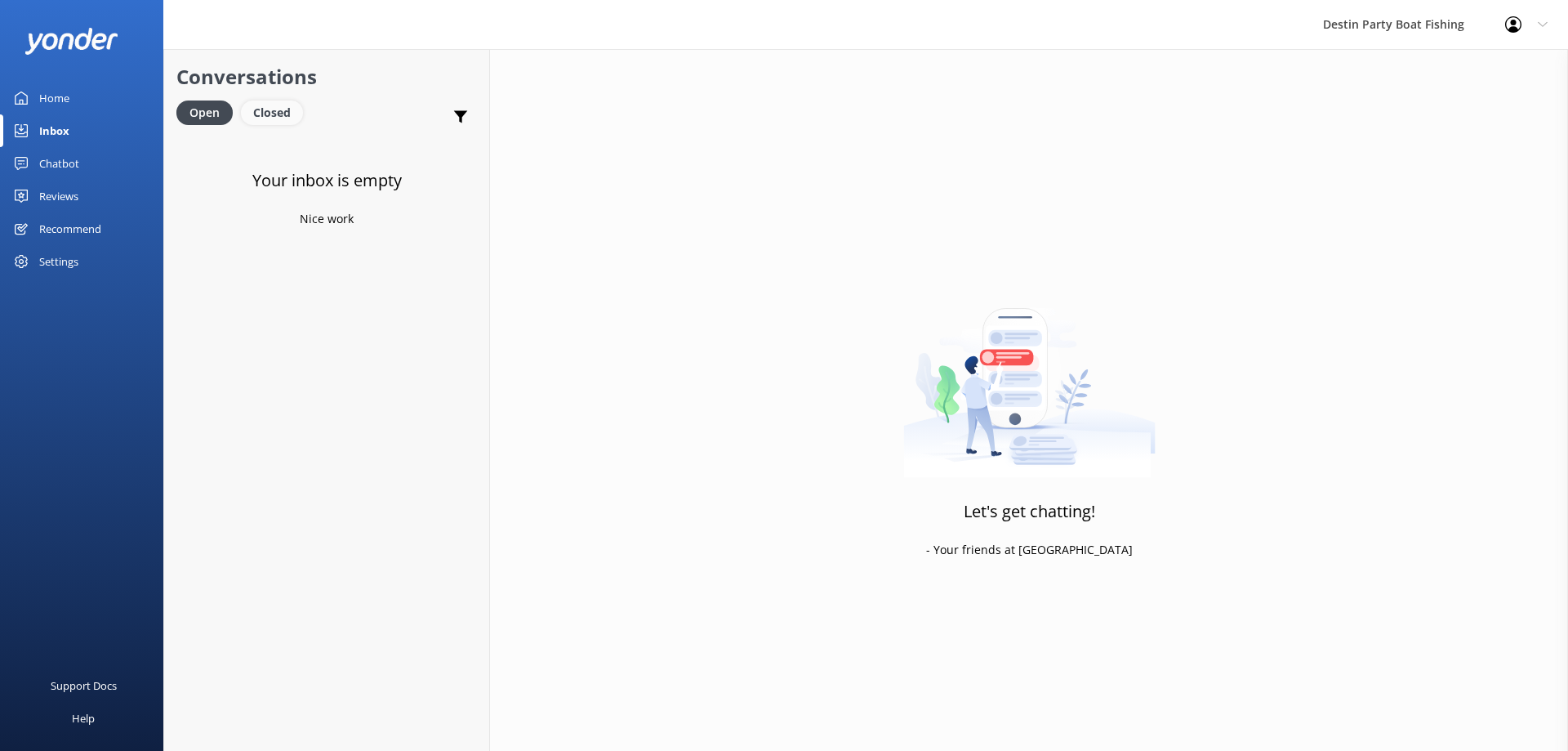
click at [266, 102] on div "Closed" at bounding box center [271, 113] width 62 height 25
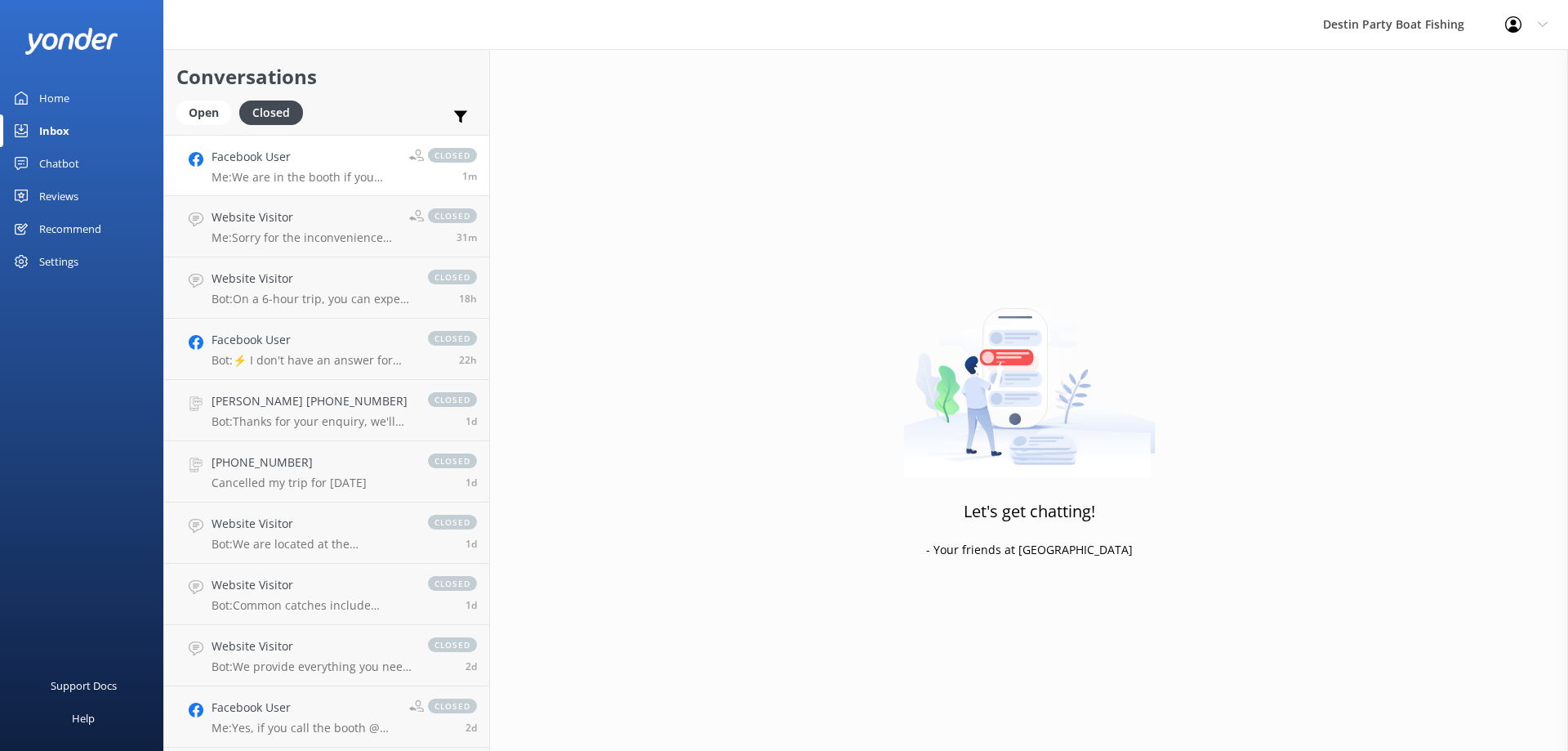
click at [343, 185] on link "Facebook User Me: We are in the booth if you need assistance, [PHONE_NUMBER] cl…" at bounding box center [327, 165] width 325 height 61
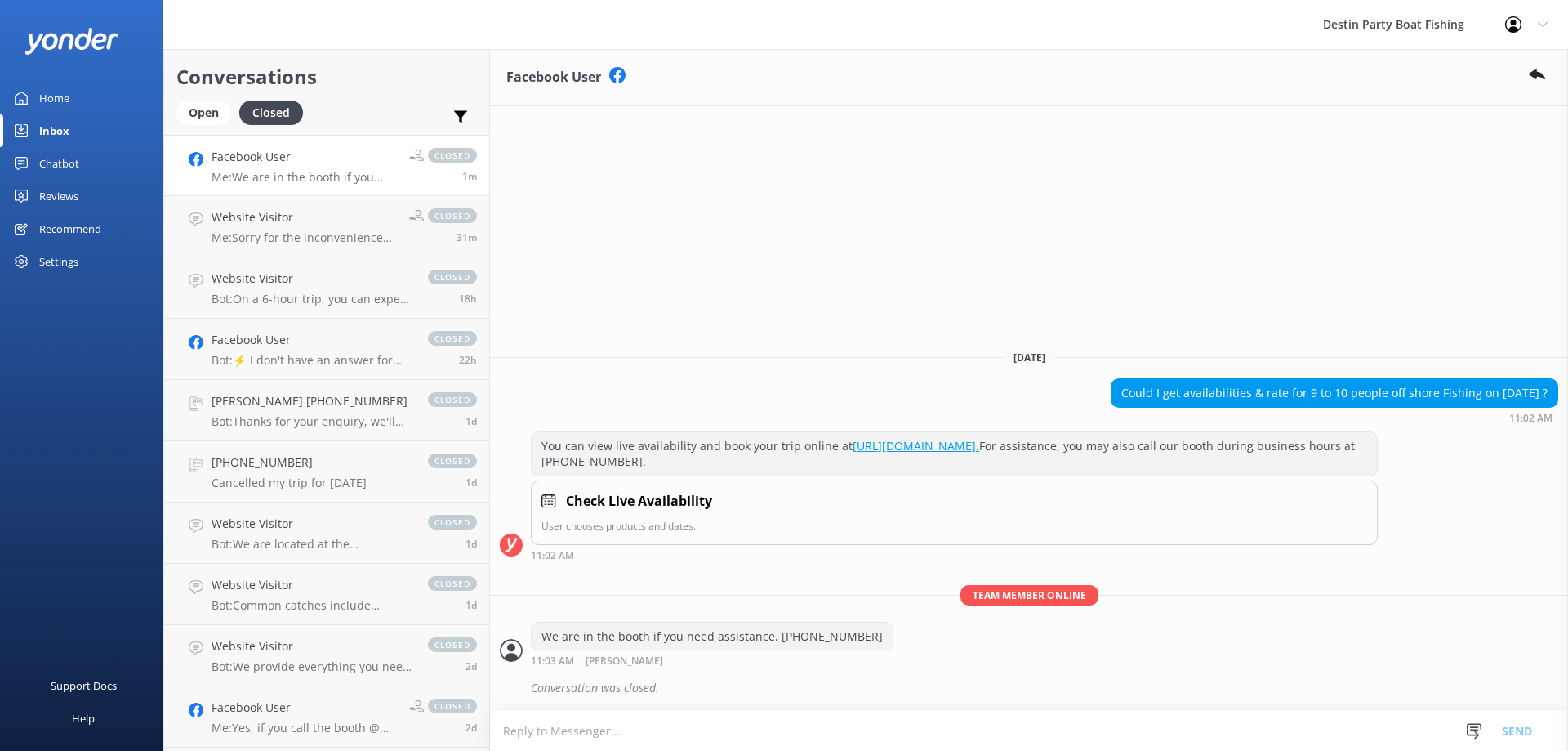
click at [54, 104] on div "Home" at bounding box center [54, 98] width 31 height 33
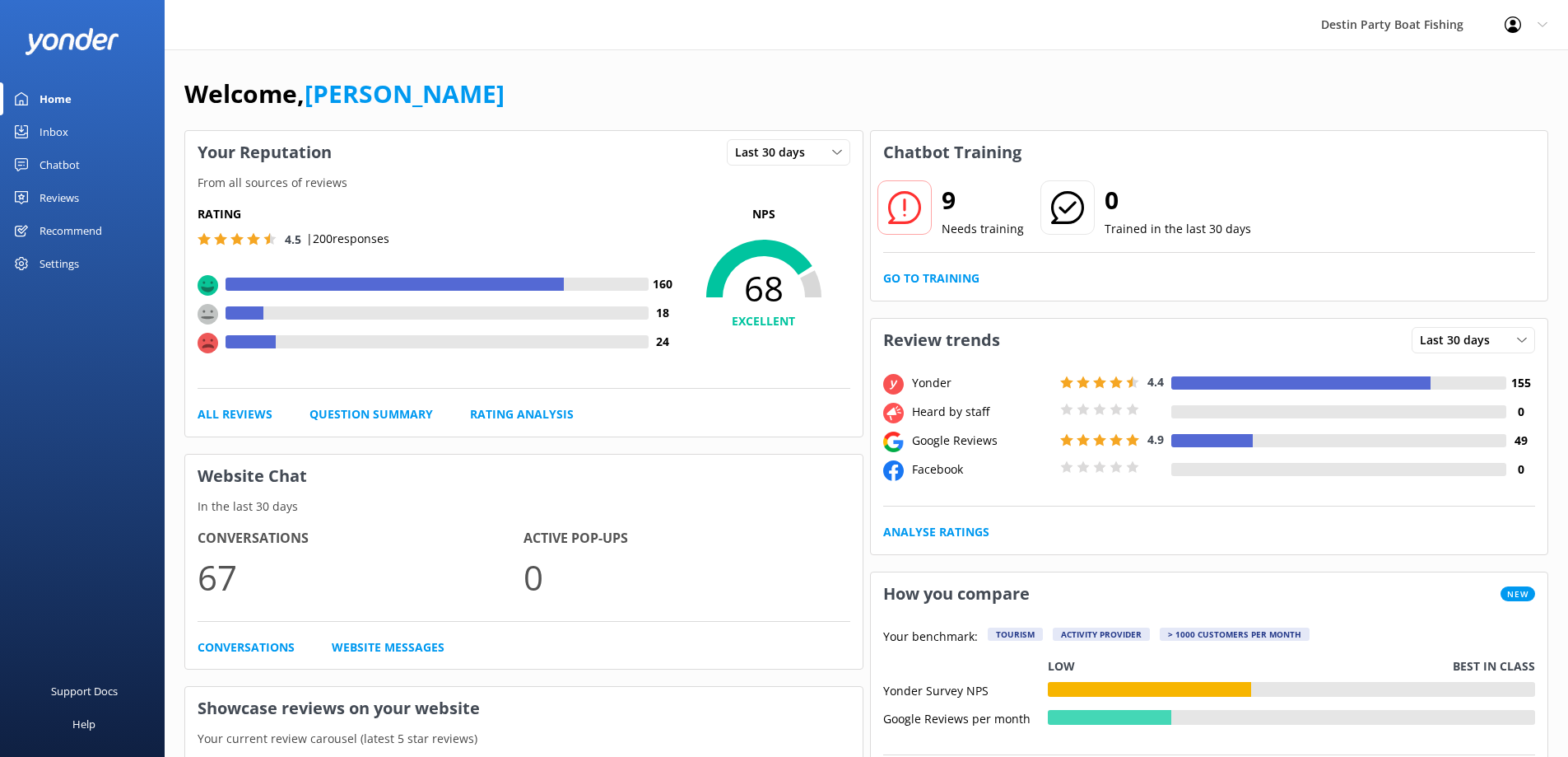
click at [876, 294] on div "9 Needs training 0 Trained in the last 30 days Go to Training" at bounding box center [1210, 237] width 678 height 126
click at [915, 270] on link "Go to Training" at bounding box center [931, 279] width 96 height 18
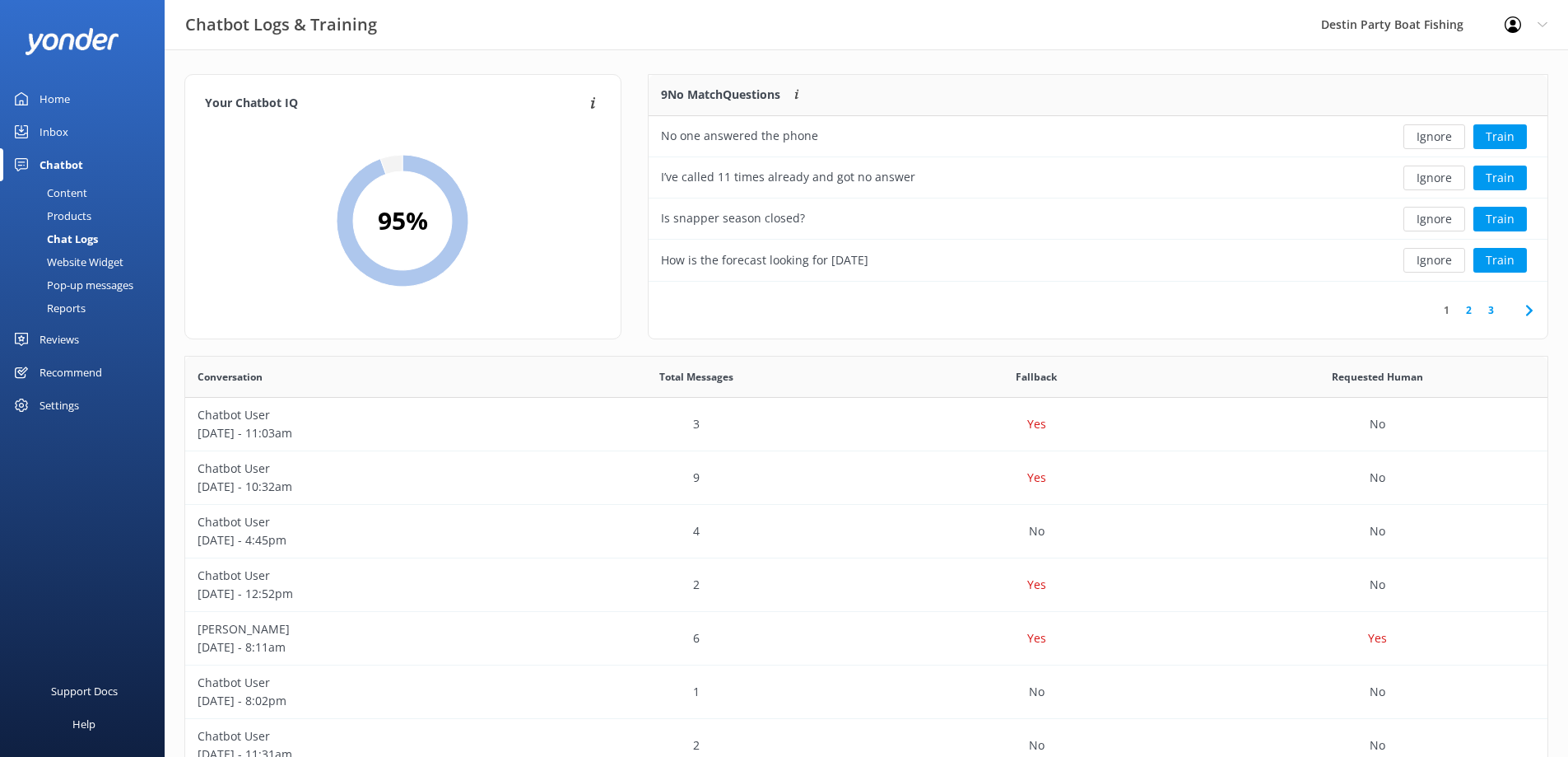
scroll to position [13, 13]
click at [1422, 187] on button "Ignore" at bounding box center [1434, 178] width 62 height 25
click at [1427, 186] on button "Ignore" at bounding box center [1434, 178] width 62 height 25
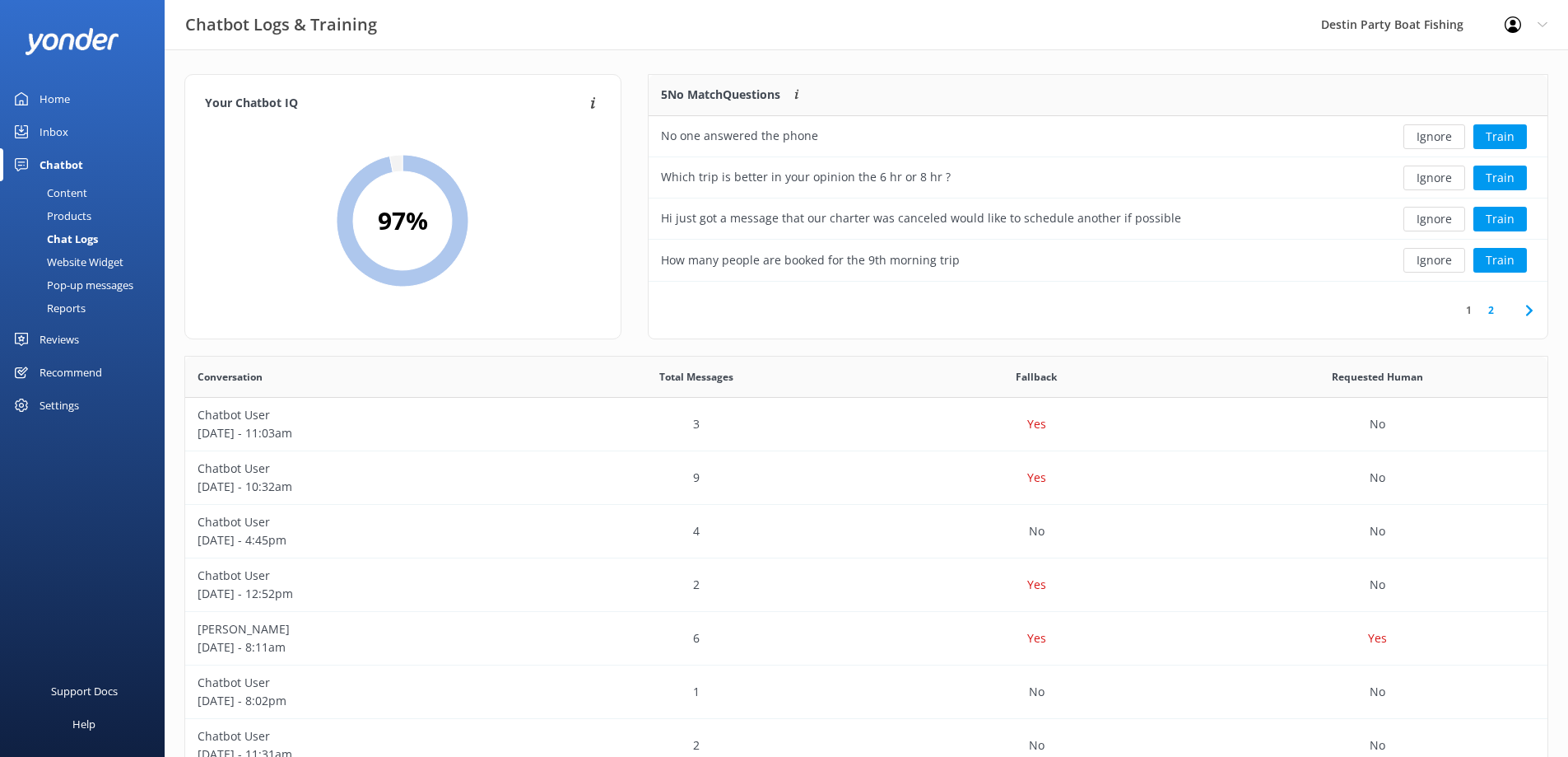
click at [1427, 186] on button "Ignore" at bounding box center [1434, 178] width 62 height 25
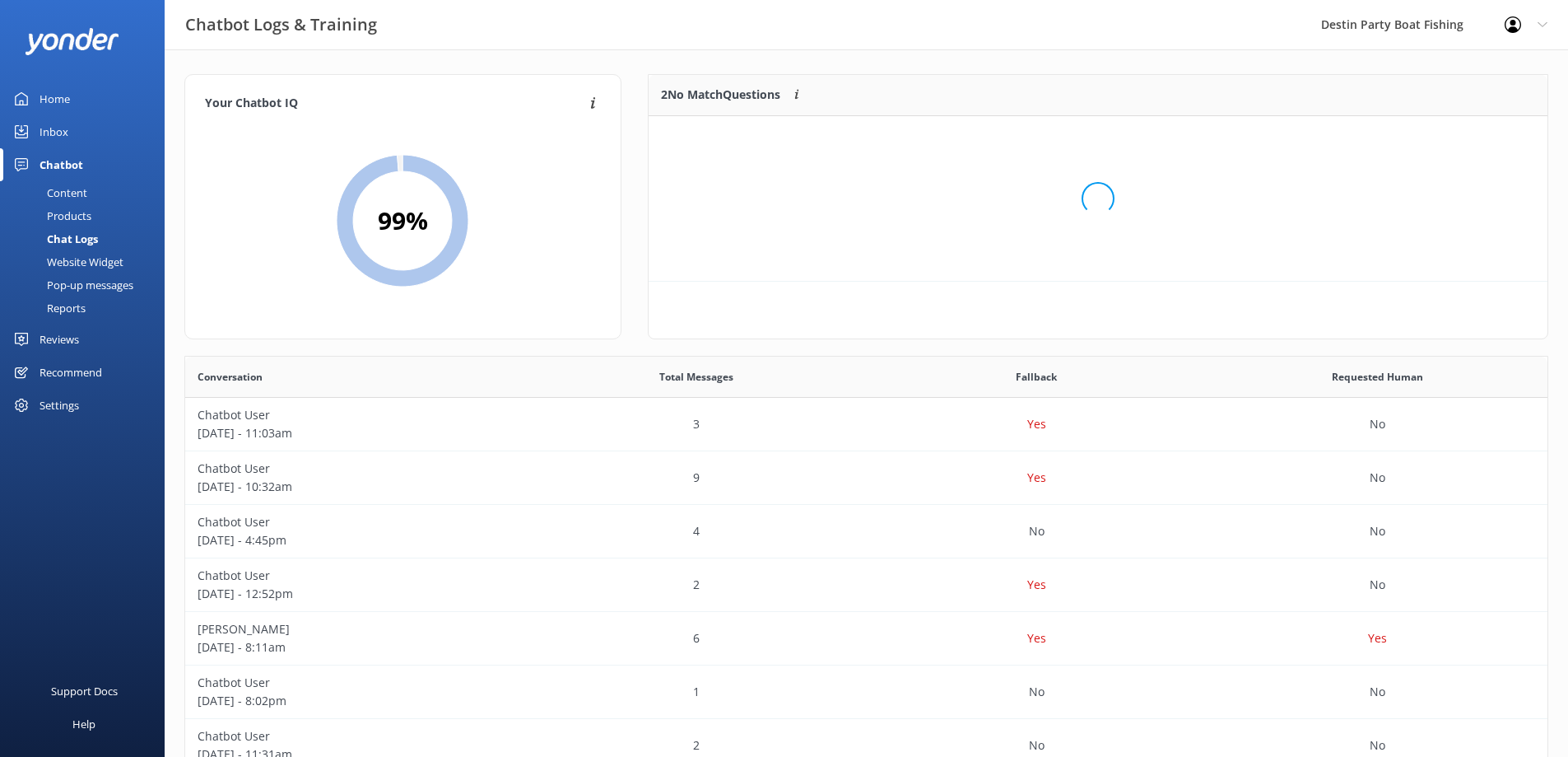
scroll to position [112, 886]
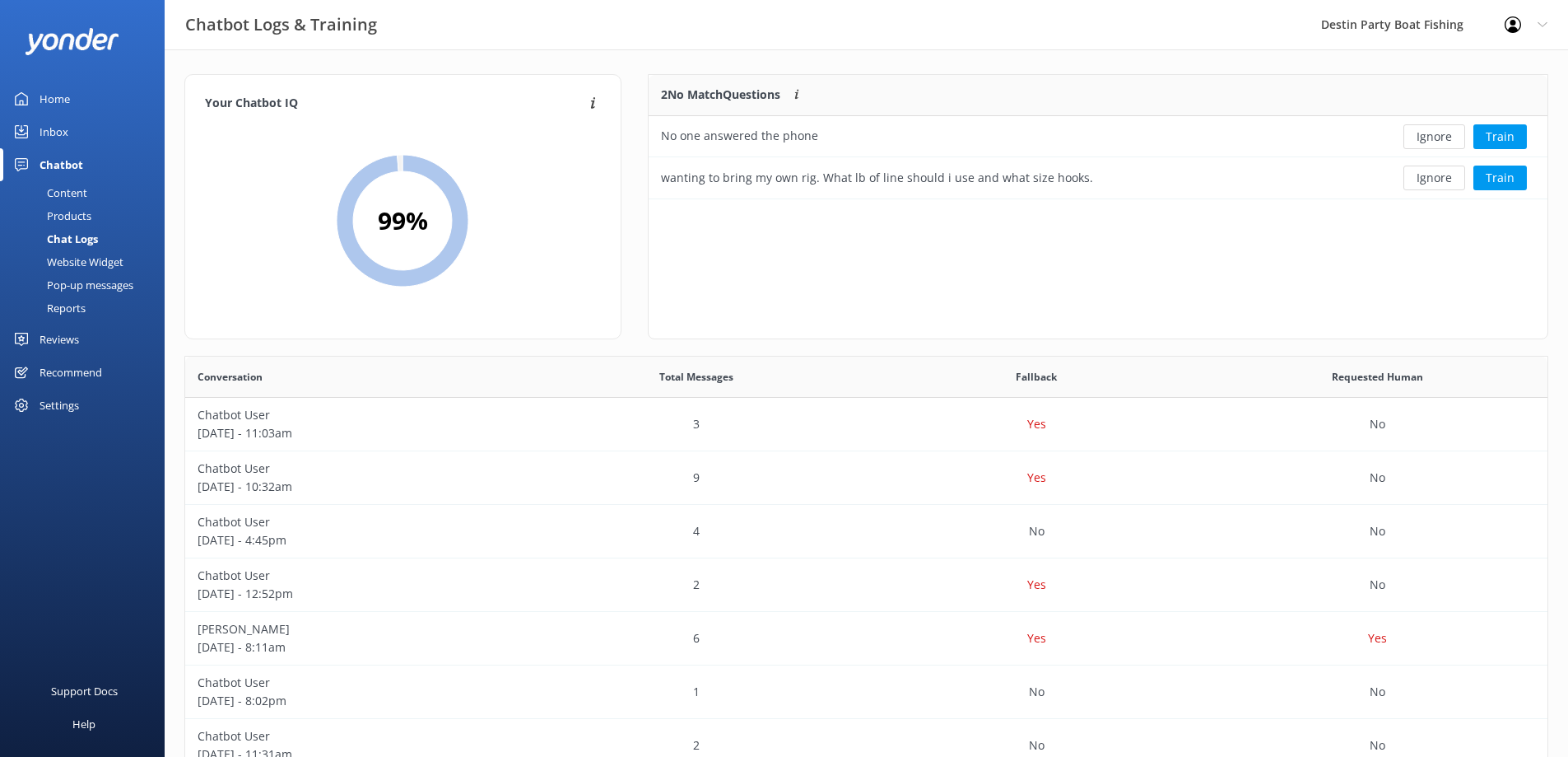
click at [1427, 186] on button "Ignore" at bounding box center [1434, 178] width 62 height 25
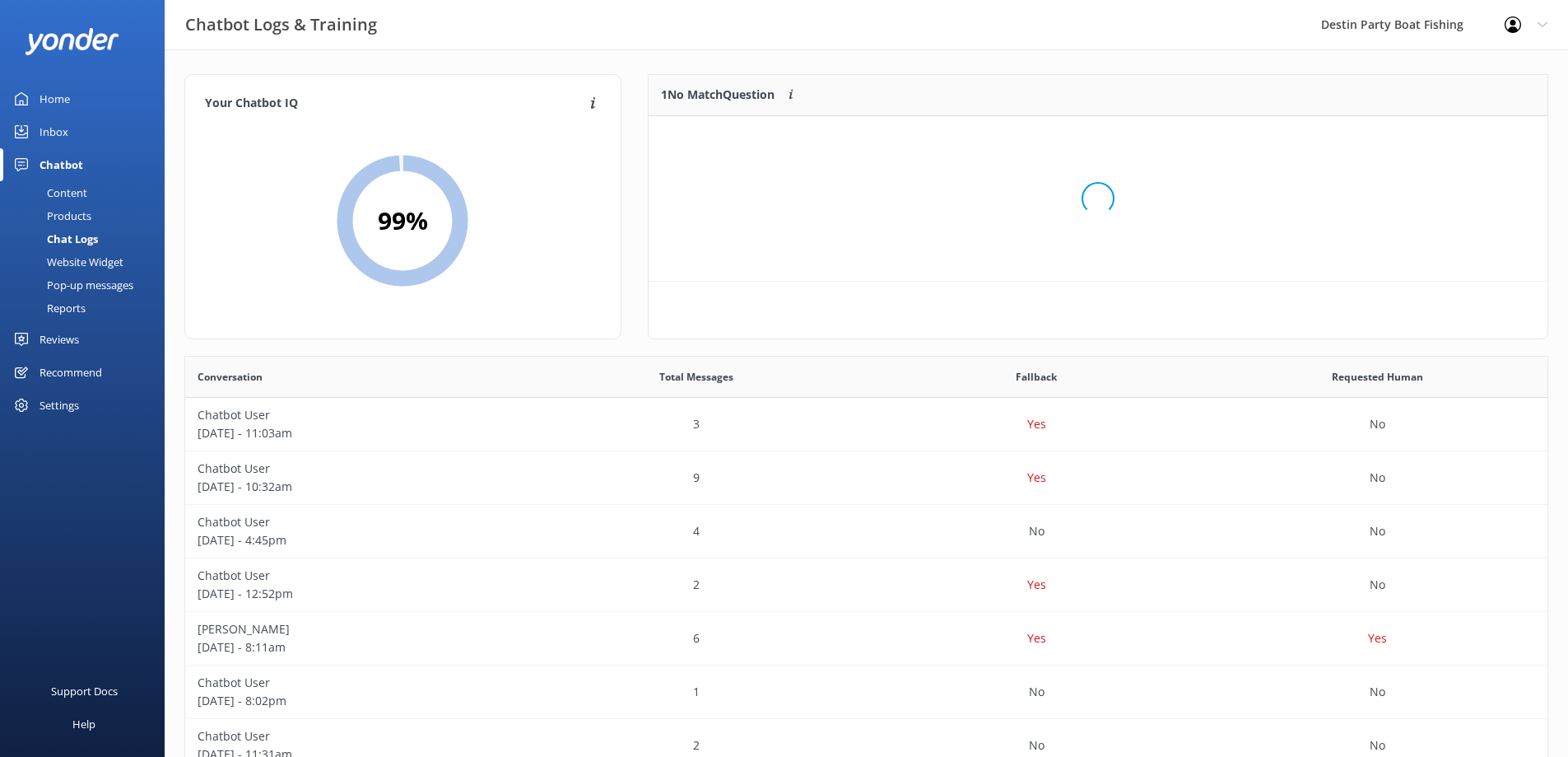
scroll to position [71, 886]
click at [1441, 131] on button "Ignore" at bounding box center [1434, 137] width 62 height 25
click at [60, 99] on div "Home" at bounding box center [55, 99] width 31 height 33
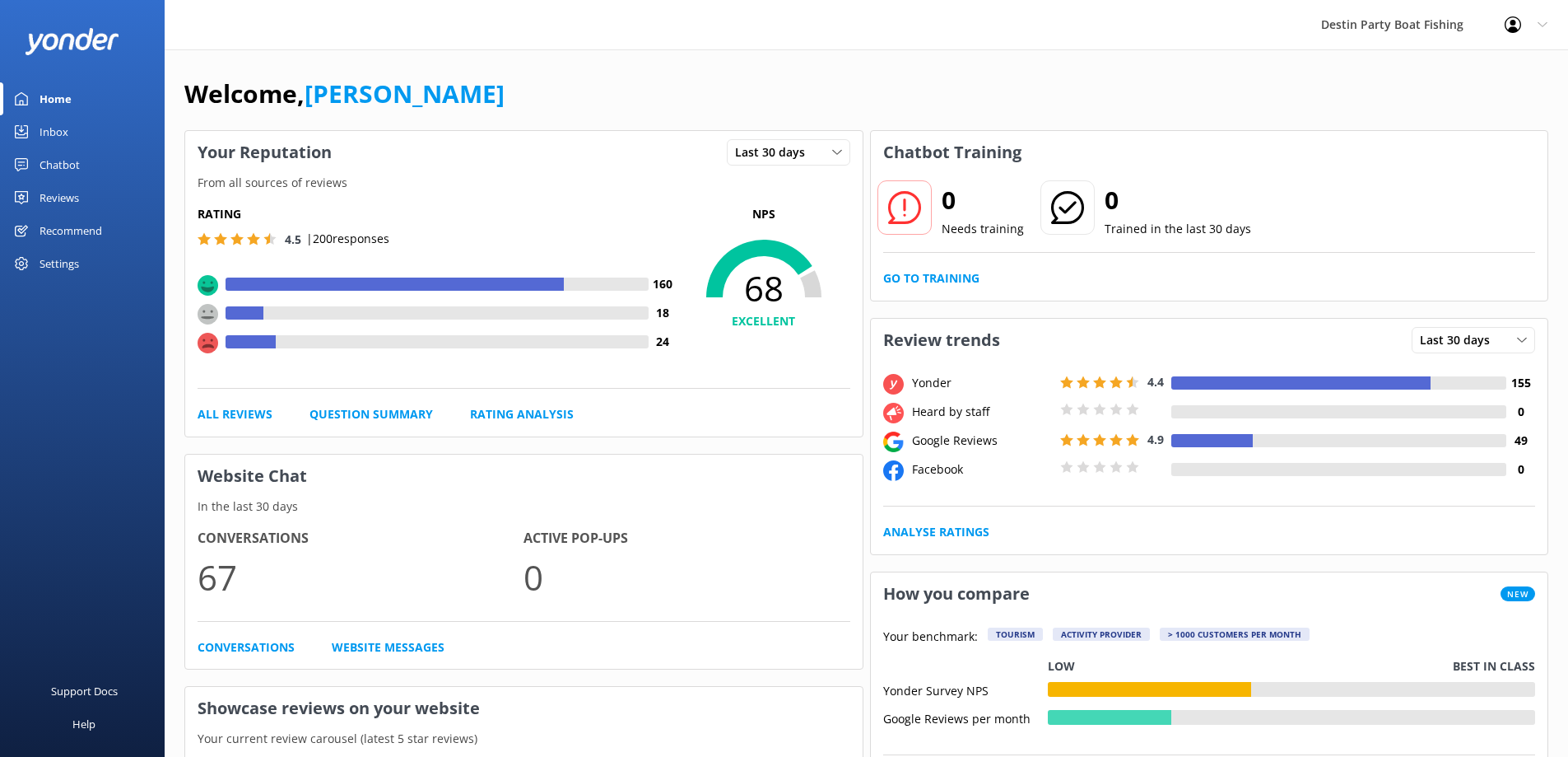
click at [39, 123] on link "Inbox" at bounding box center [82, 132] width 165 height 33
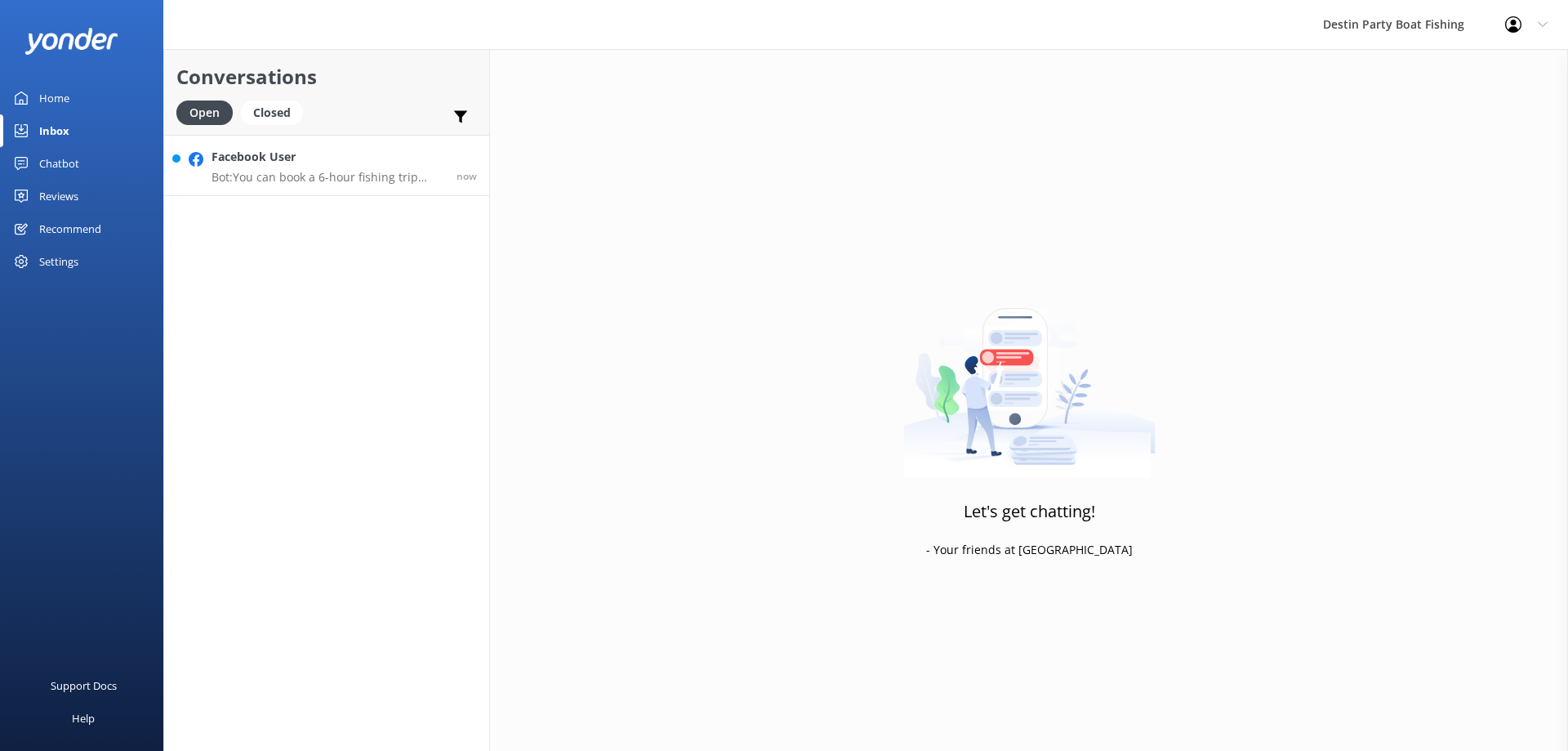
click at [294, 173] on p "Bot: You can book a 6-hour fishing trip online at [URL][DOMAIN_NAME]. These tri…" at bounding box center [327, 177] width 233 height 15
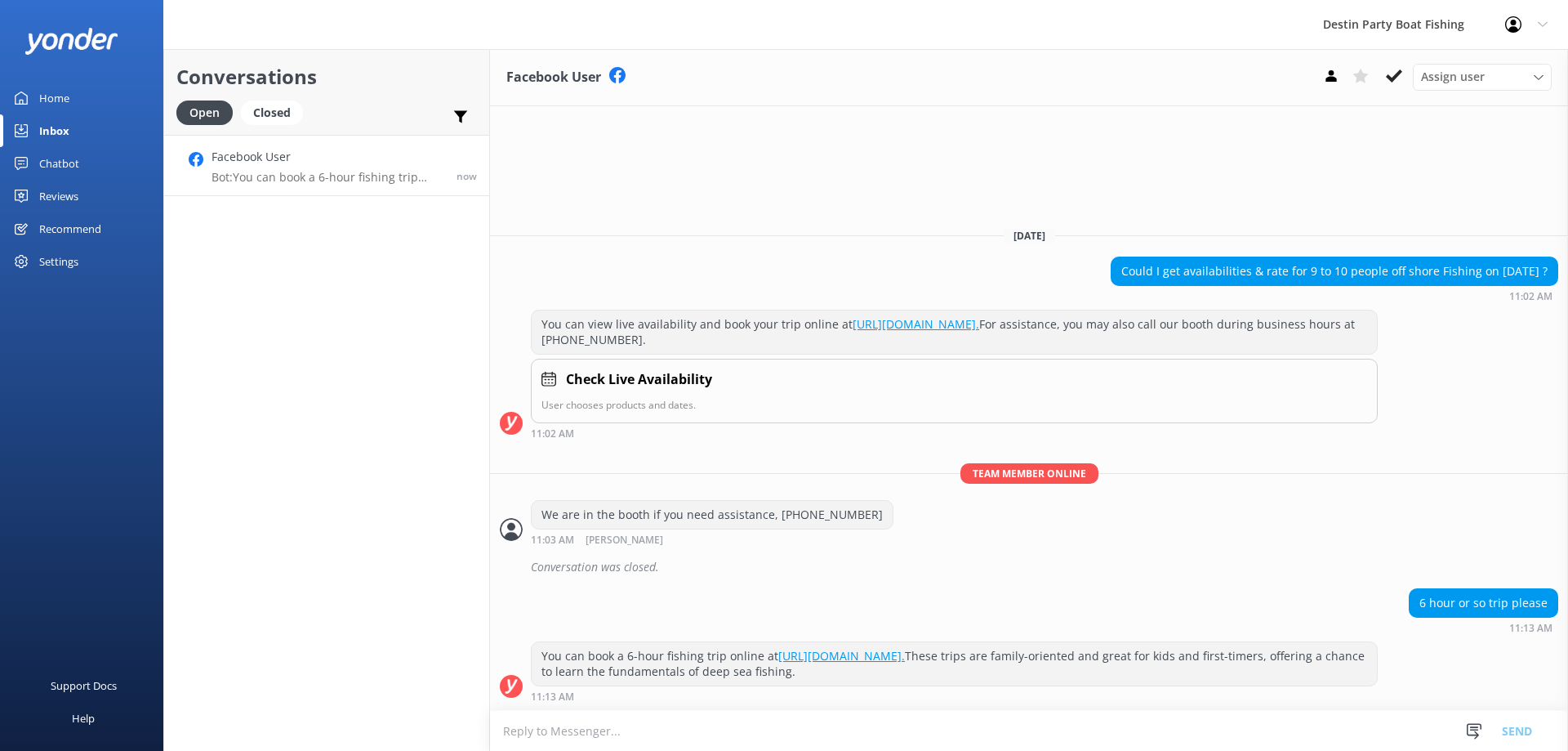
click at [814, 724] on textarea at bounding box center [1029, 730] width 1078 height 40
click at [813, 737] on textarea at bounding box center [1029, 730] width 1078 height 40
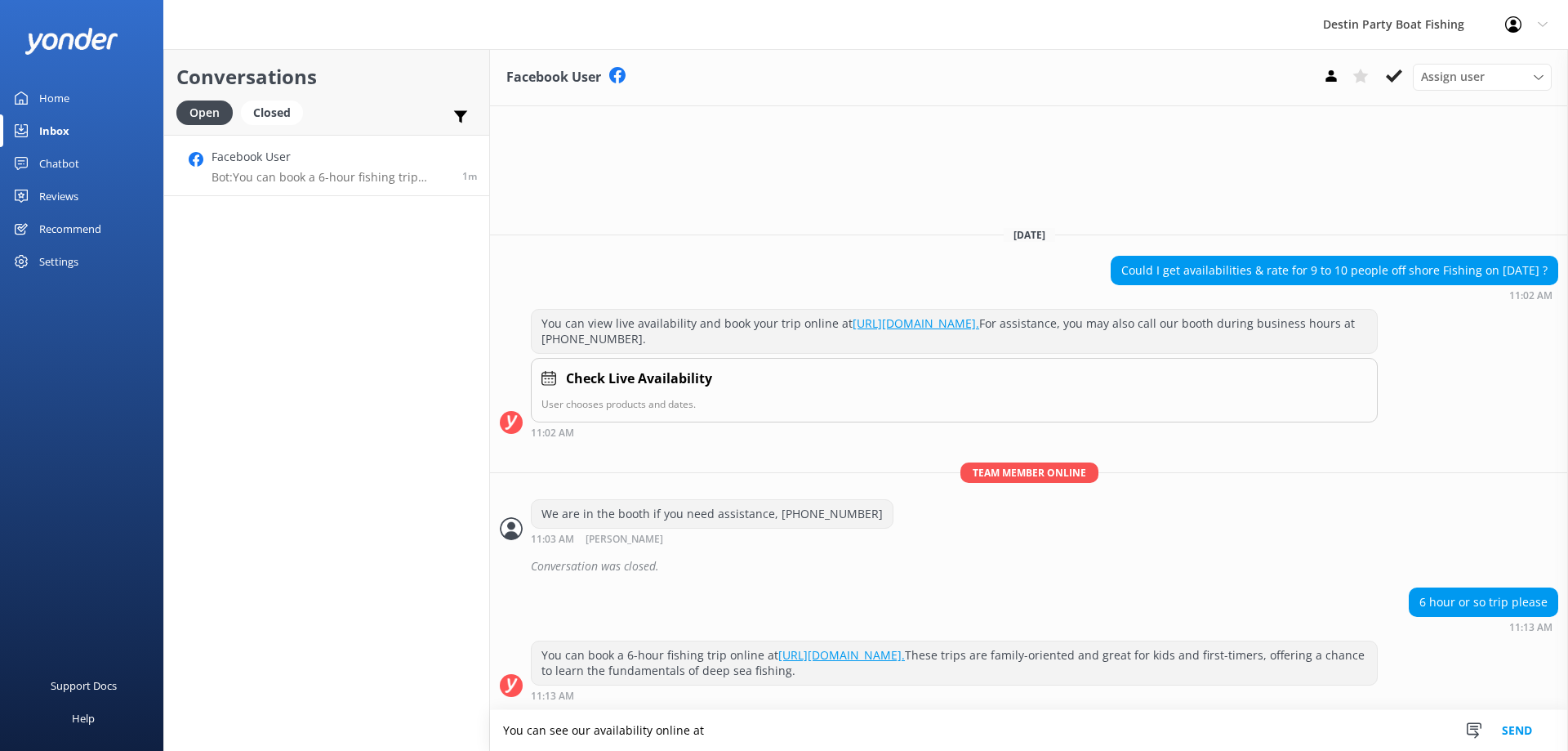
click at [718, 743] on textarea "You can see our availability online at" at bounding box center [1029, 730] width 1078 height 41
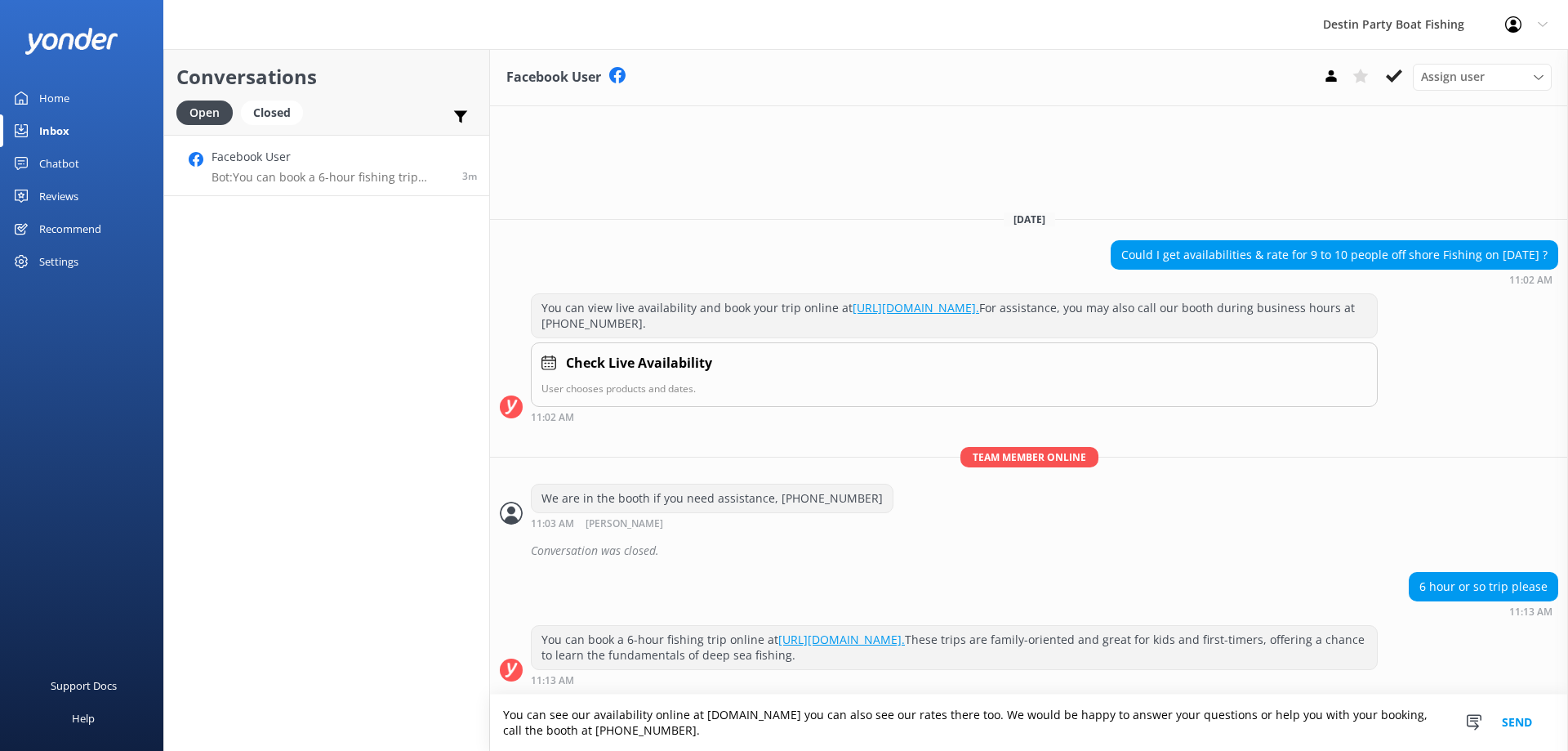
type textarea "You can see our availability online at [DOMAIN_NAME] you can also see our rates…"
click at [1515, 719] on button "Send" at bounding box center [1517, 723] width 61 height 56
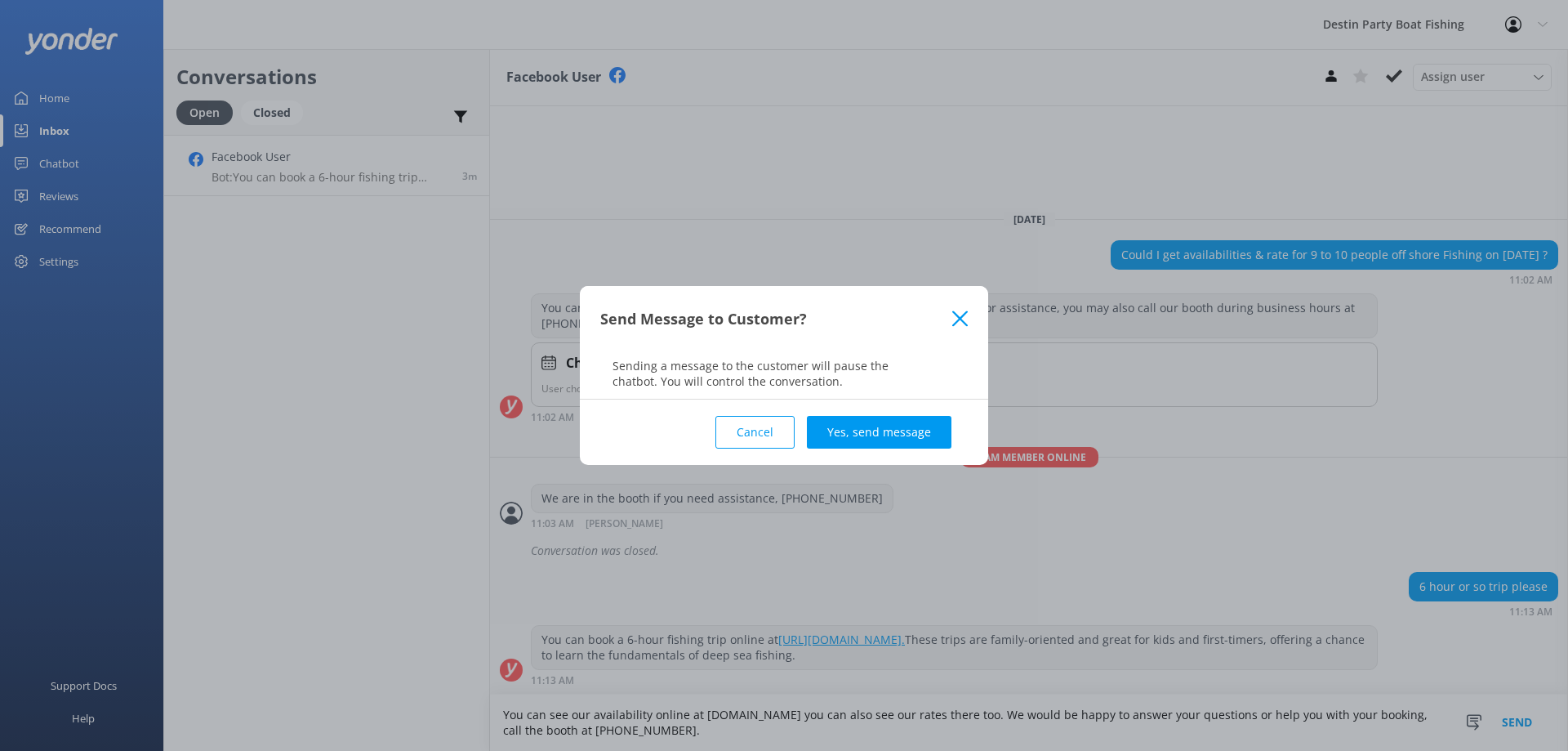
click at [845, 453] on div "Cancel Yes, send message" at bounding box center [784, 432] width 368 height 65
click at [835, 436] on button "Yes, send message" at bounding box center [878, 432] width 144 height 33
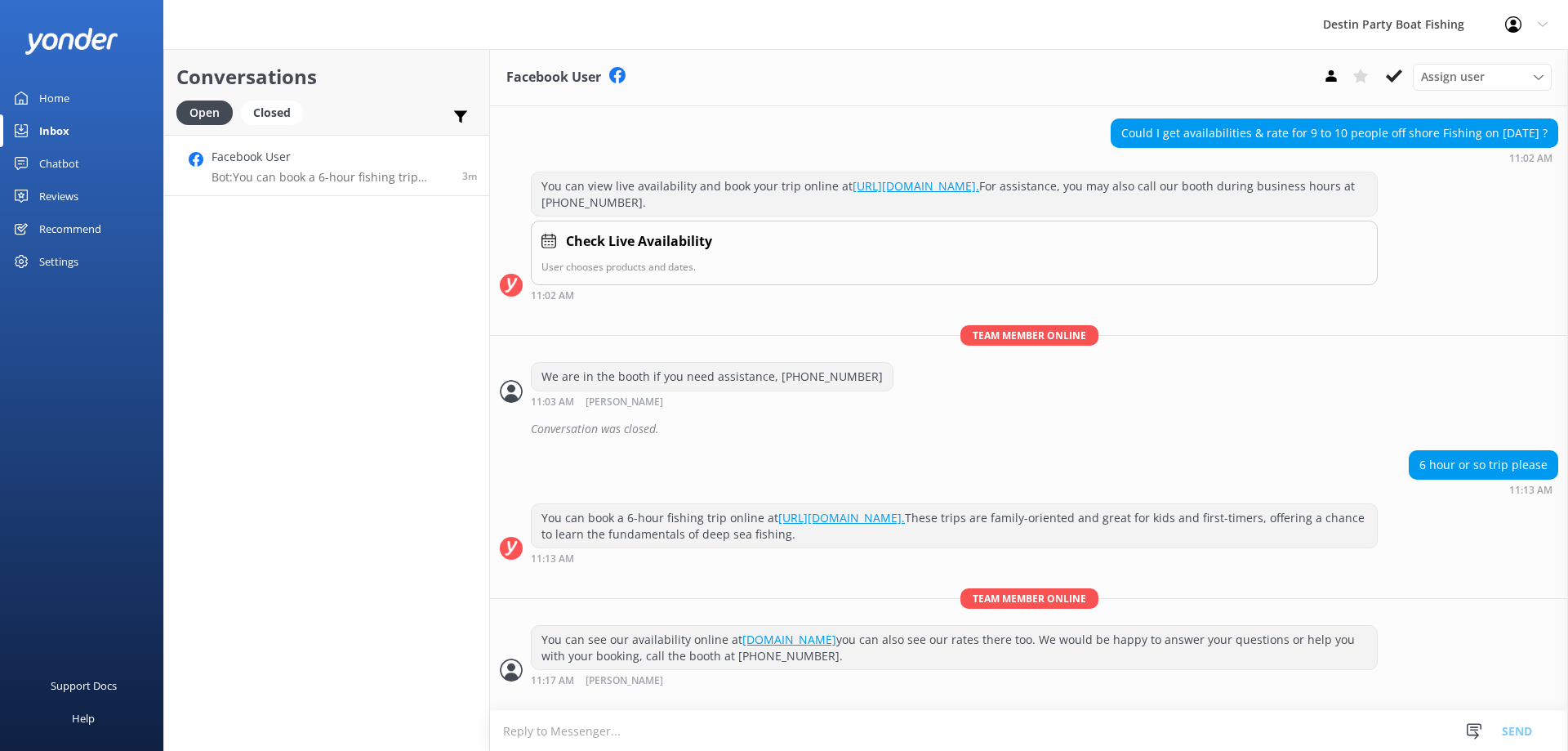
scroll to position [14, 0]
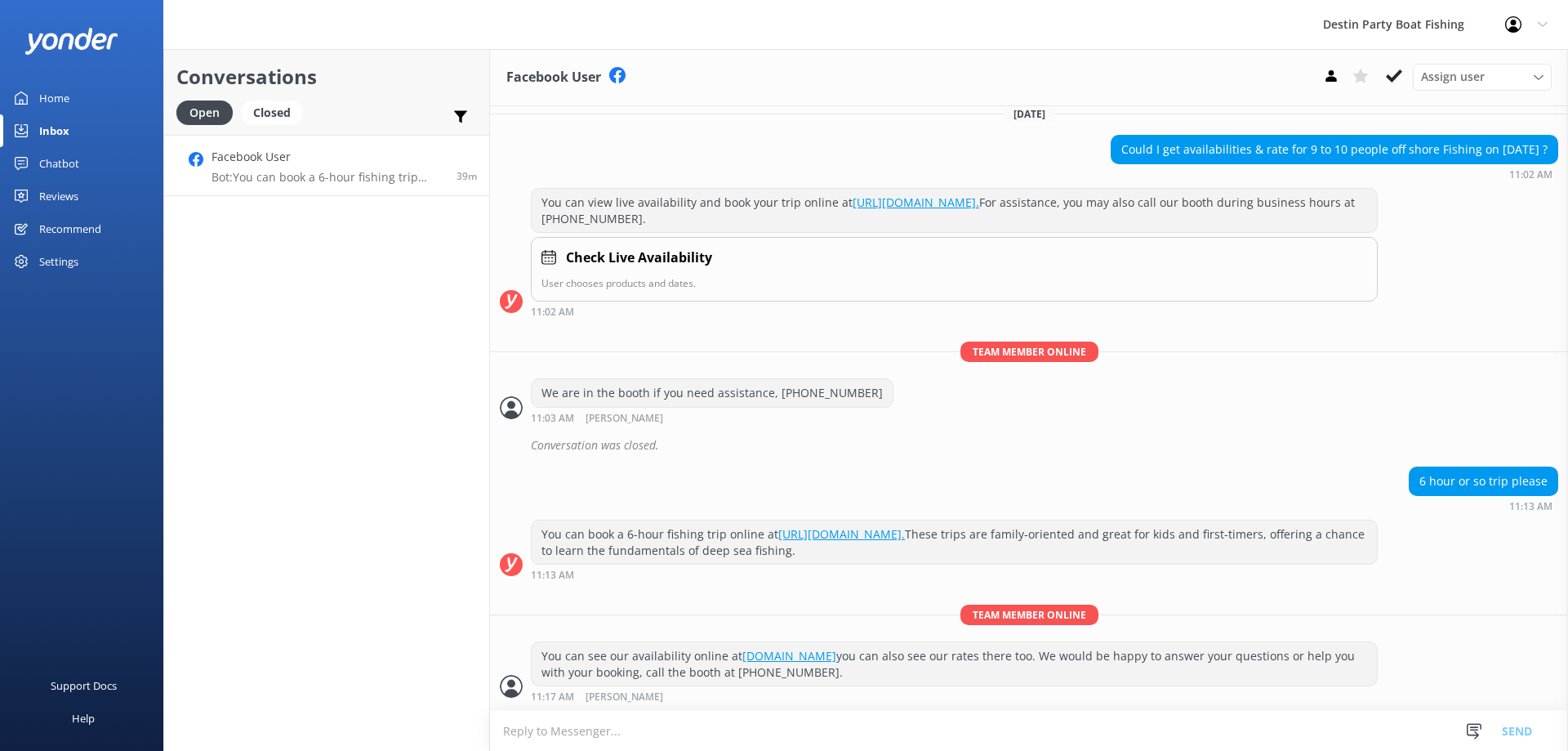
click at [1542, 25] on icon at bounding box center [1542, 25] width 10 height 10
click at [1463, 105] on link "Logout" at bounding box center [1487, 111] width 163 height 41
